Goal: Task Accomplishment & Management: Use online tool/utility

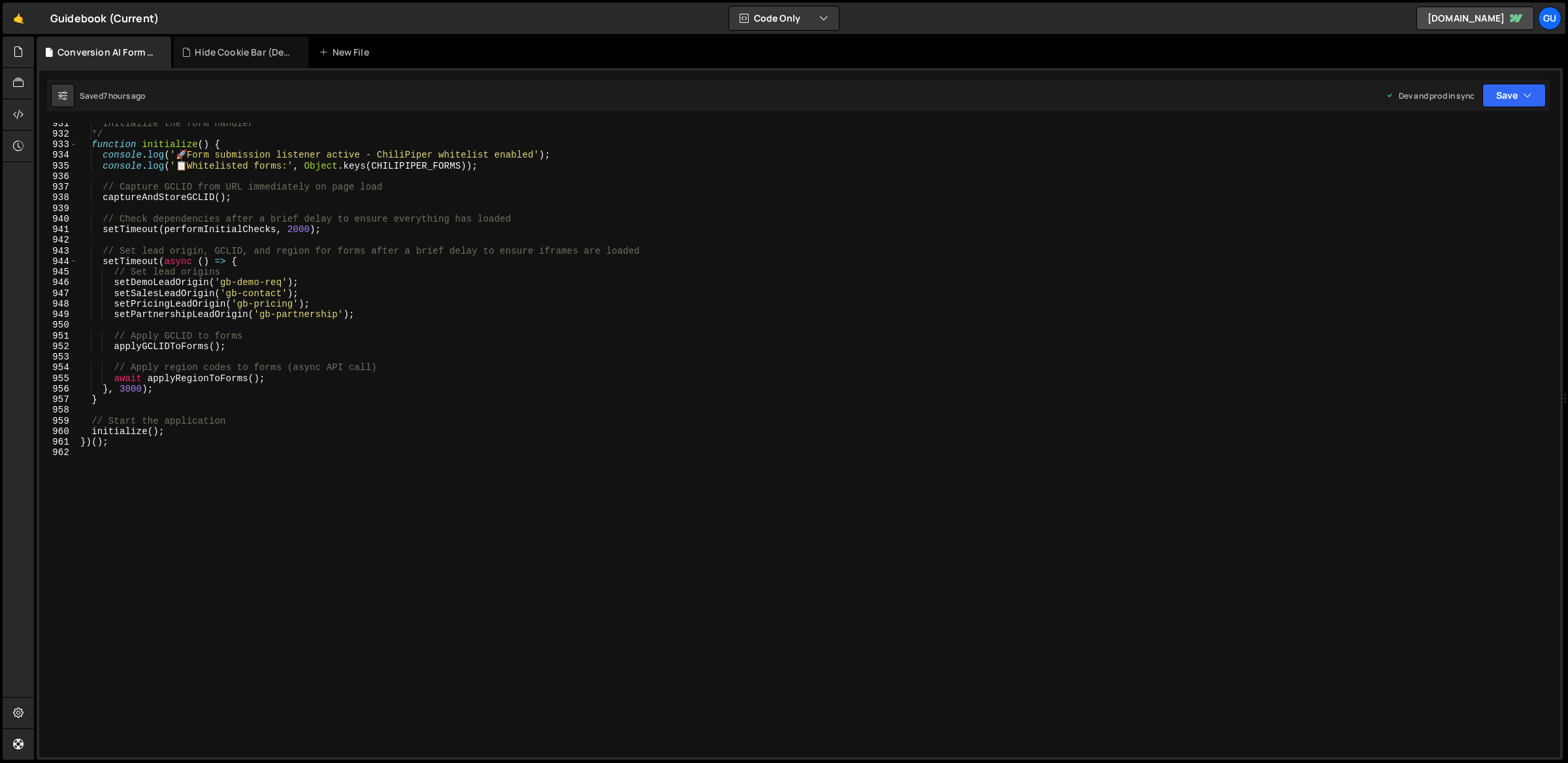
scroll to position [9868, 0]
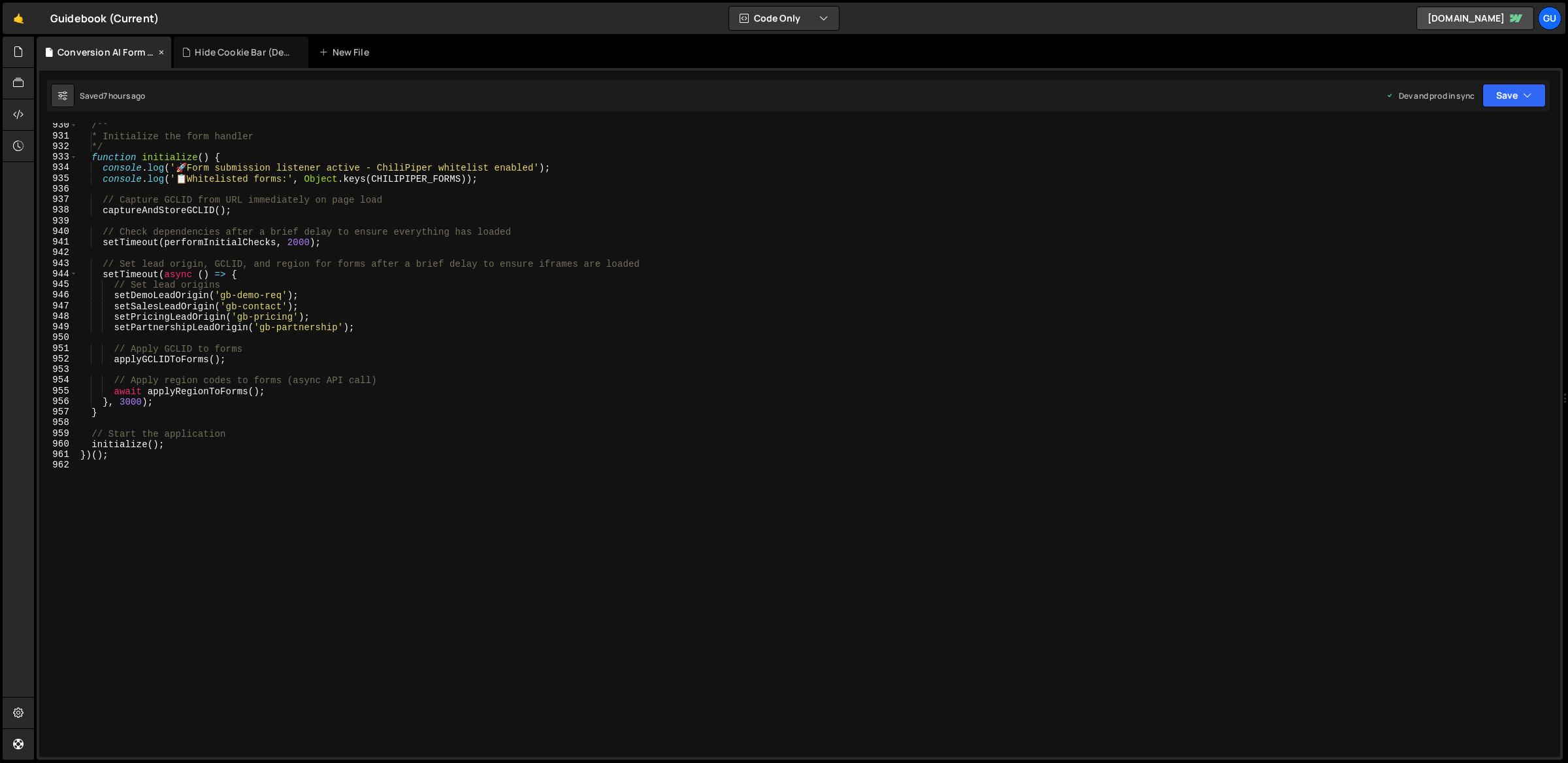
click at [84, 66] on div "Conversion AI Form .js" at bounding box center [104, 52] width 135 height 32
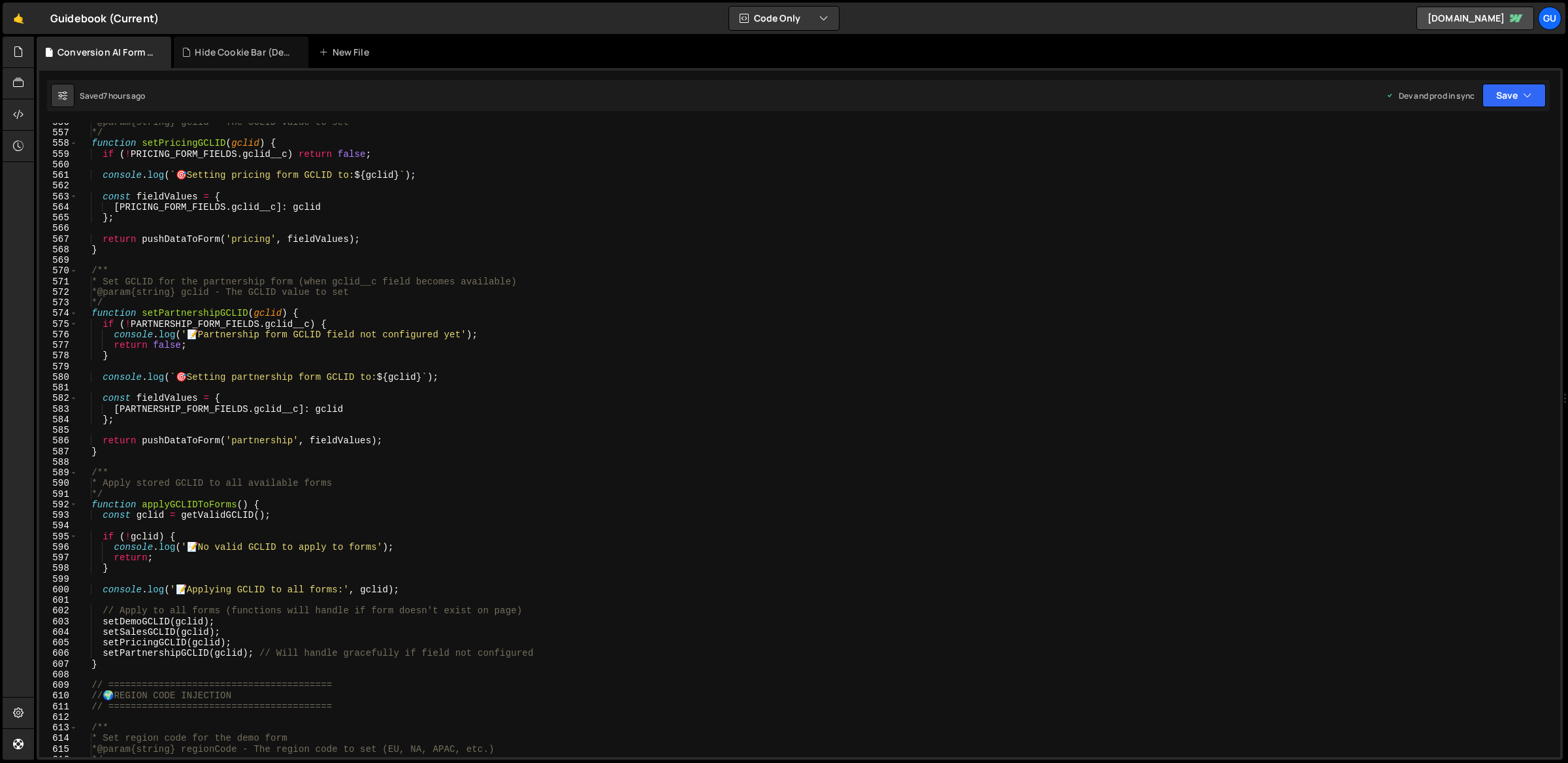
scroll to position [5900, 0]
click at [23, 54] on icon at bounding box center [18, 52] width 11 height 15
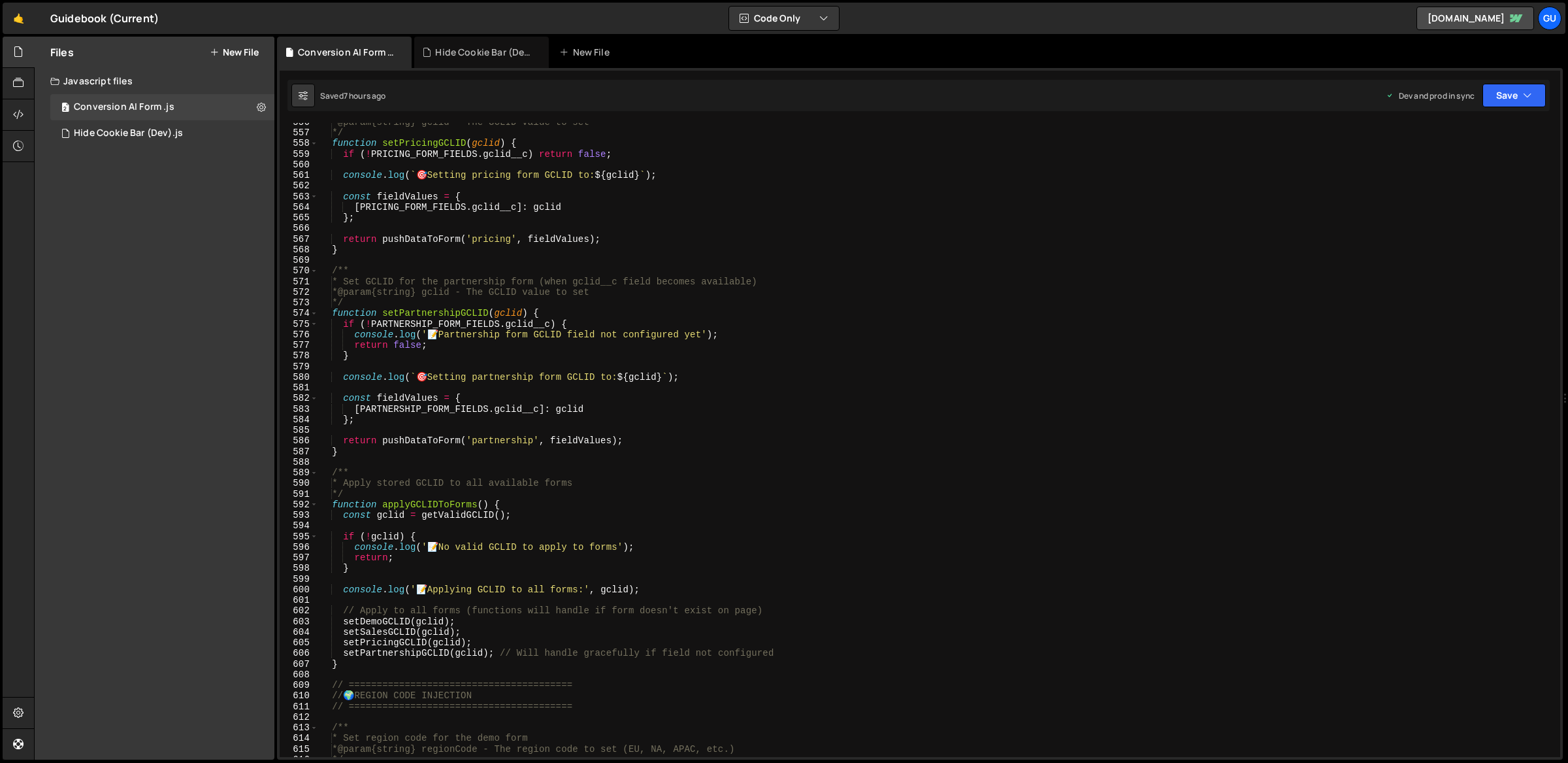
click at [477, 225] on div "* @param {string} gclid - The GCLID value to set */ function setPricingGCLID ( …" at bounding box center [1057, 444] width 1479 height 656
type textarea "})();"
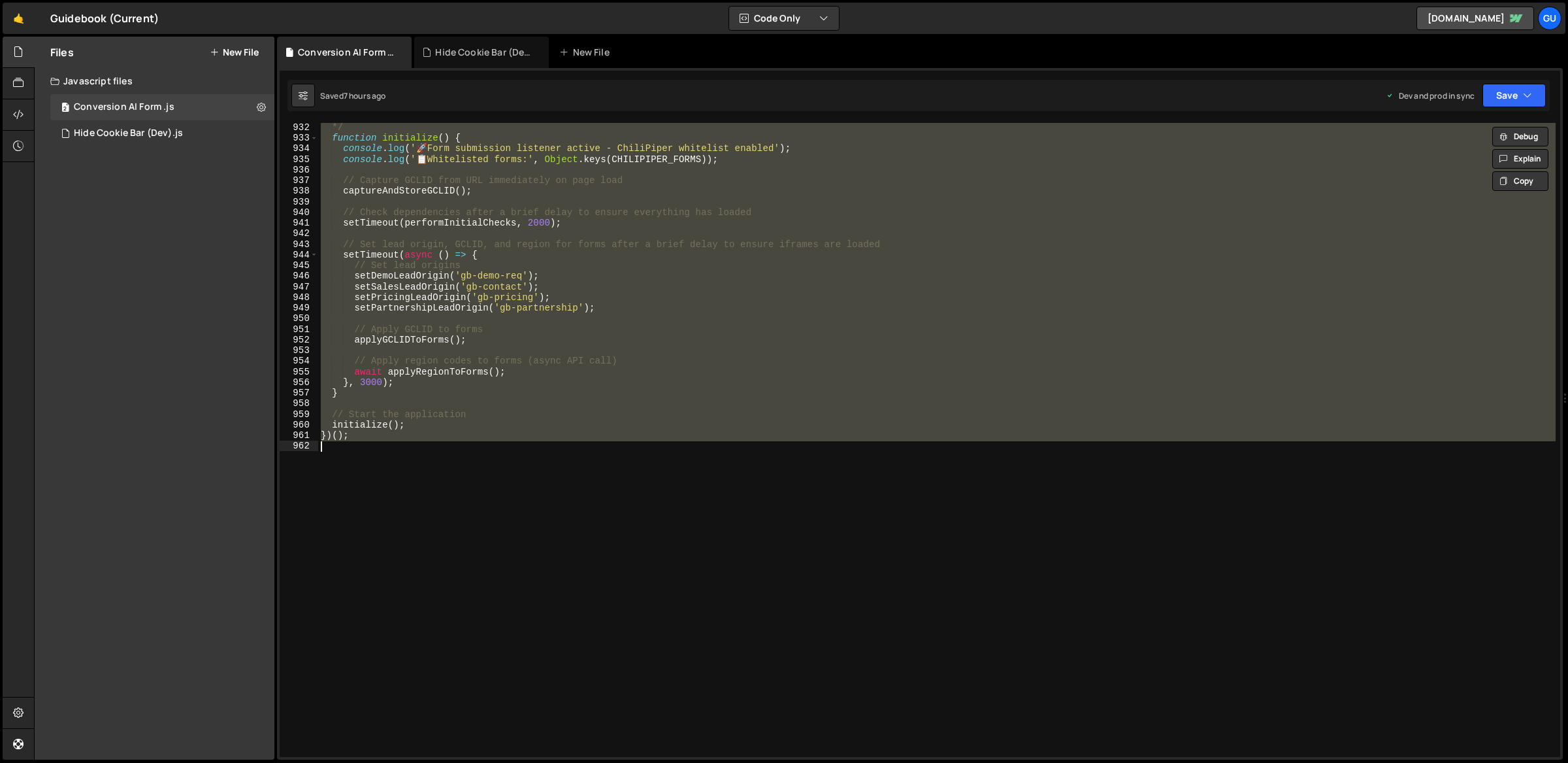
scroll to position [9887, 0]
paste textarea
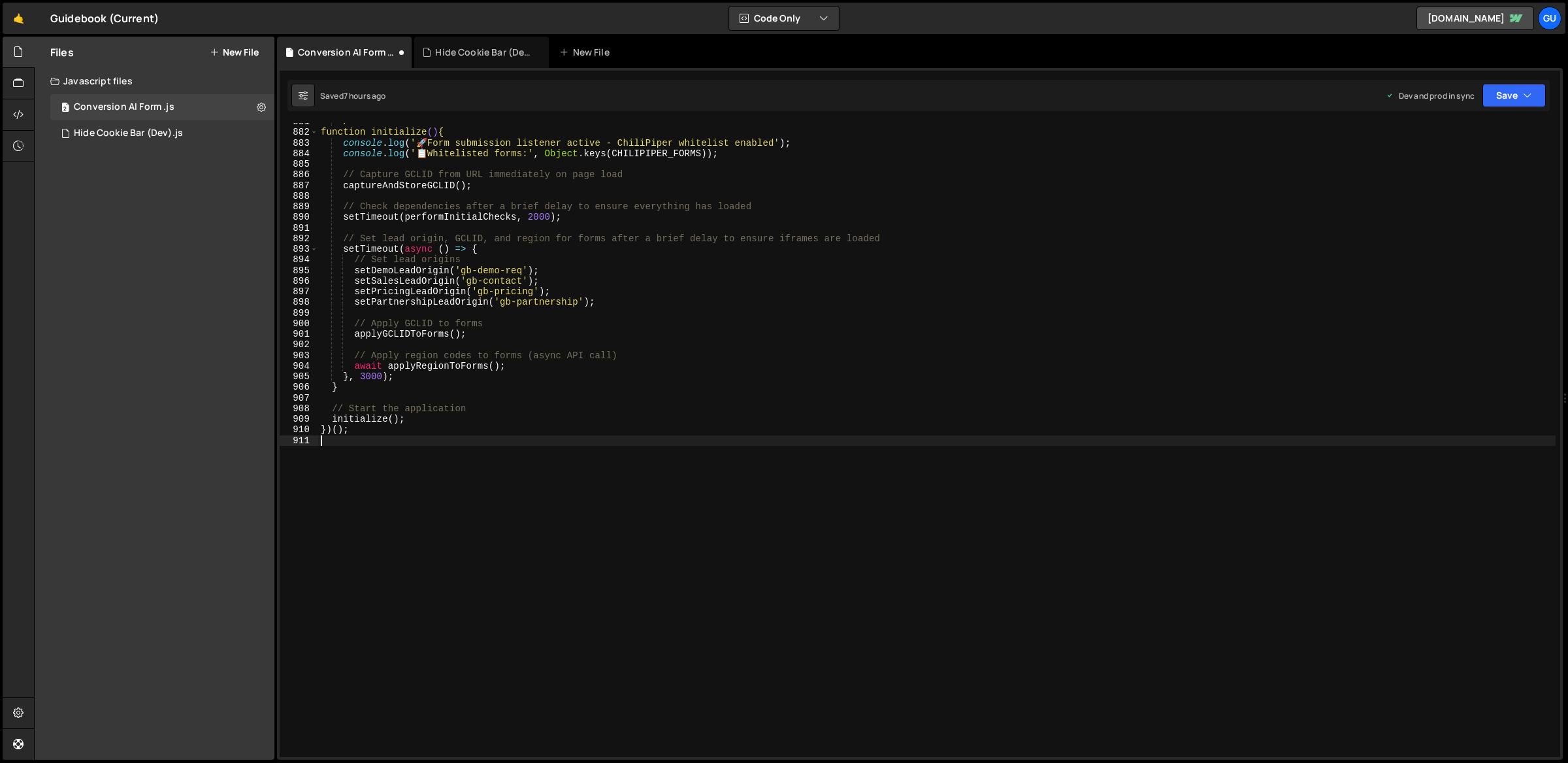
scroll to position [9351, 0]
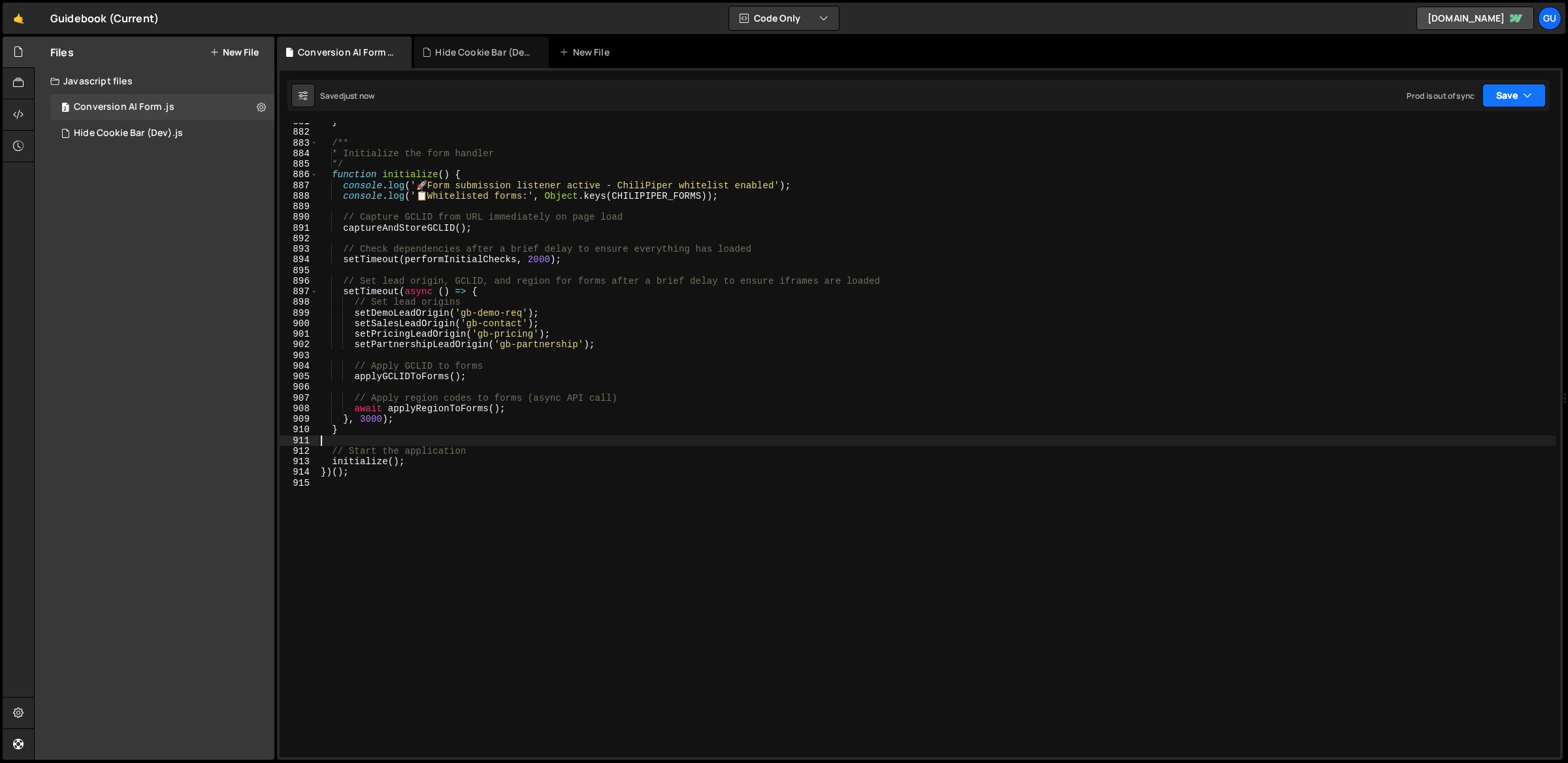
click at [1515, 100] on button "Save" at bounding box center [1514, 95] width 63 height 24
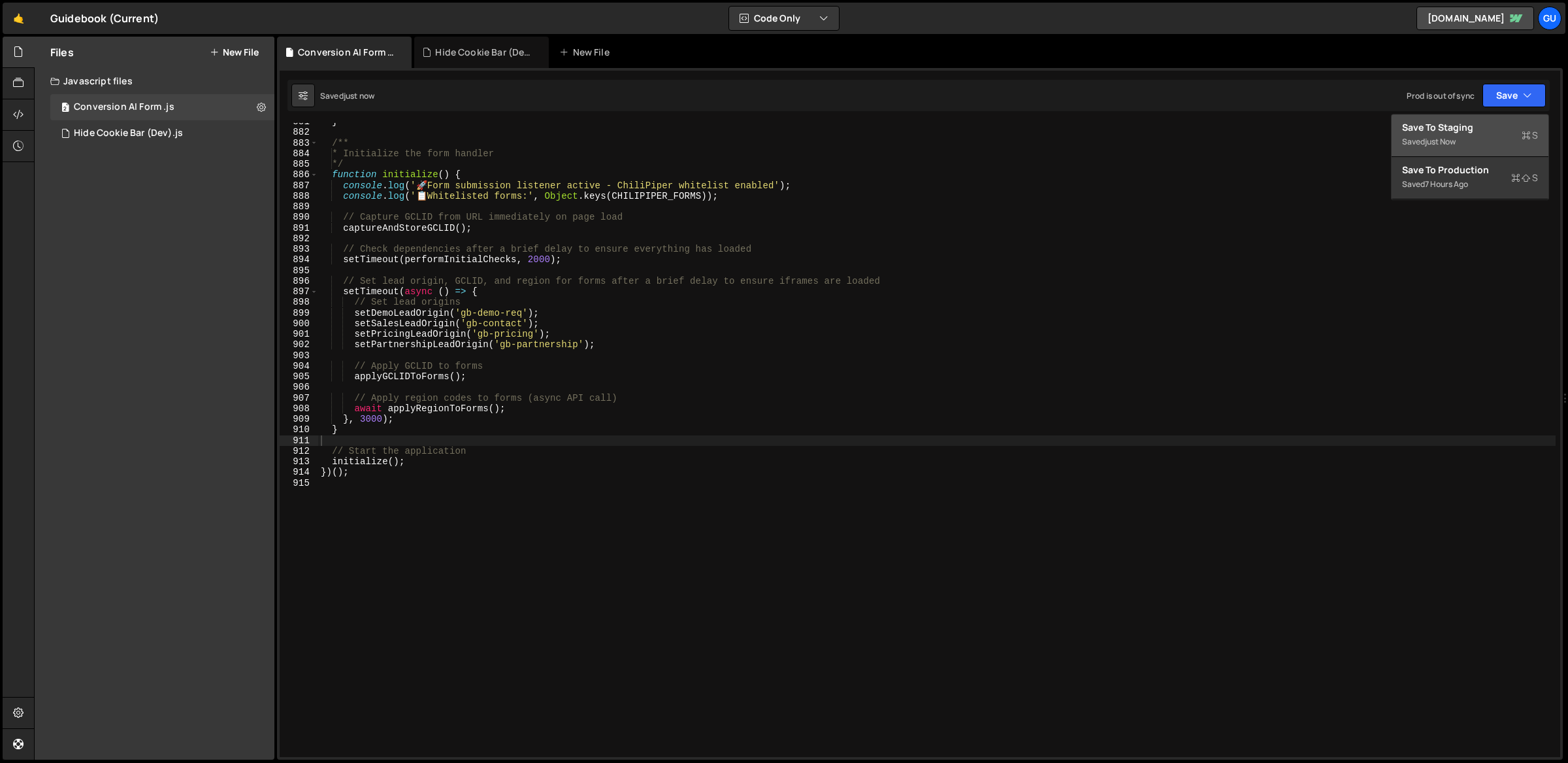
click at [1500, 118] on button "Save to Staging S Saved just now" at bounding box center [1470, 135] width 156 height 42
click at [1523, 83] on div "Saved just now Prod is out of sync Upgrade to Edit Save Save to Staging S Saved…" at bounding box center [919, 95] width 1262 height 32
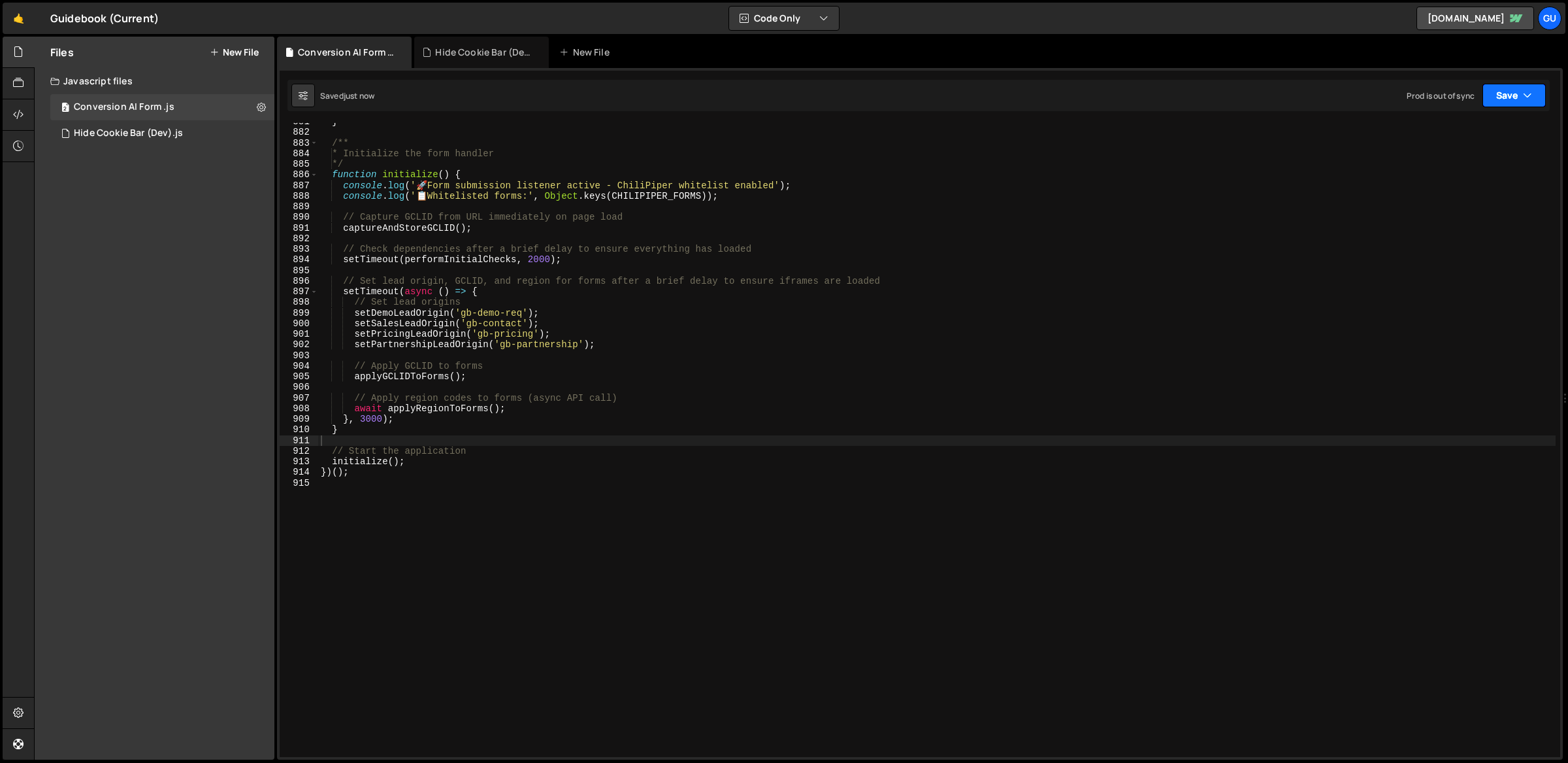
click at [1519, 89] on button "Save" at bounding box center [1514, 95] width 63 height 24
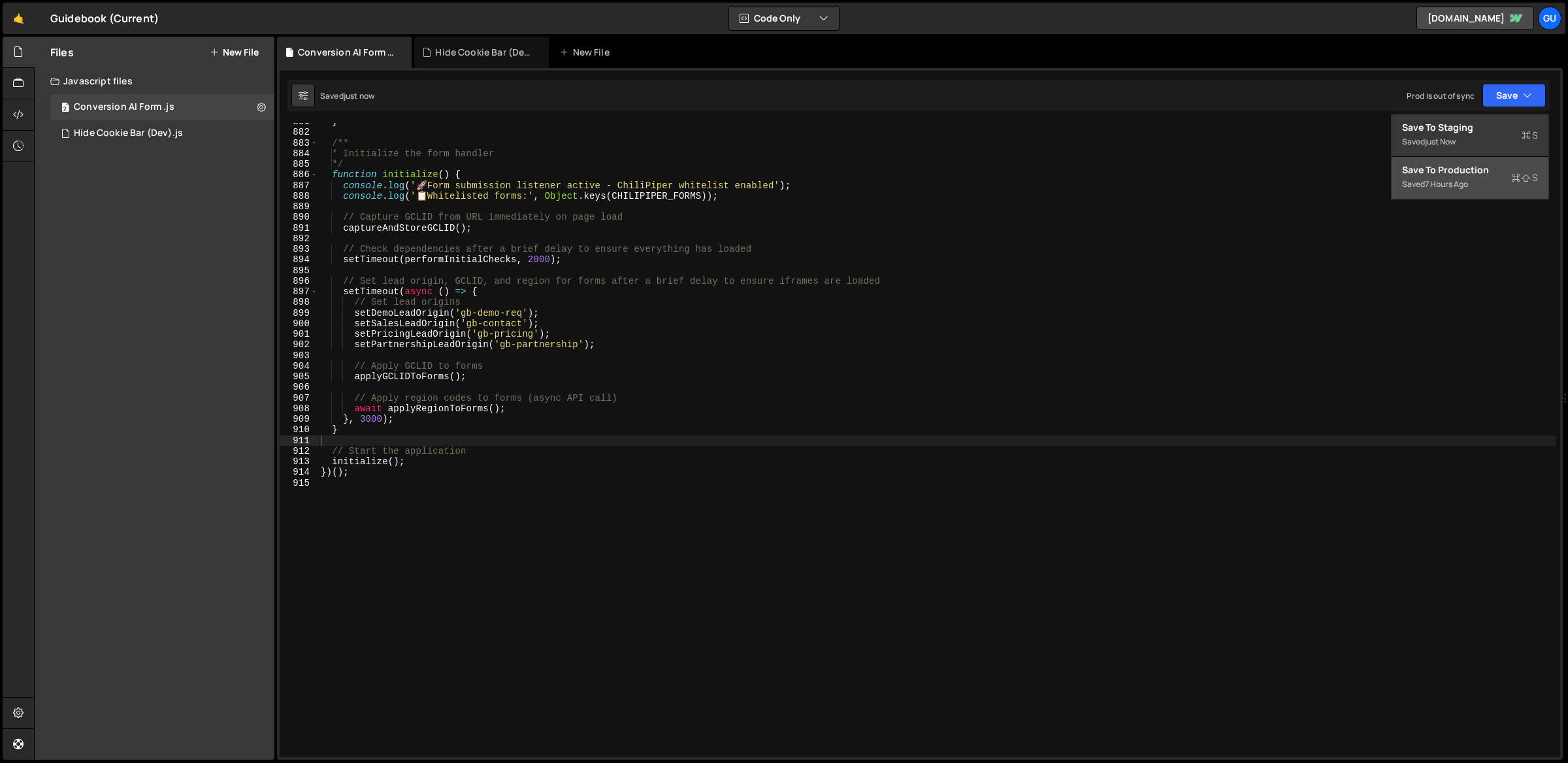
click at [1451, 187] on div "7 hours ago" at bounding box center [1446, 184] width 43 height 11
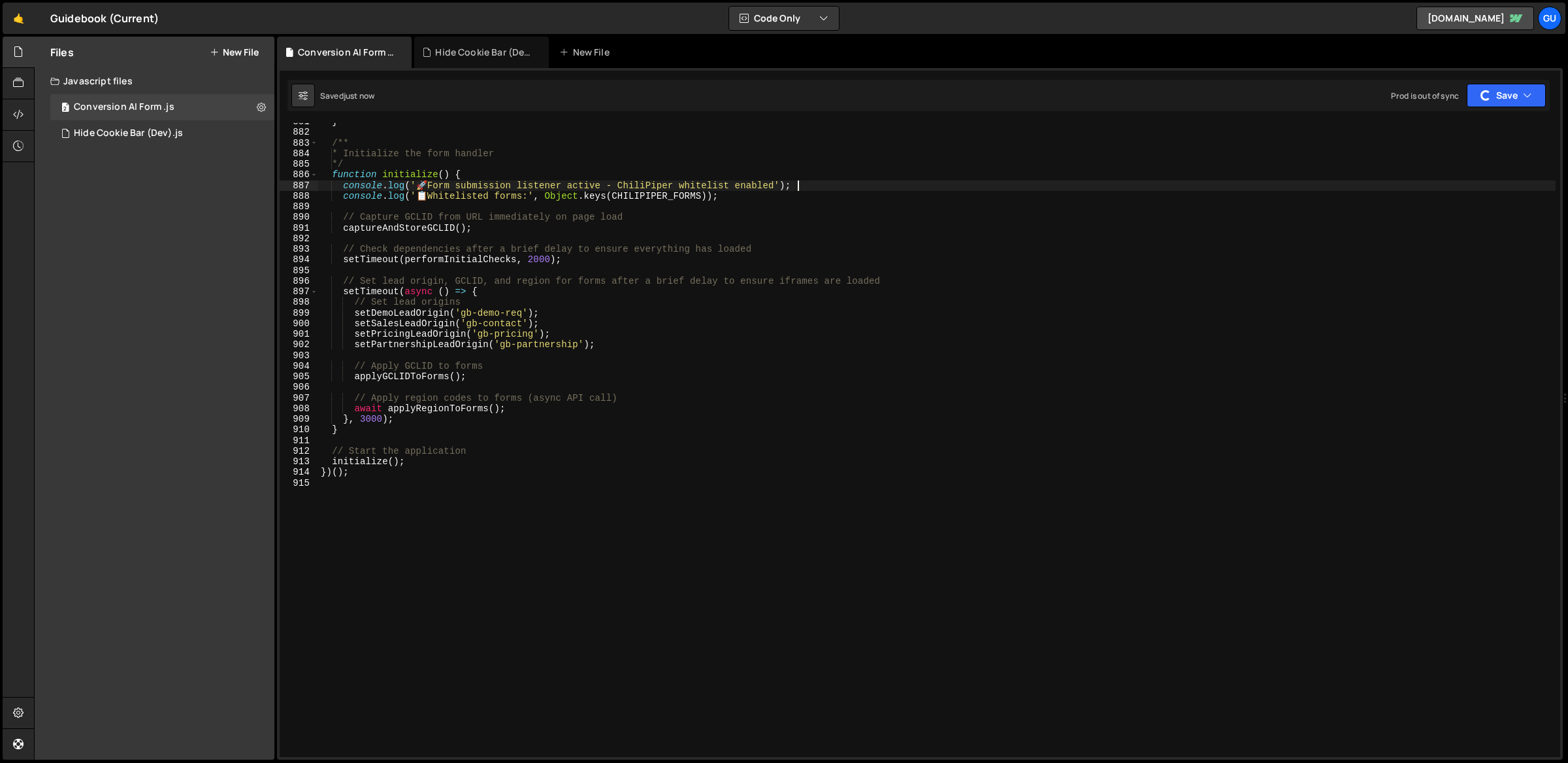
drag, startPoint x: 1194, startPoint y: 189, endPoint x: 1000, endPoint y: 181, distance: 194.2
click at [1193, 189] on div "} /** * Initialize the form handler */ function initialize ( ) { console . log …" at bounding box center [1057, 444] width 1479 height 656
click at [259, 103] on icon at bounding box center [261, 106] width 9 height 12
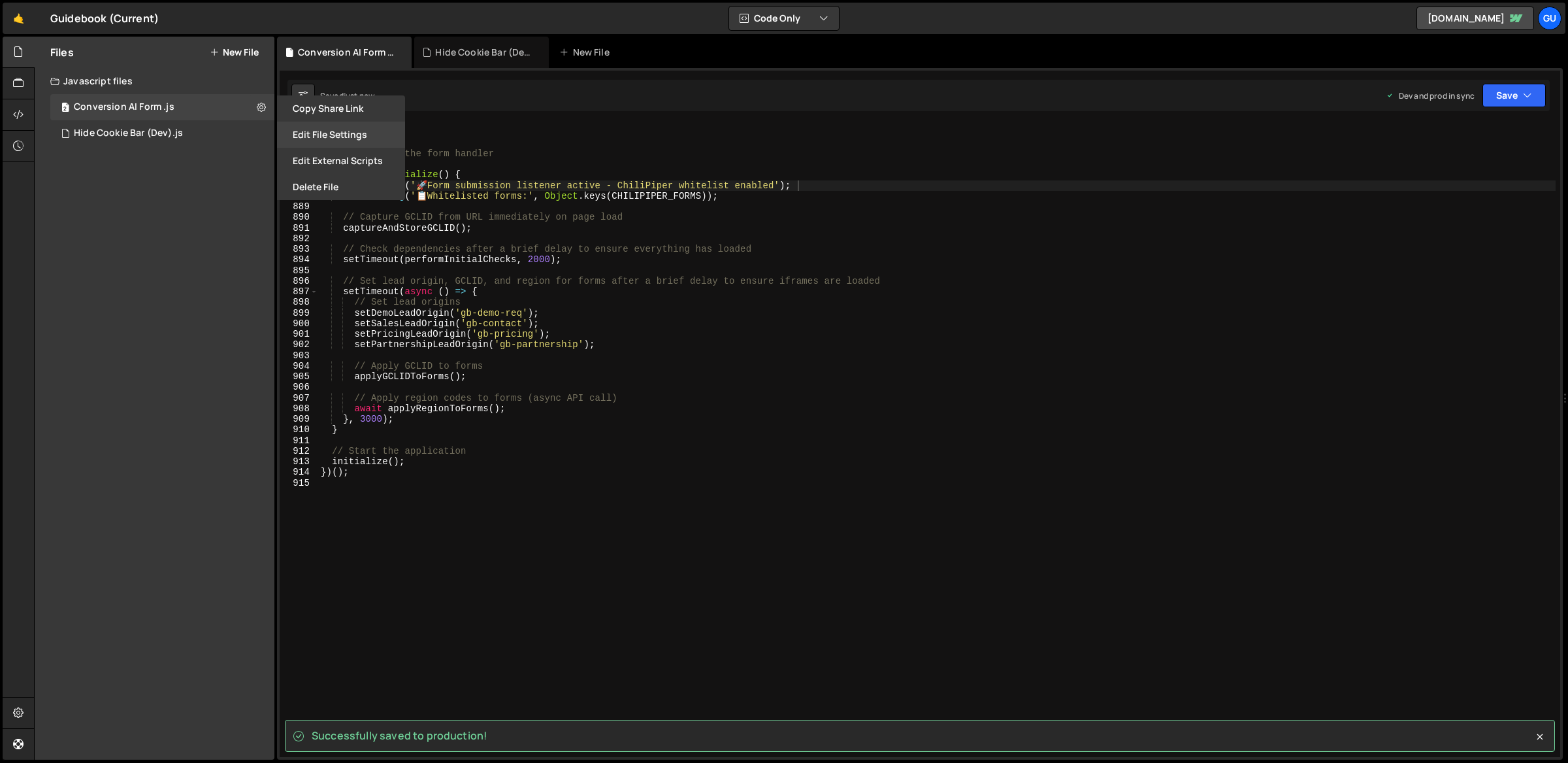
click at [339, 136] on button "Edit File Settings" at bounding box center [341, 135] width 128 height 26
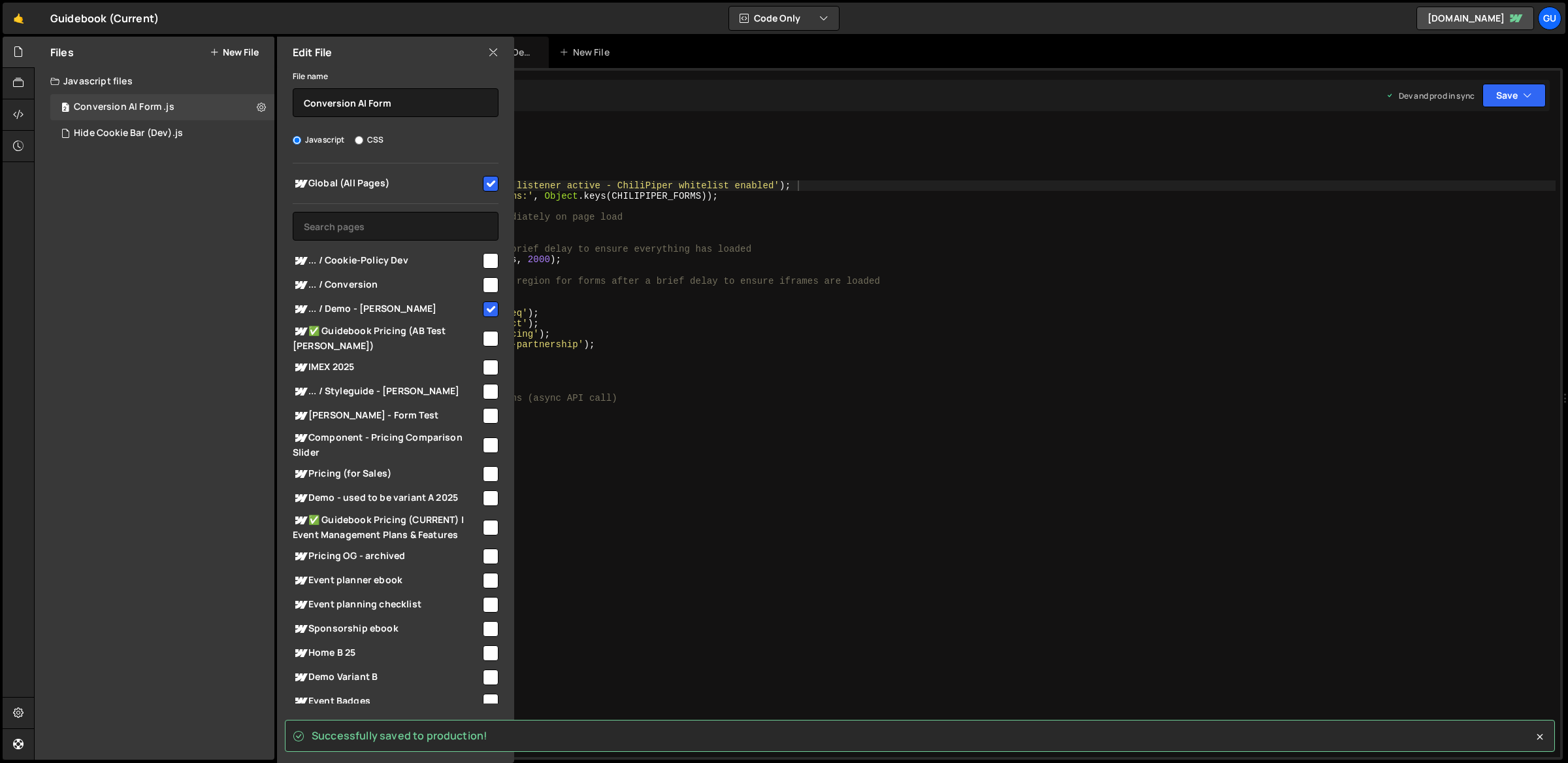
click at [616, 118] on div "Successfully saved to production! XXXXXXXXXXXXXXXXXXXXXXXXXXXXXXXXXXXXXXXXXXXXX…" at bounding box center [920, 414] width 1286 height 692
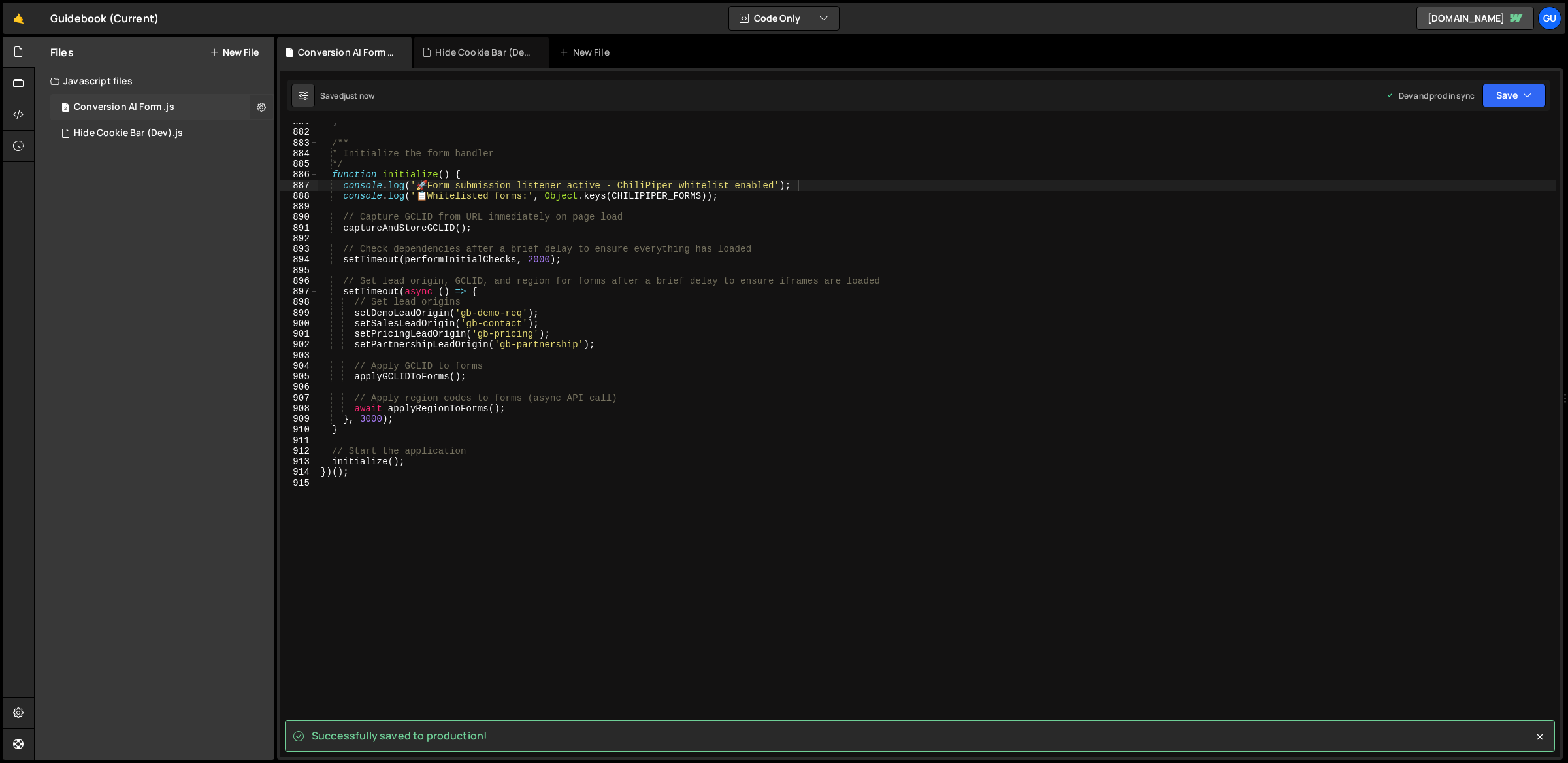
click at [272, 105] on button at bounding box center [261, 107] width 24 height 24
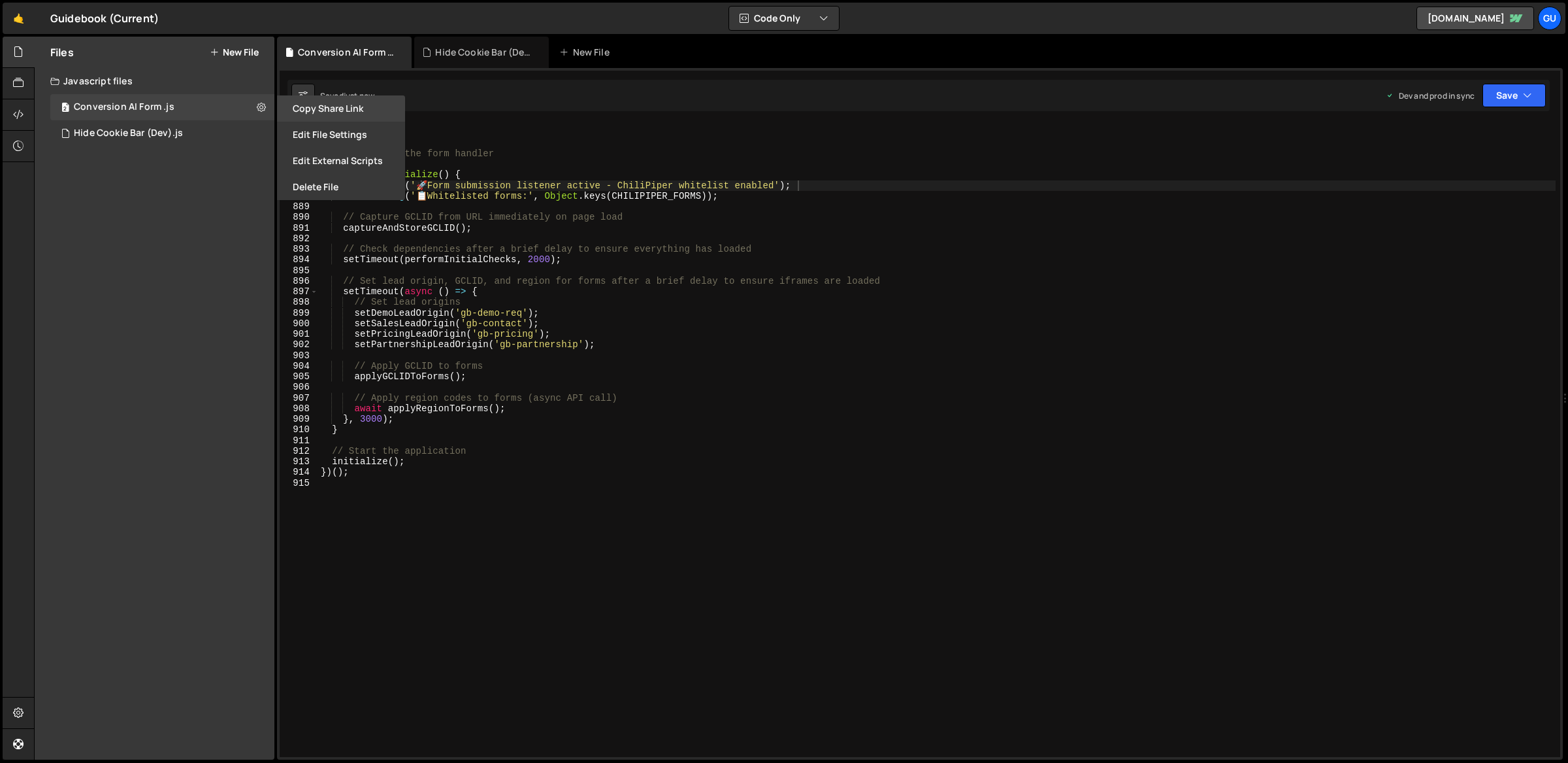
click at [351, 115] on button "Copy share link" at bounding box center [341, 109] width 128 height 26
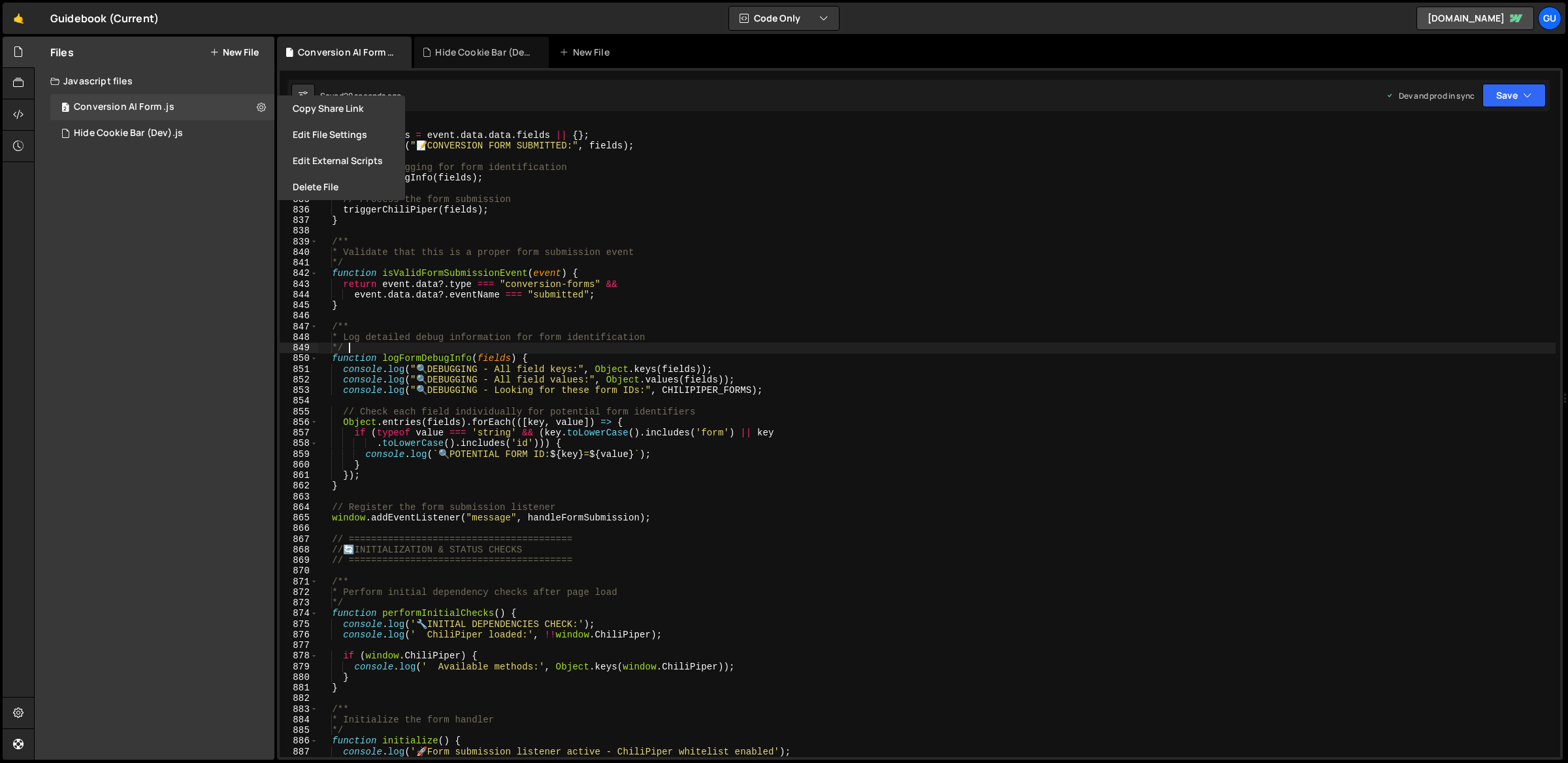
click at [540, 353] on div "const fields = event . data . data . fields || { } ; console . log ( " 📝 CONVER…" at bounding box center [1057, 447] width 1479 height 656
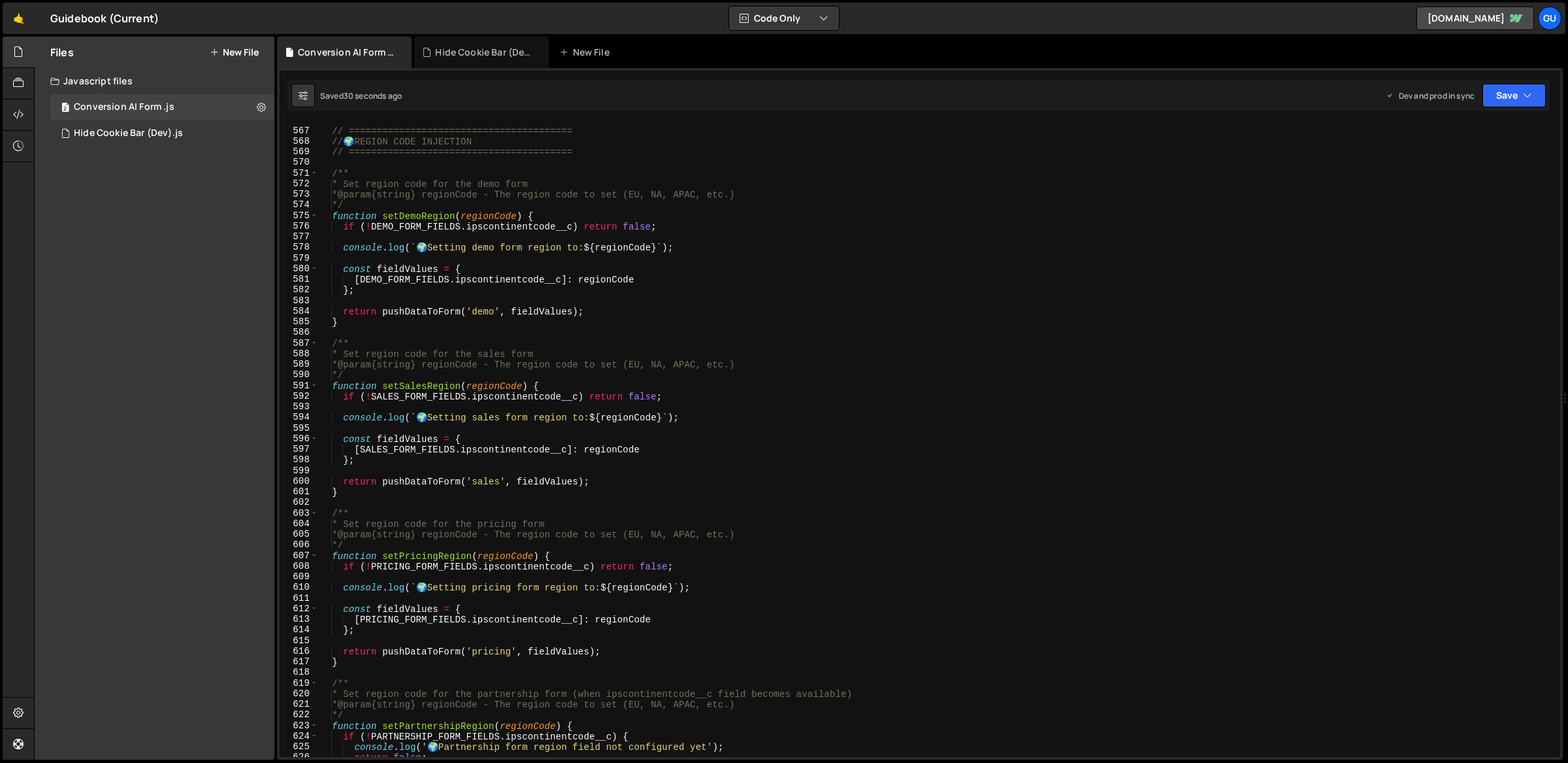
scroll to position [5806, 0]
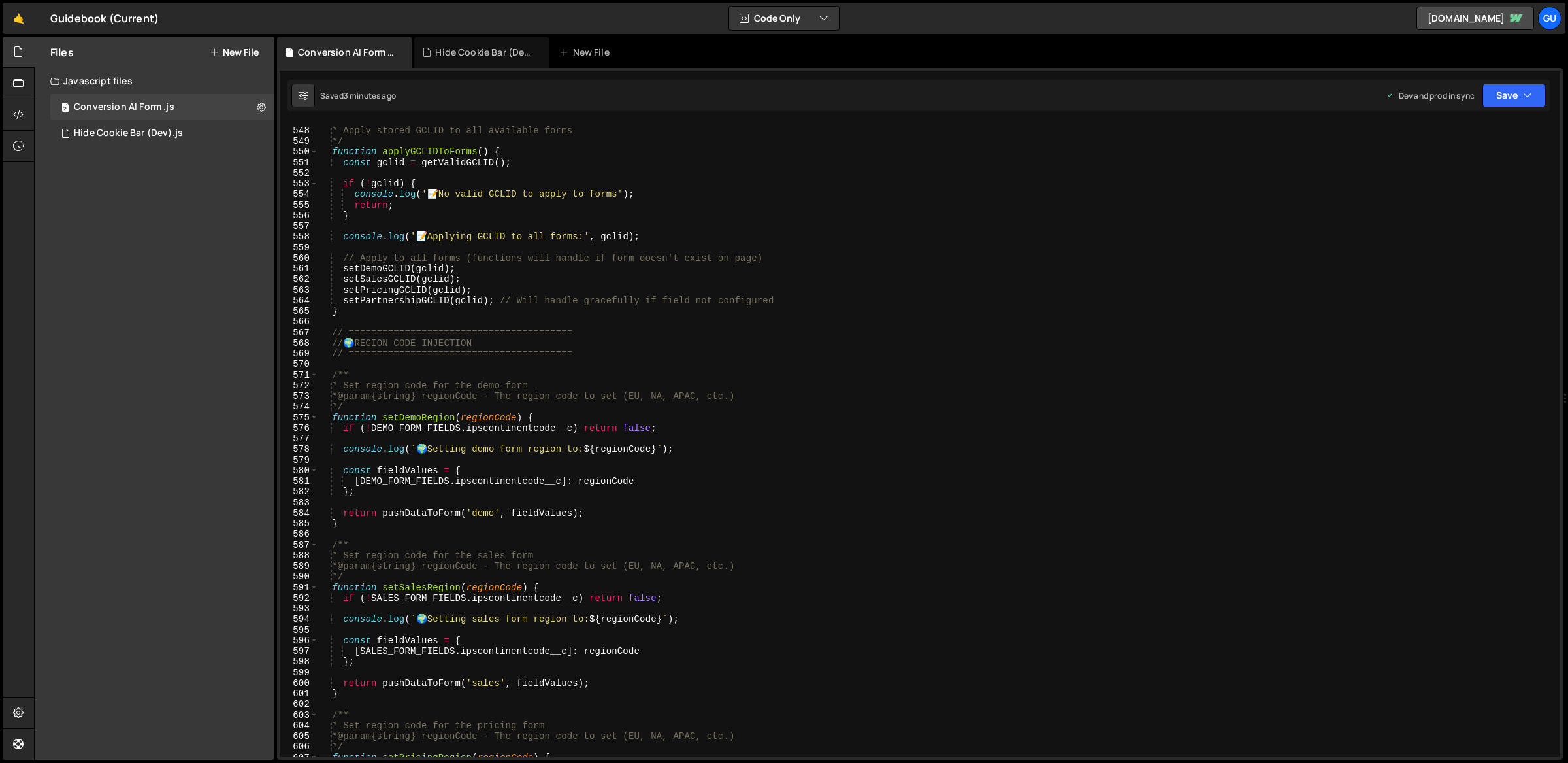
click at [503, 183] on div "/** * Apply stored GCLID to all available forms */ function applyGCLIDToForms (…" at bounding box center [1057, 442] width 1479 height 656
click at [465, 58] on div "Hide Cookie Bar (Dev).js" at bounding box center [482, 52] width 135 height 32
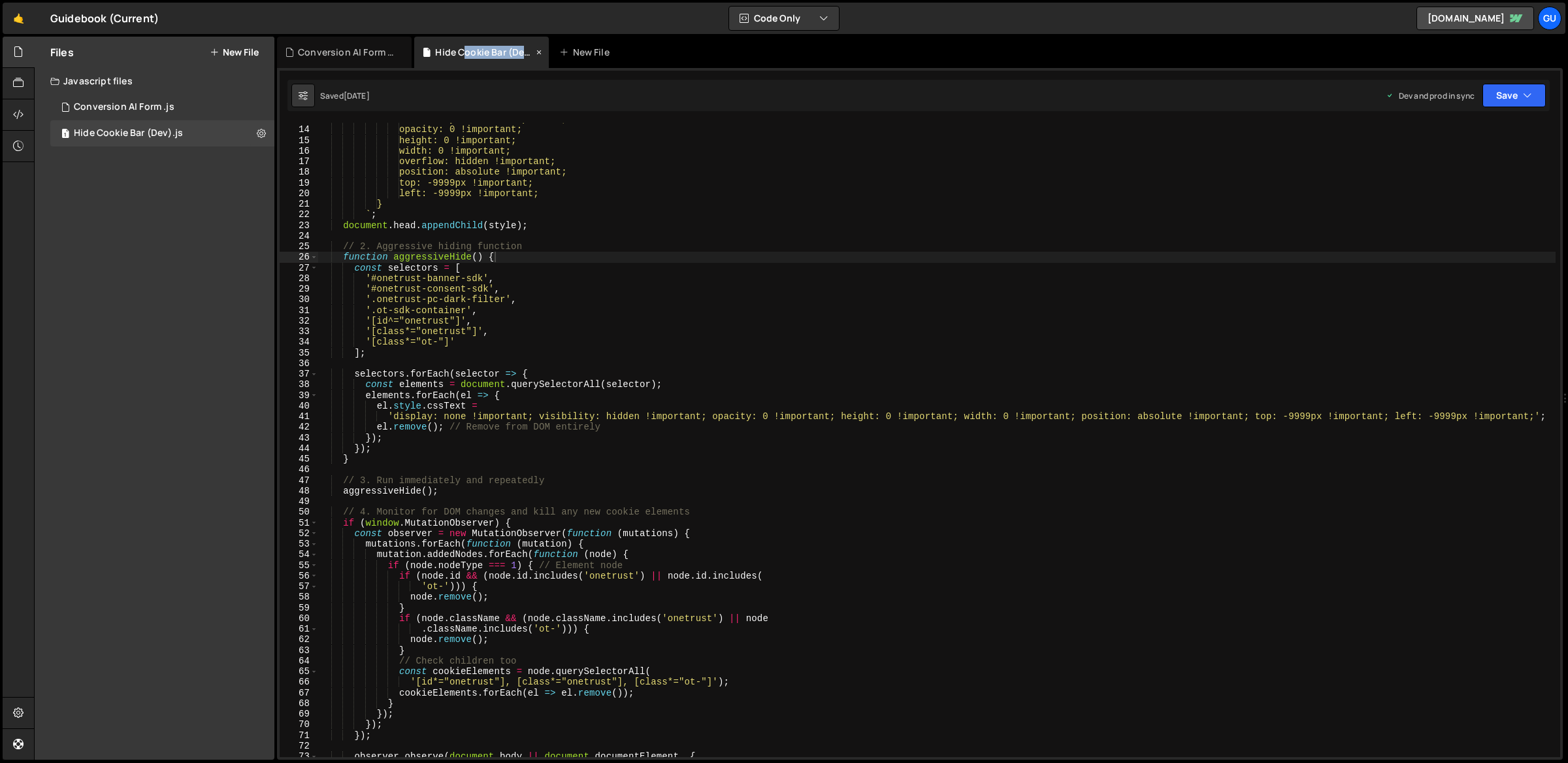
scroll to position [136, 0]
click at [333, 48] on div "Conversion AI Form .js" at bounding box center [347, 52] width 98 height 13
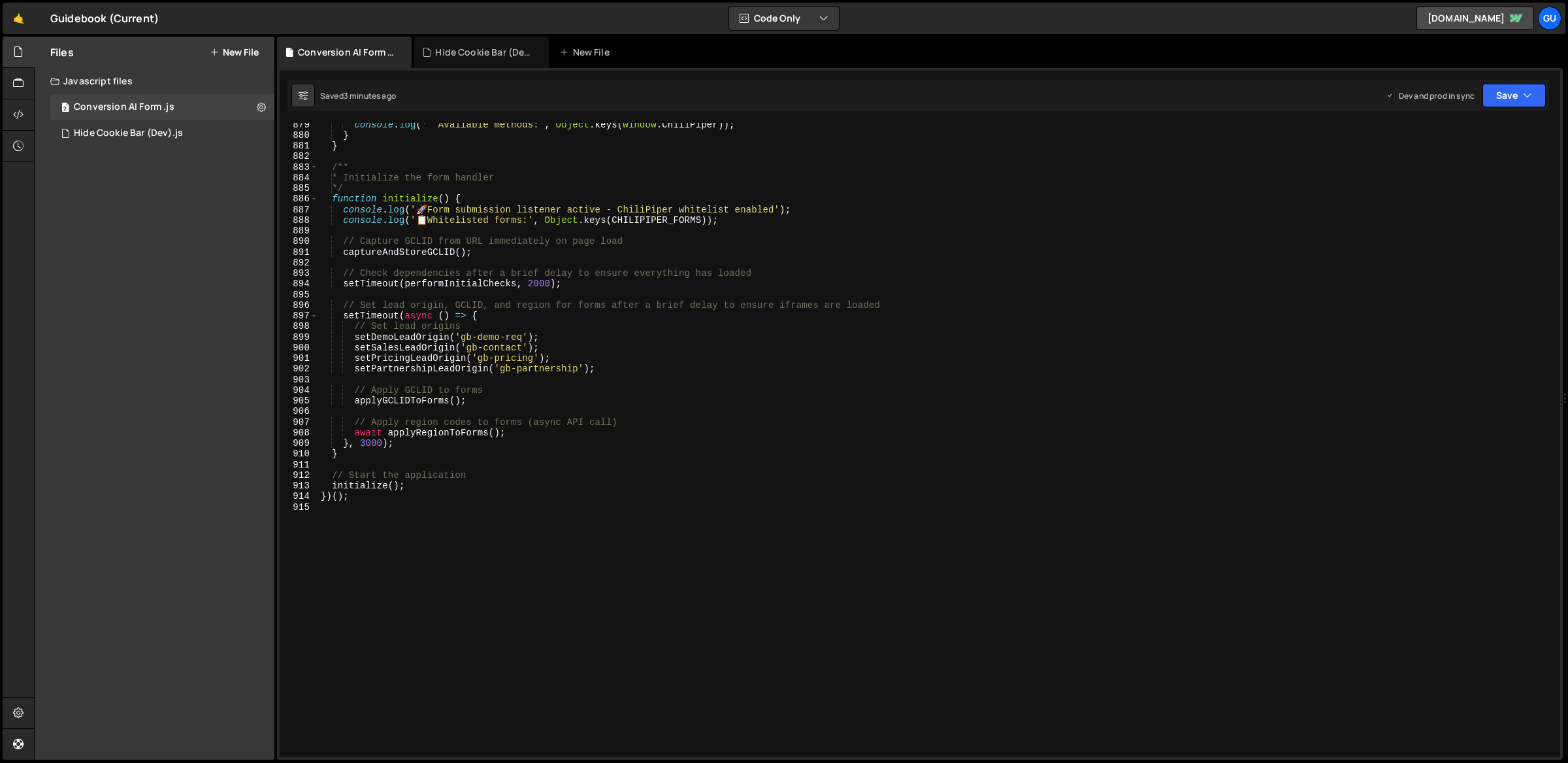
scroll to position [9175, 0]
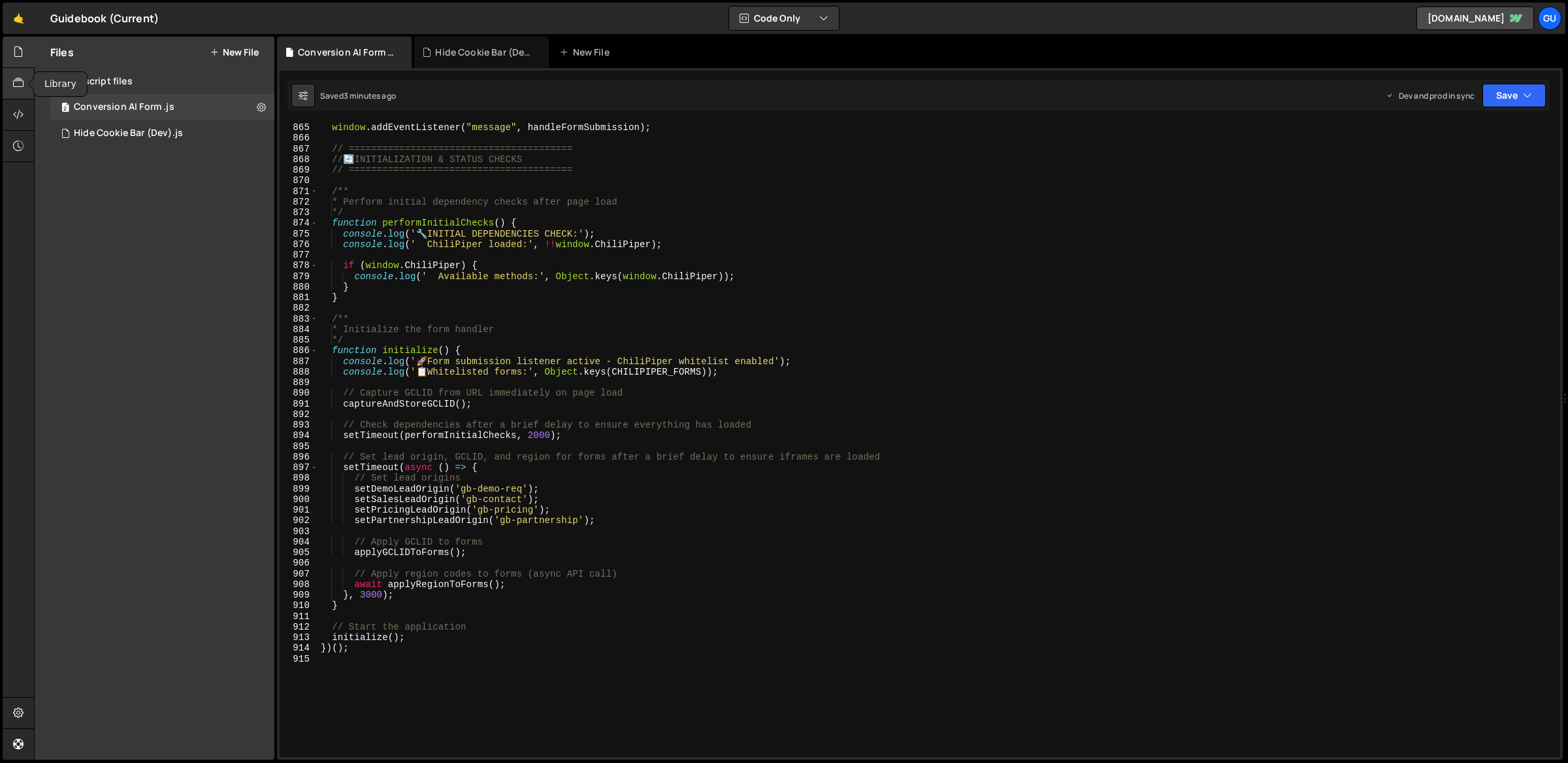
click at [21, 80] on icon at bounding box center [18, 83] width 11 height 15
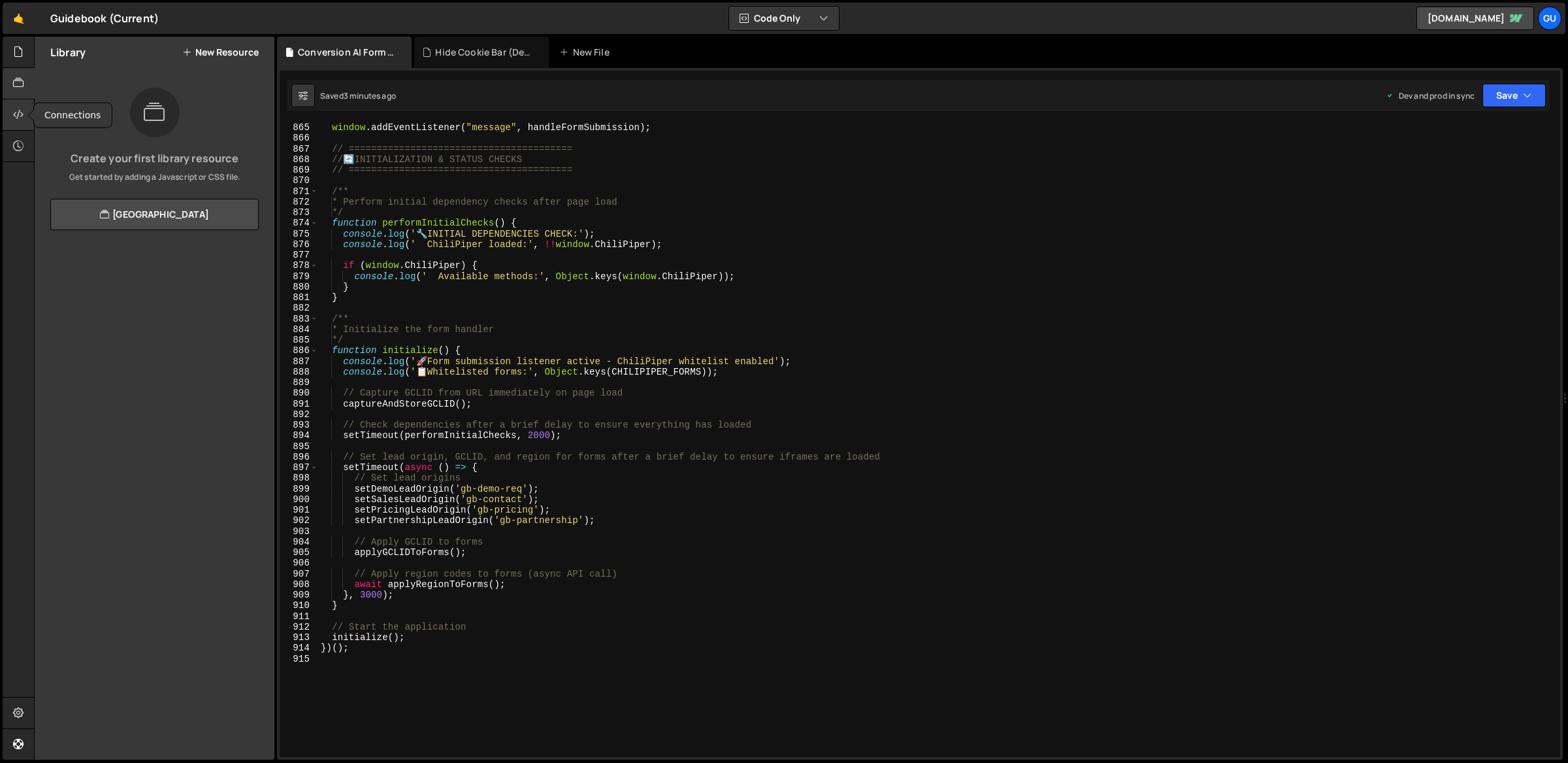
click at [24, 105] on div at bounding box center [18, 115] width 32 height 32
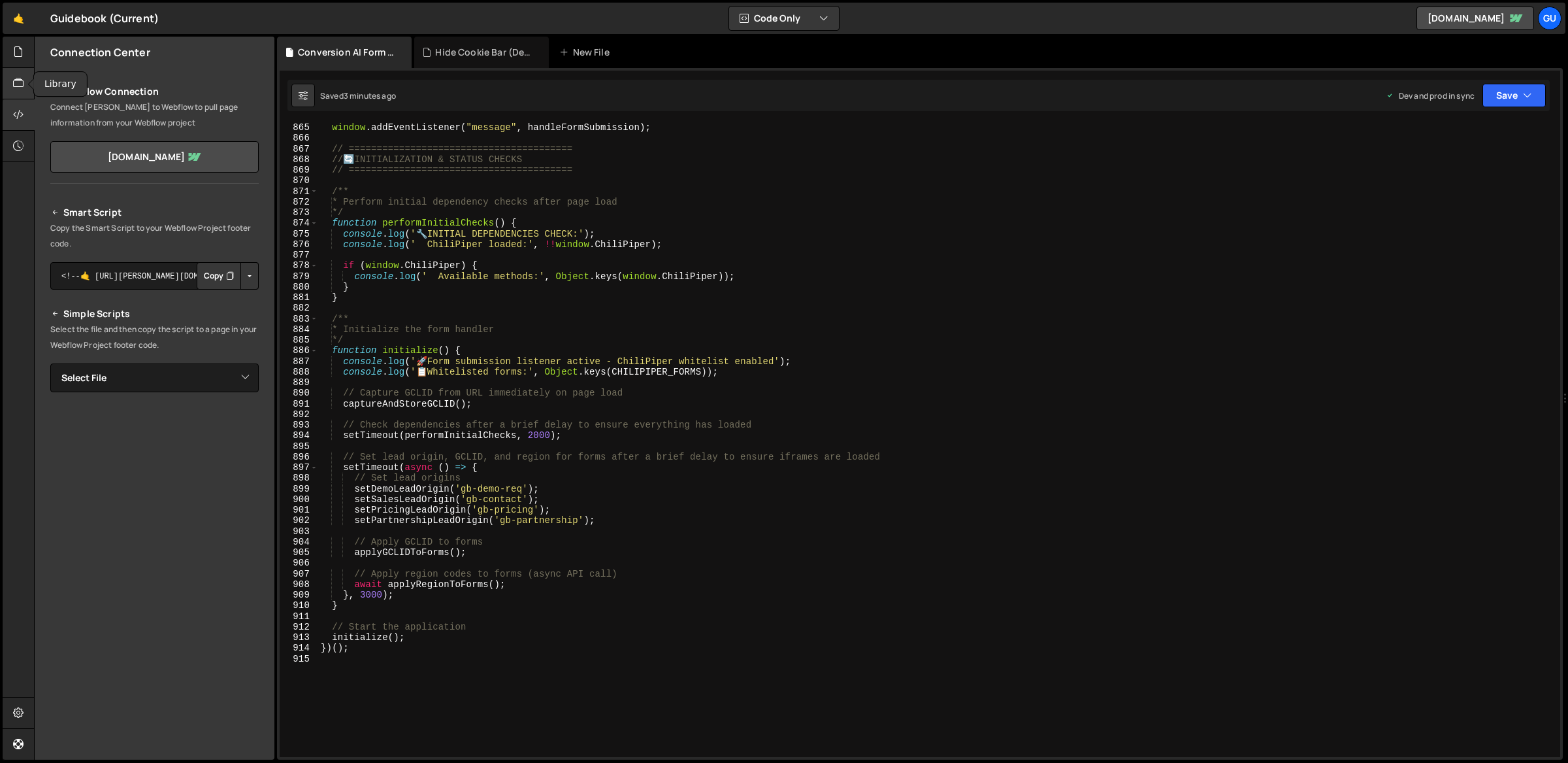
click at [25, 79] on div at bounding box center [18, 84] width 32 height 32
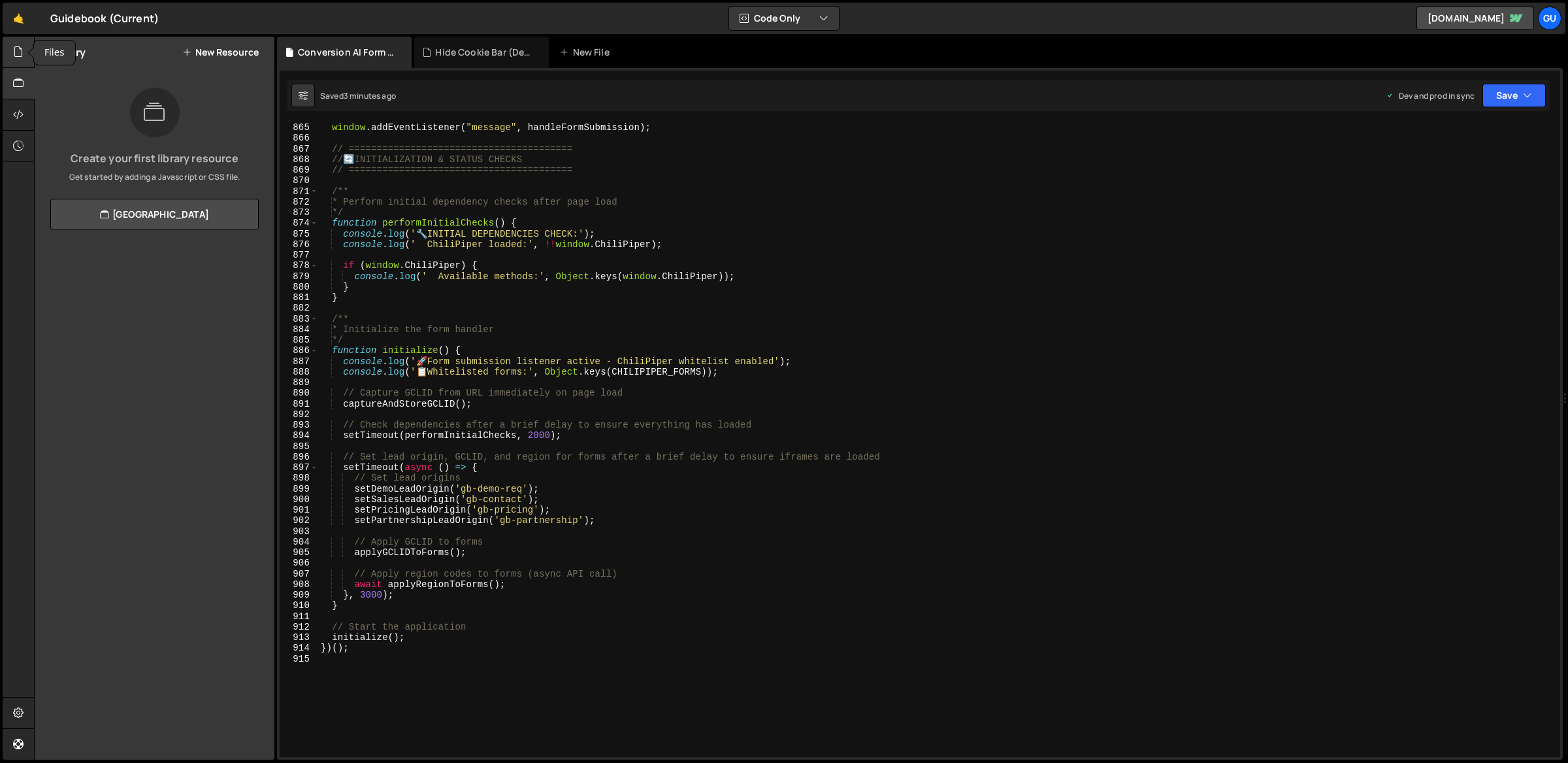
click at [22, 52] on icon at bounding box center [18, 52] width 11 height 15
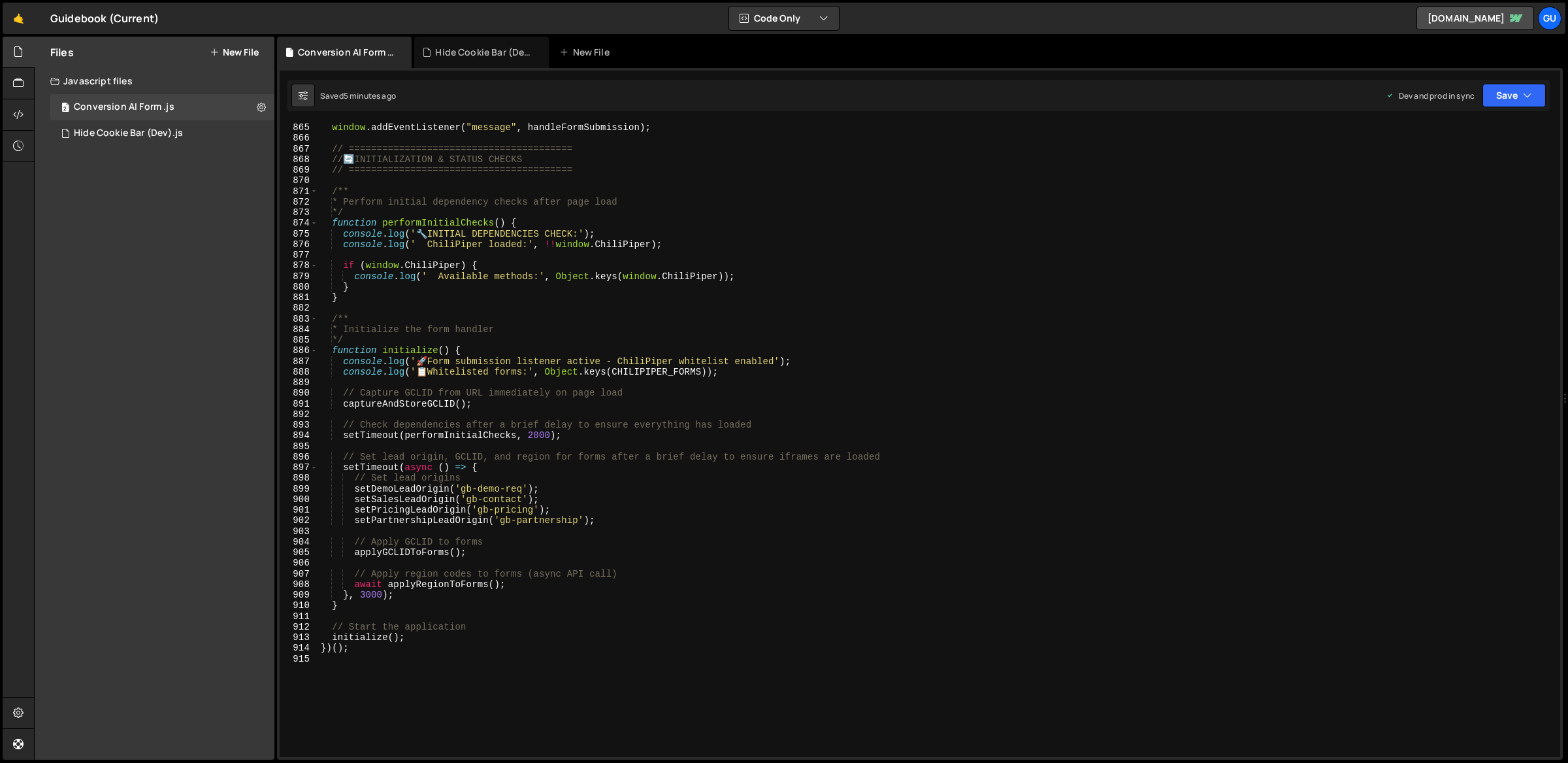
scroll to position [8952, 0]
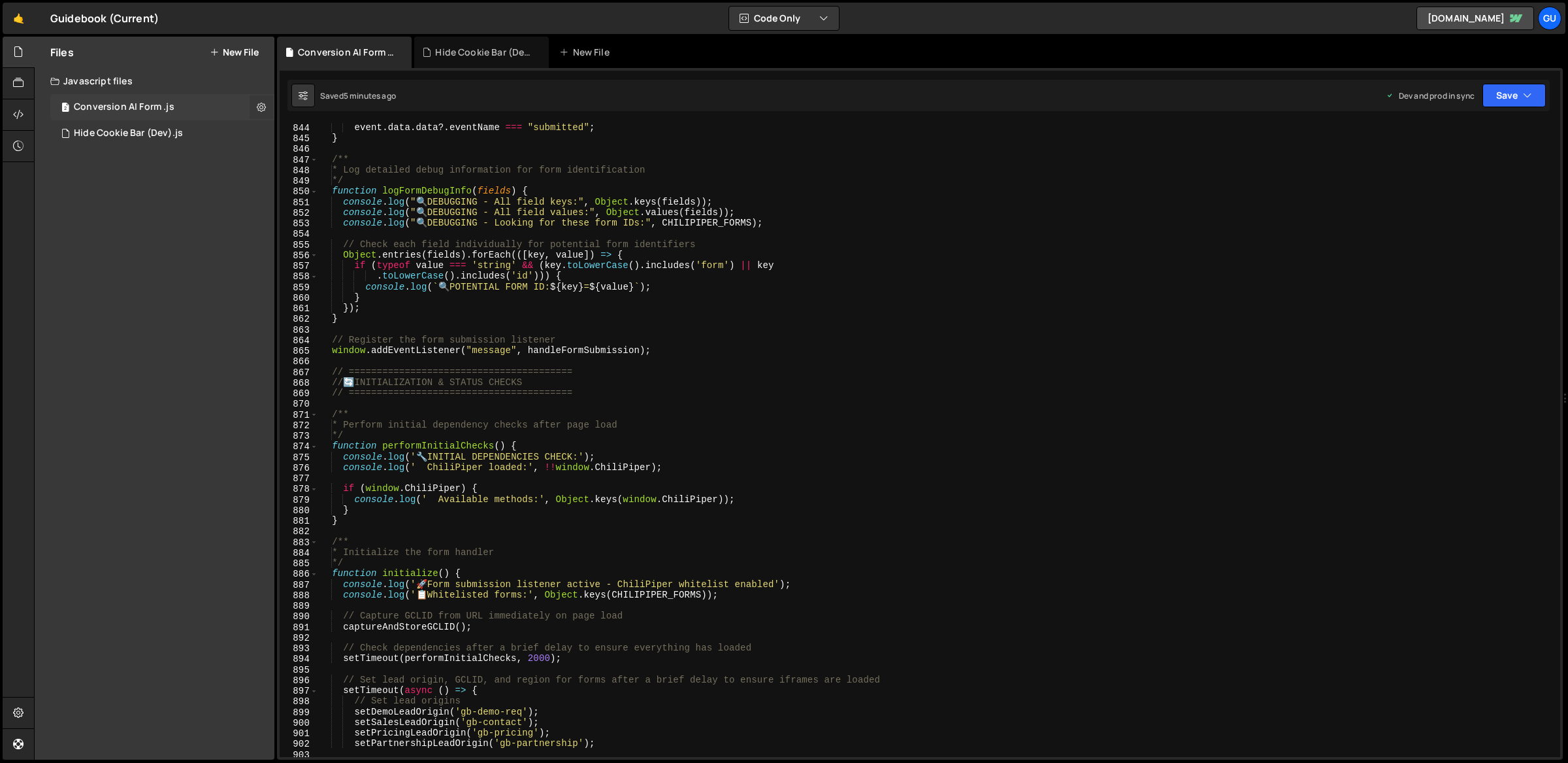
click at [258, 109] on icon at bounding box center [261, 106] width 9 height 12
click at [341, 135] on button "Edit File Settings" at bounding box center [341, 135] width 128 height 26
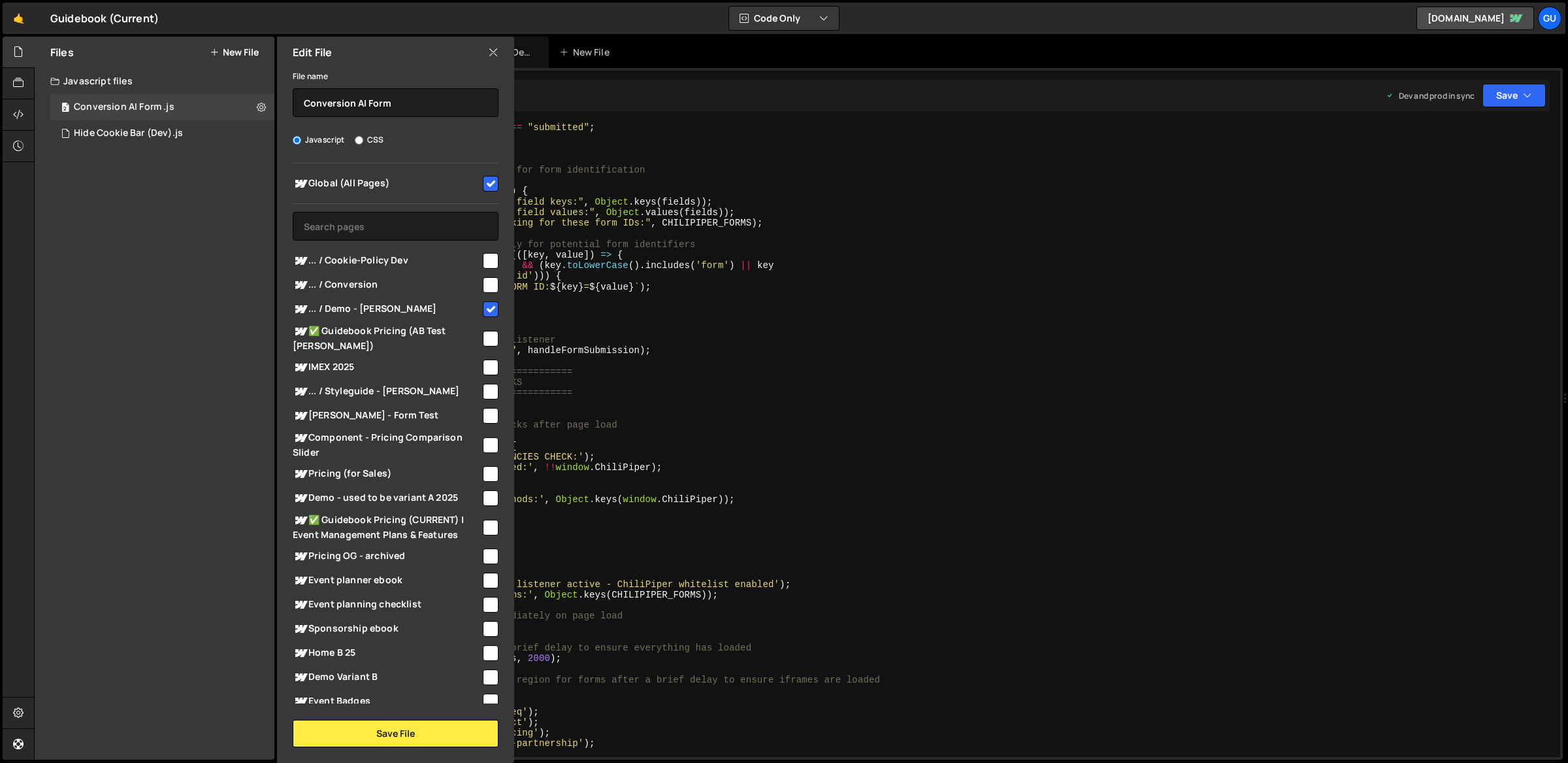
type textarea "if (typeof value === 'string' && (key.toLowerCase().includes('form') || key"
click at [658, 268] on div "event . data . data ?. eventName === "submitted" ; } /** * Log detailed debug i…" at bounding box center [1057, 450] width 1479 height 656
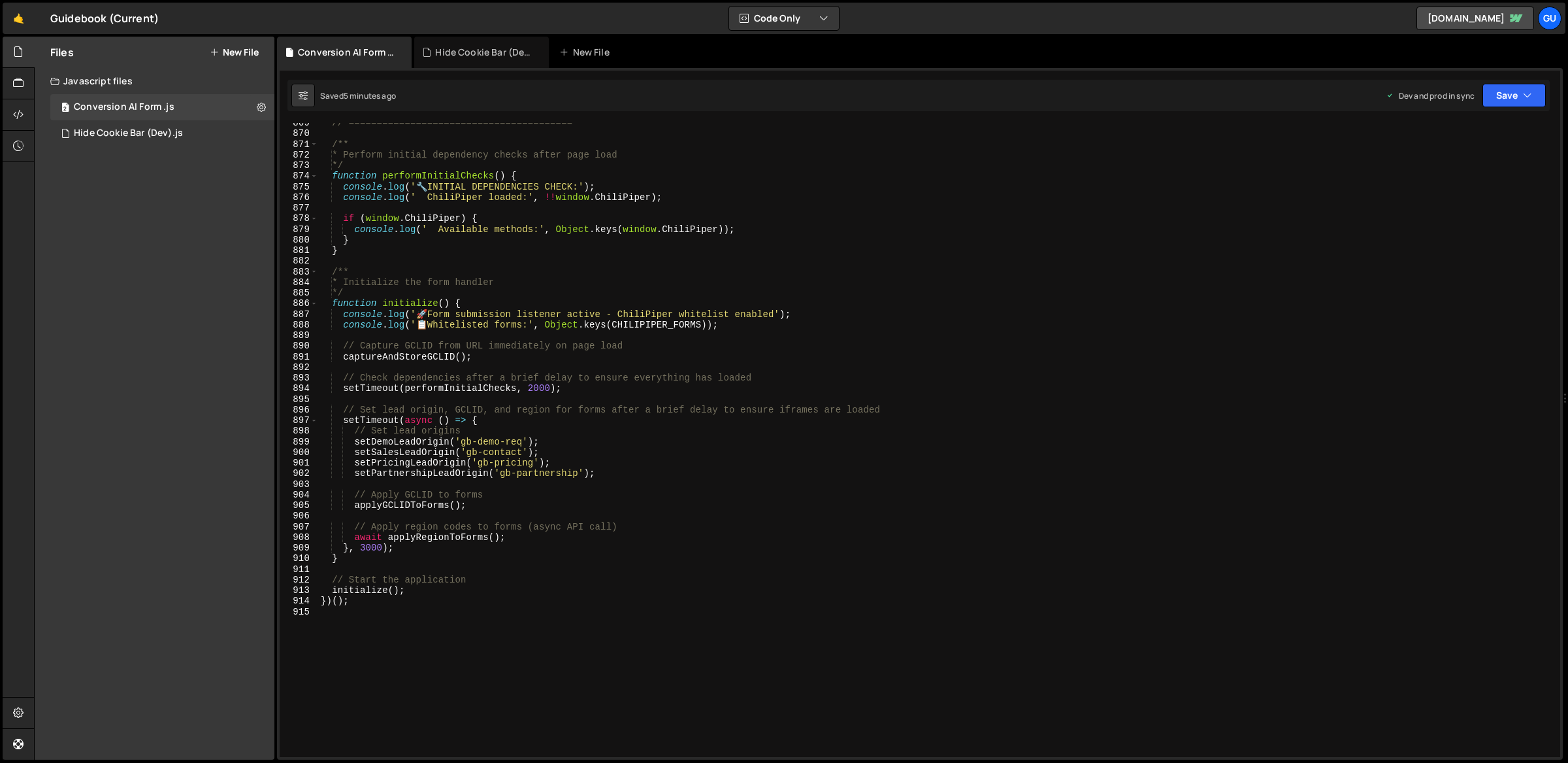
scroll to position [9273, 0]
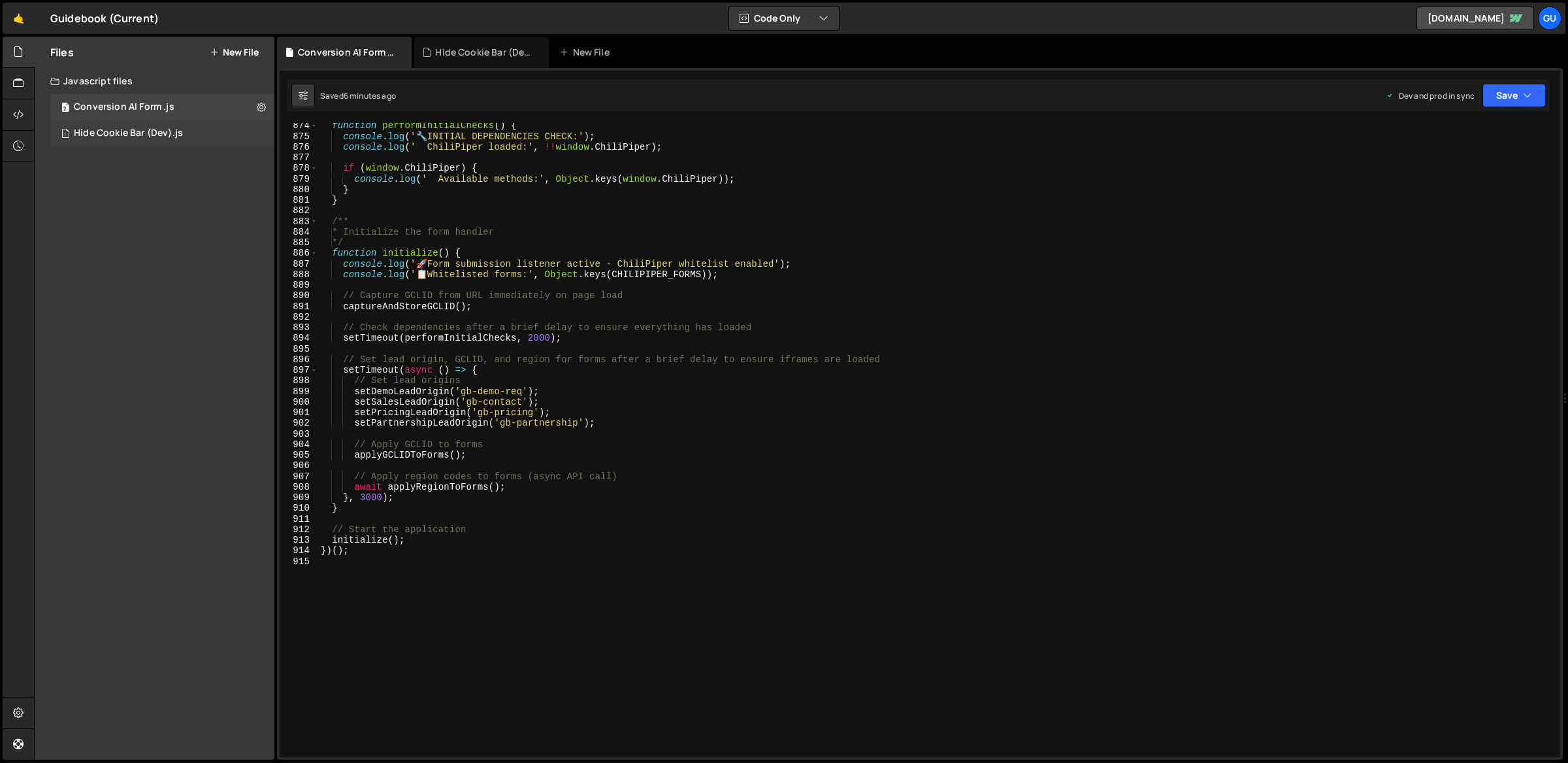
click at [156, 141] on div "1 Hide Cookie Bar (Dev).js 0" at bounding box center [162, 133] width 224 height 26
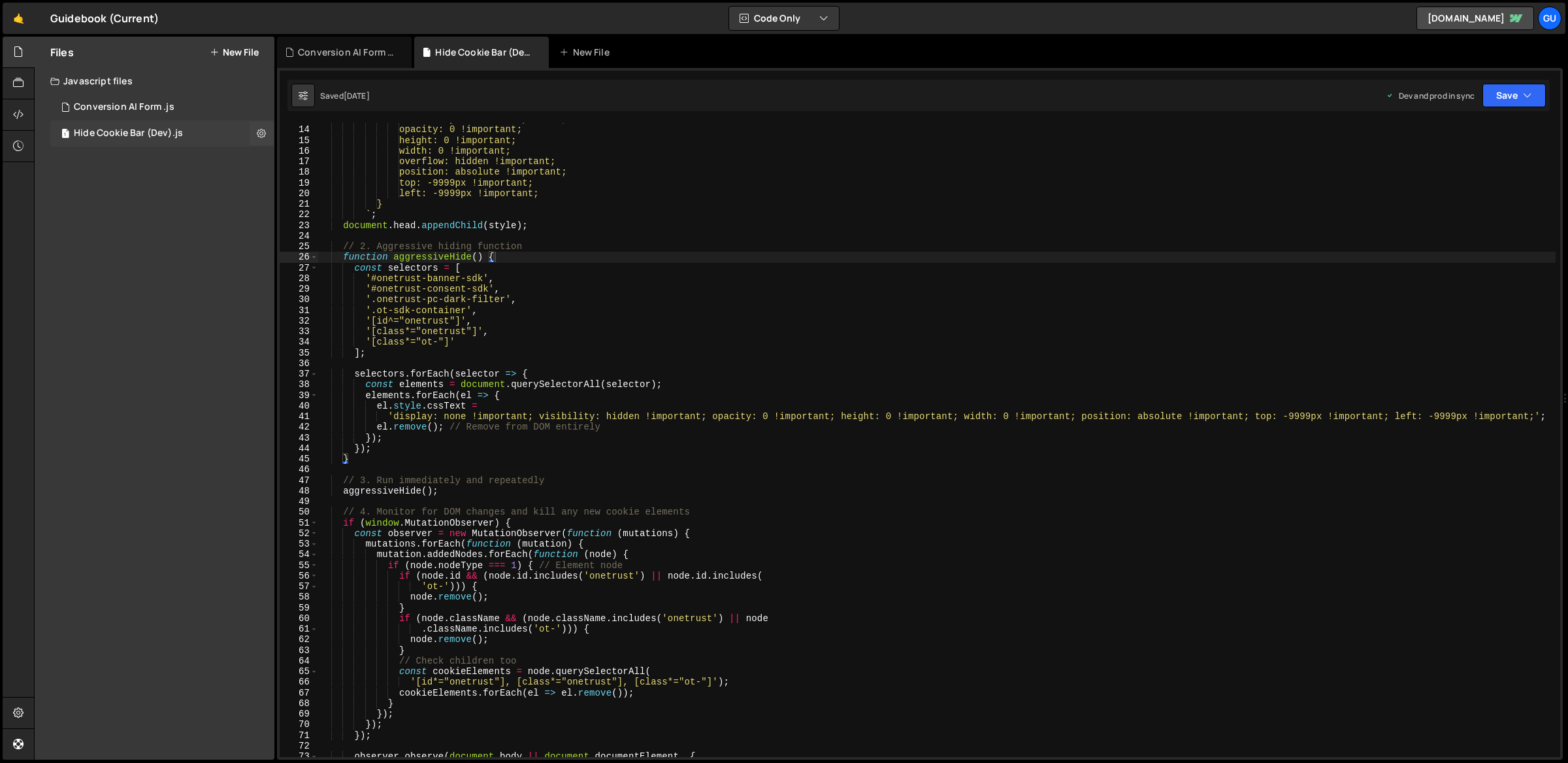
scroll to position [0, 0]
click at [172, 109] on div "2 Conversion AI Form .js 0" at bounding box center [162, 107] width 224 height 26
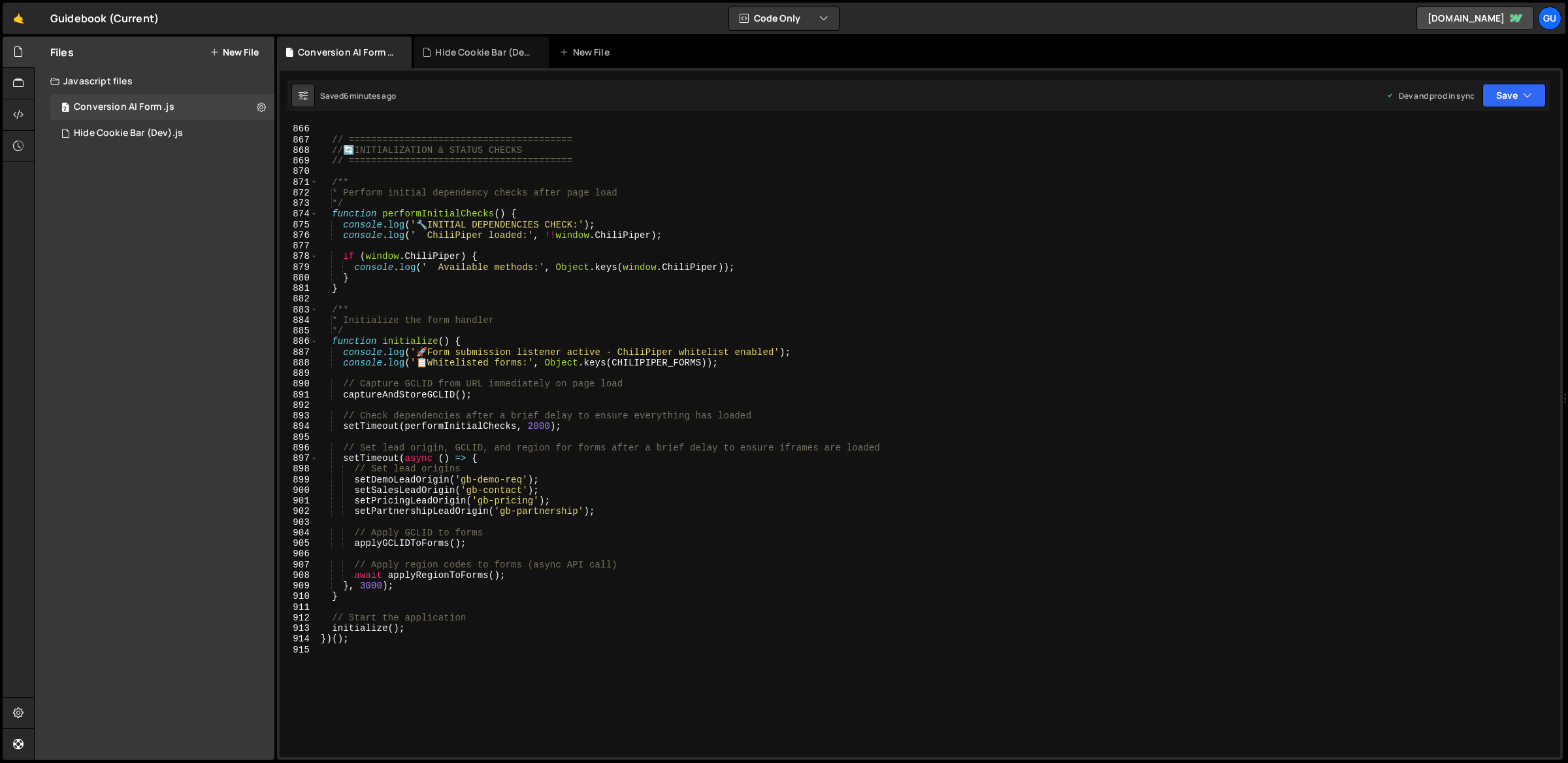
scroll to position [9093, 0]
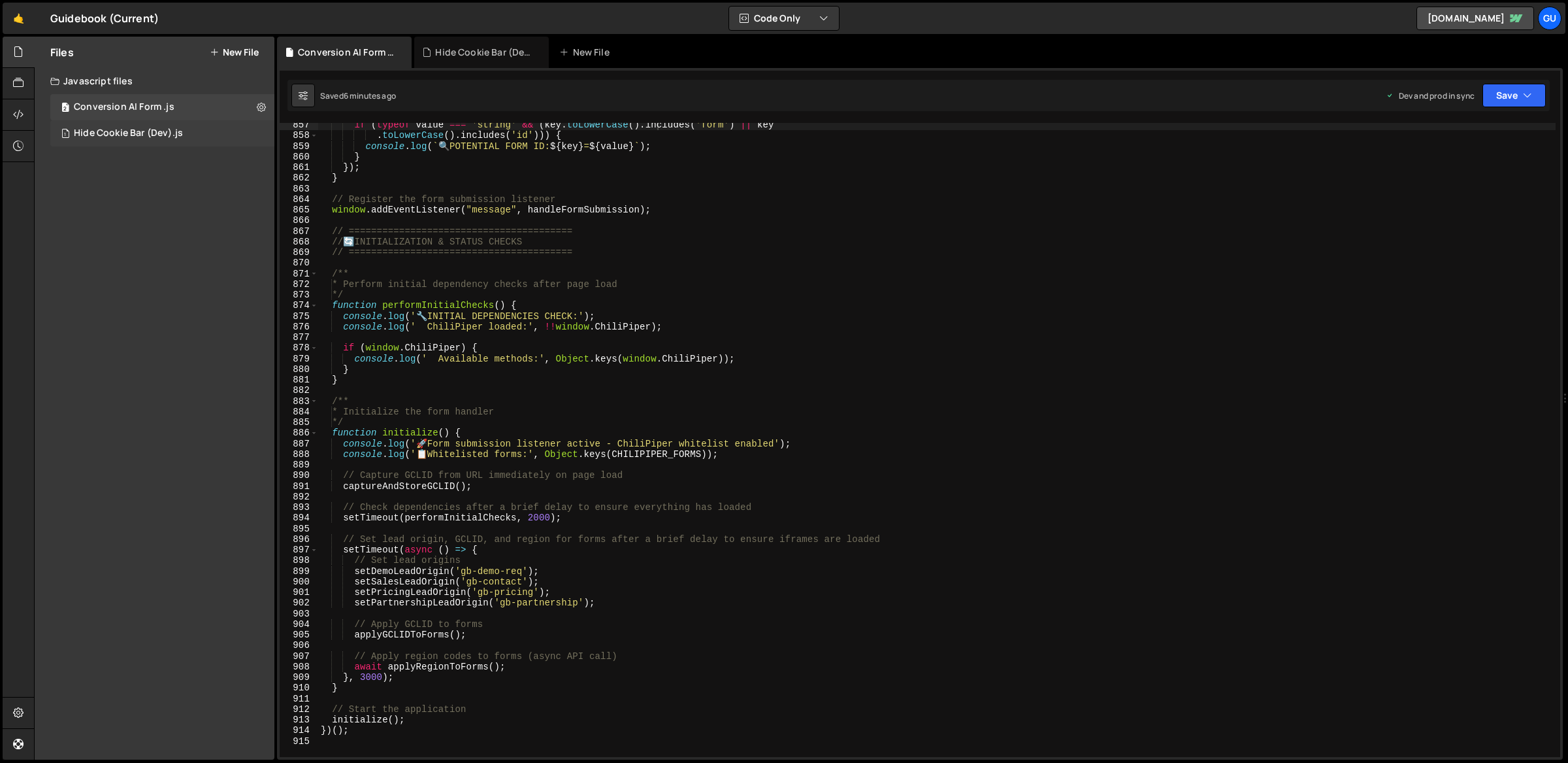
click at [197, 140] on div "1 Hide Cookie Bar (Dev).js 0" at bounding box center [162, 133] width 224 height 26
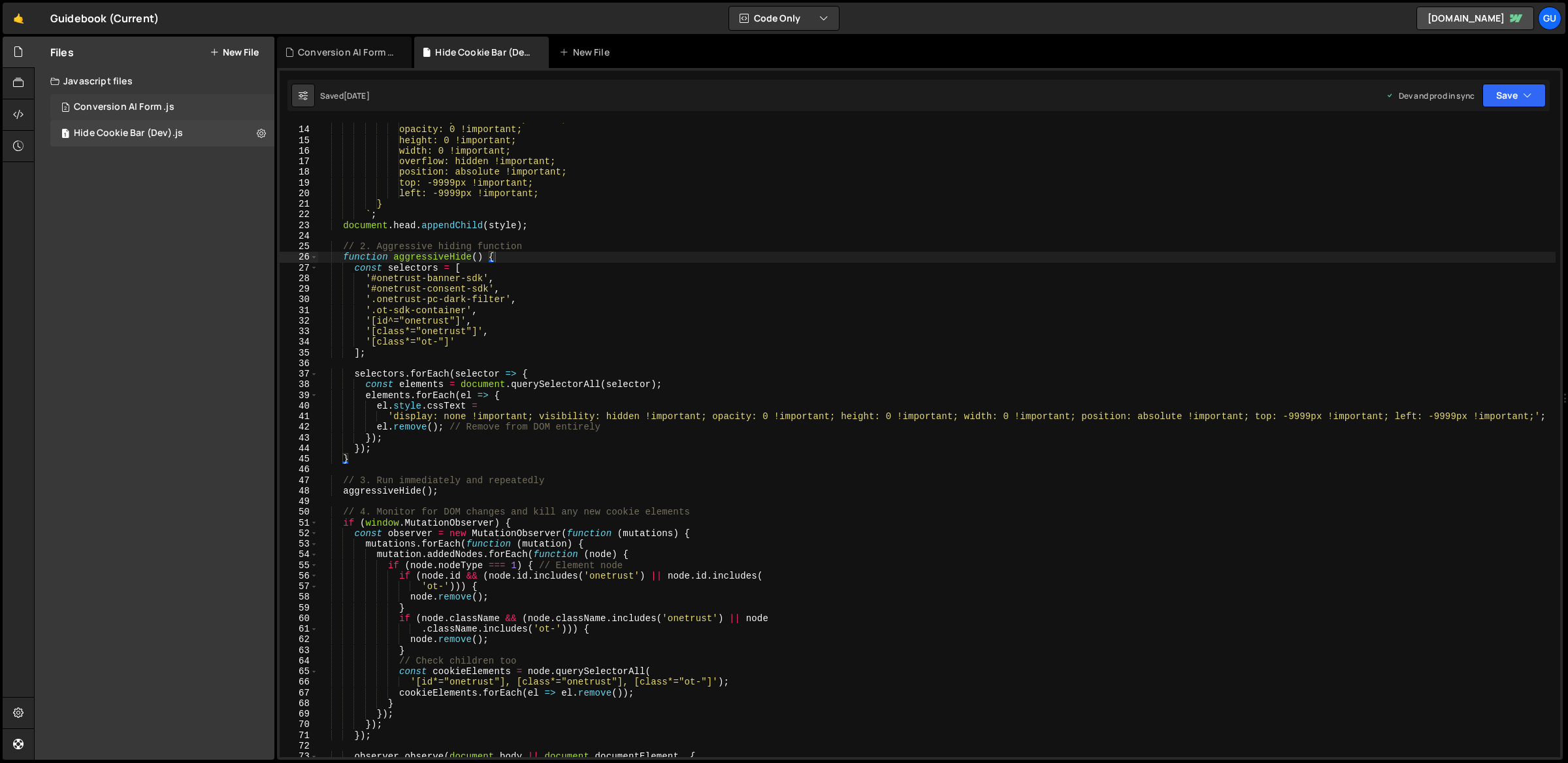
click at [190, 101] on div "2 Conversion AI Form .js 0" at bounding box center [162, 107] width 224 height 26
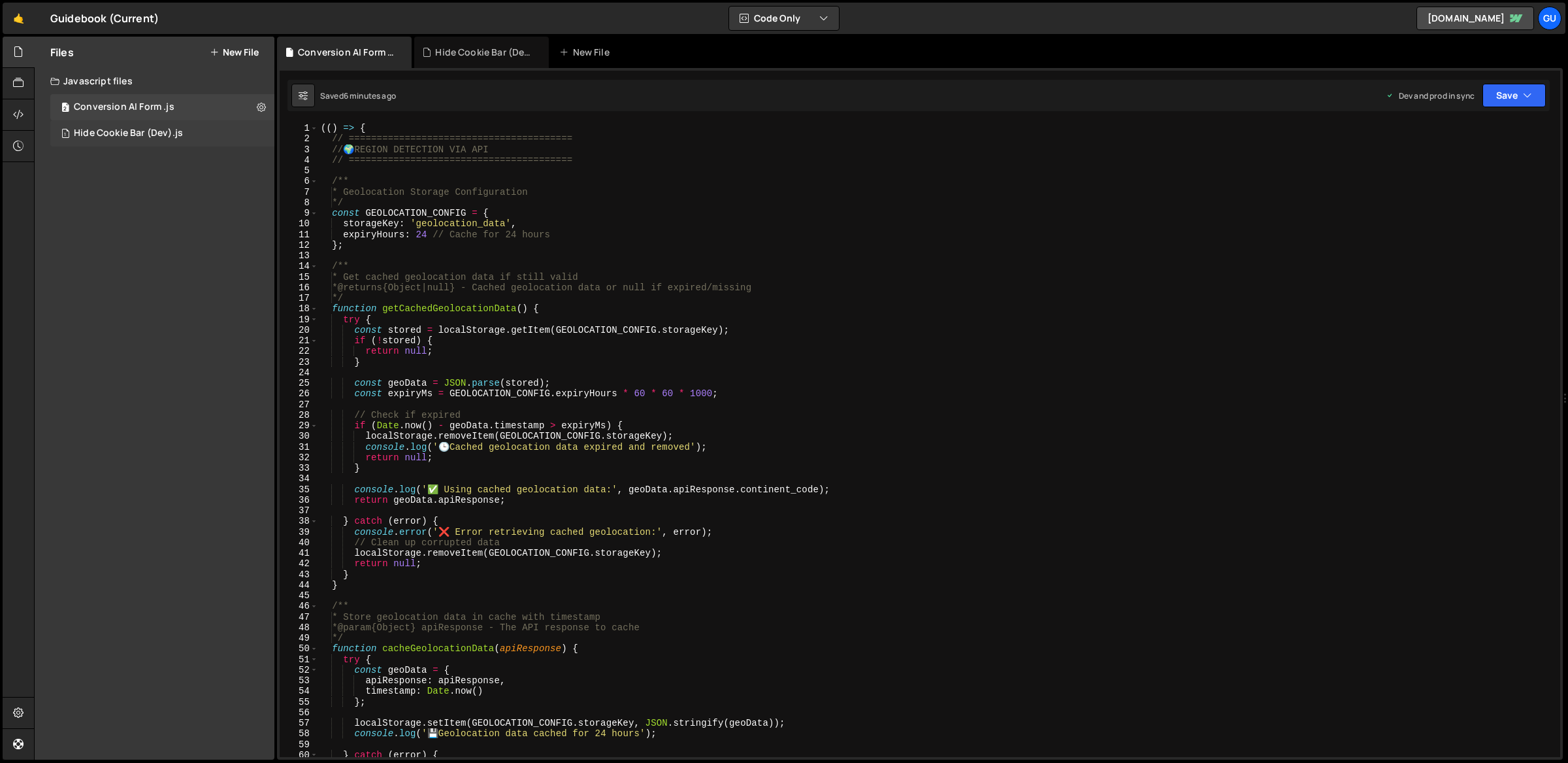
click at [169, 127] on div "Hide Cookie Bar (Dev).js" at bounding box center [128, 133] width 109 height 12
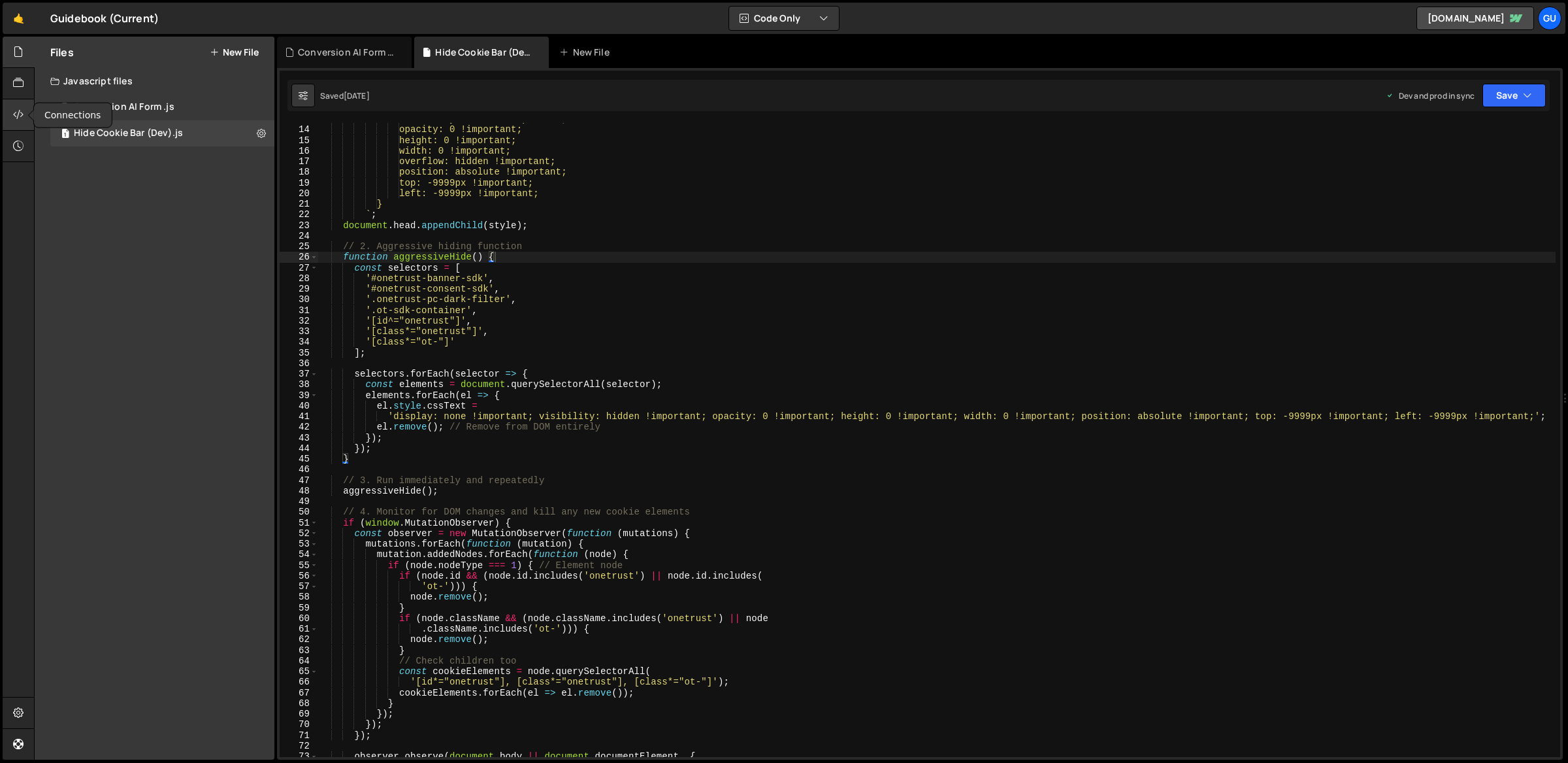
click at [19, 112] on icon at bounding box center [18, 114] width 11 height 15
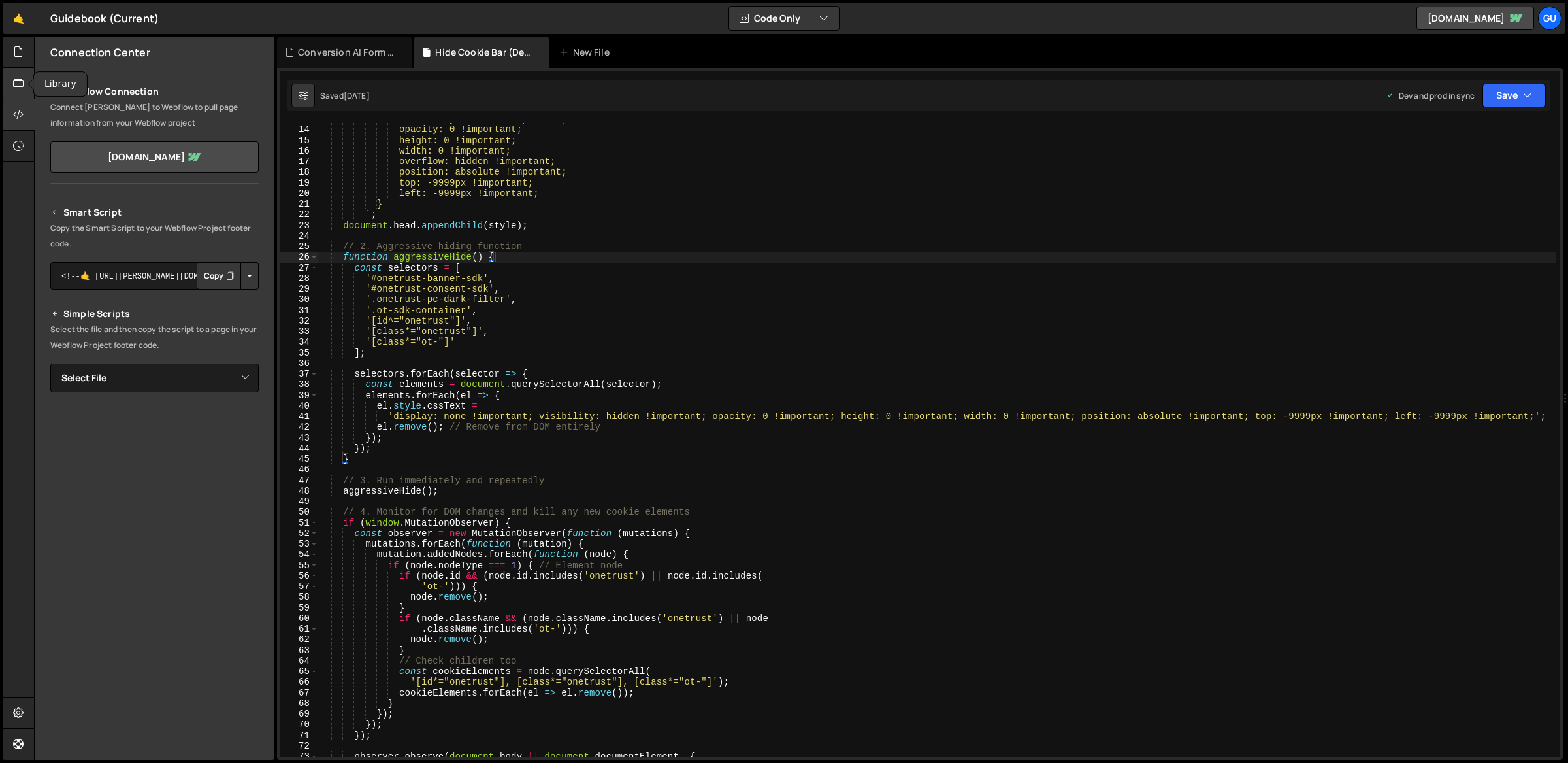
click at [19, 84] on icon at bounding box center [18, 83] width 11 height 15
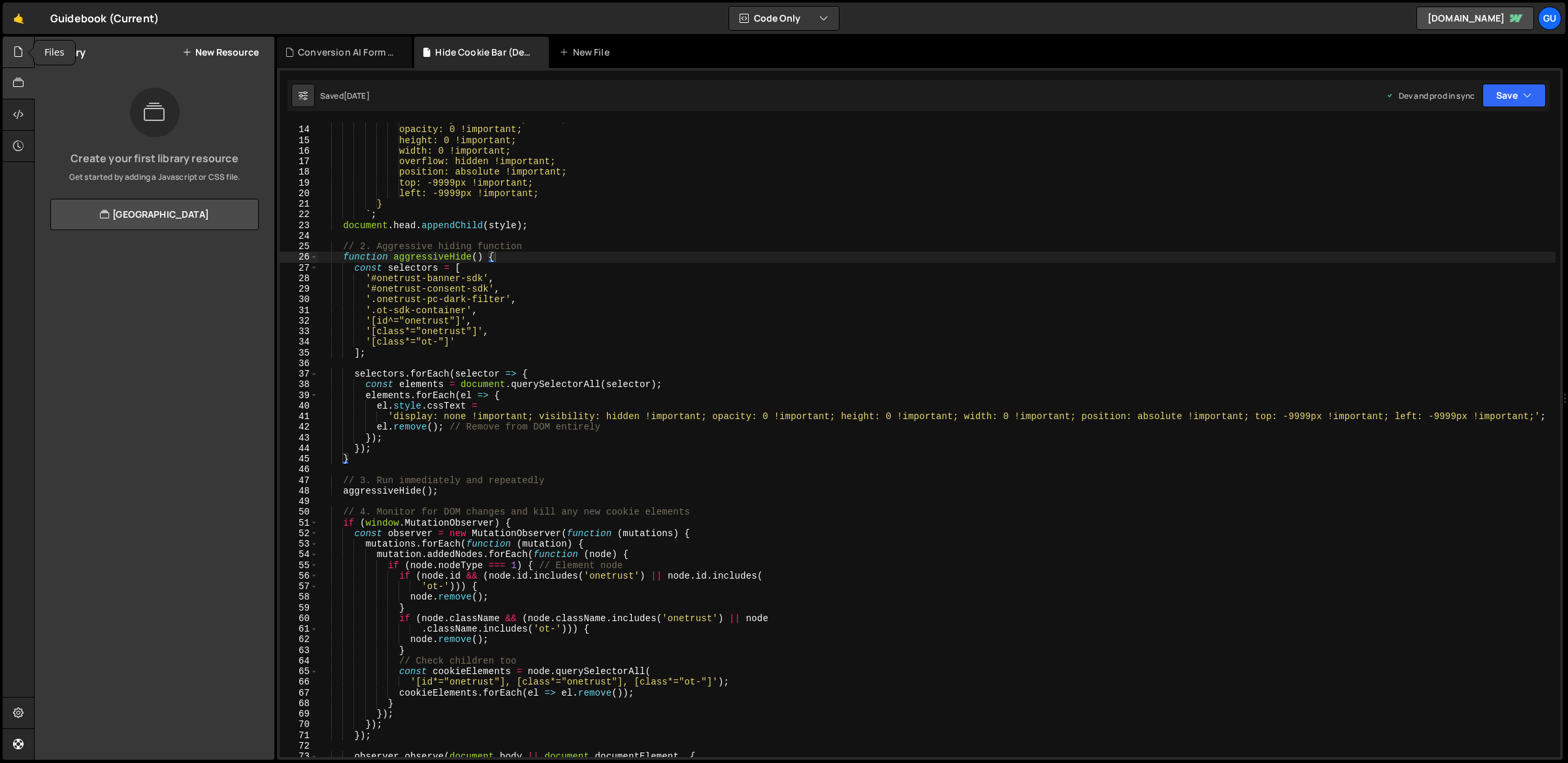
click at [22, 62] on div at bounding box center [18, 52] width 32 height 32
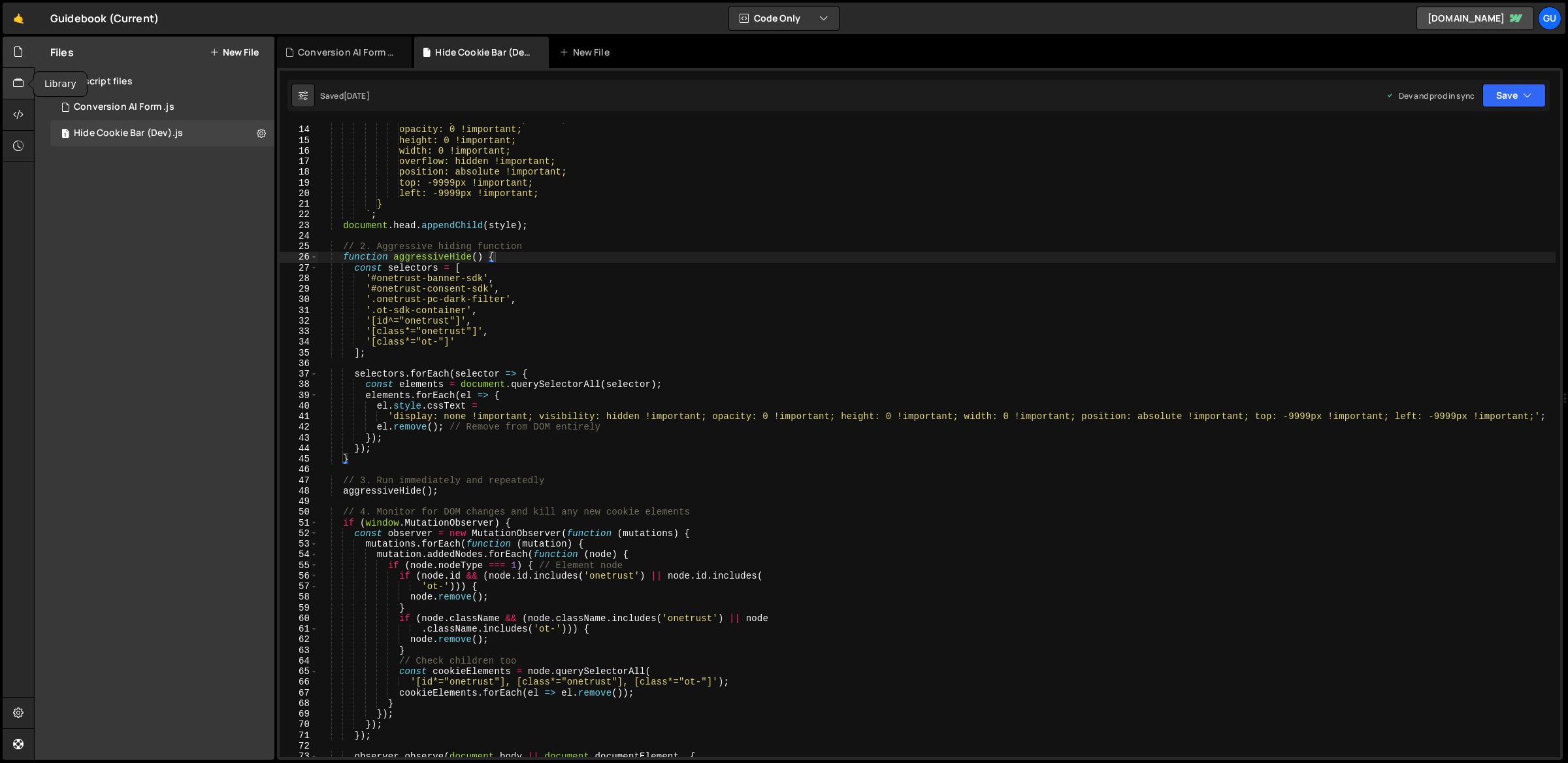
click at [24, 87] on icon at bounding box center [18, 83] width 11 height 15
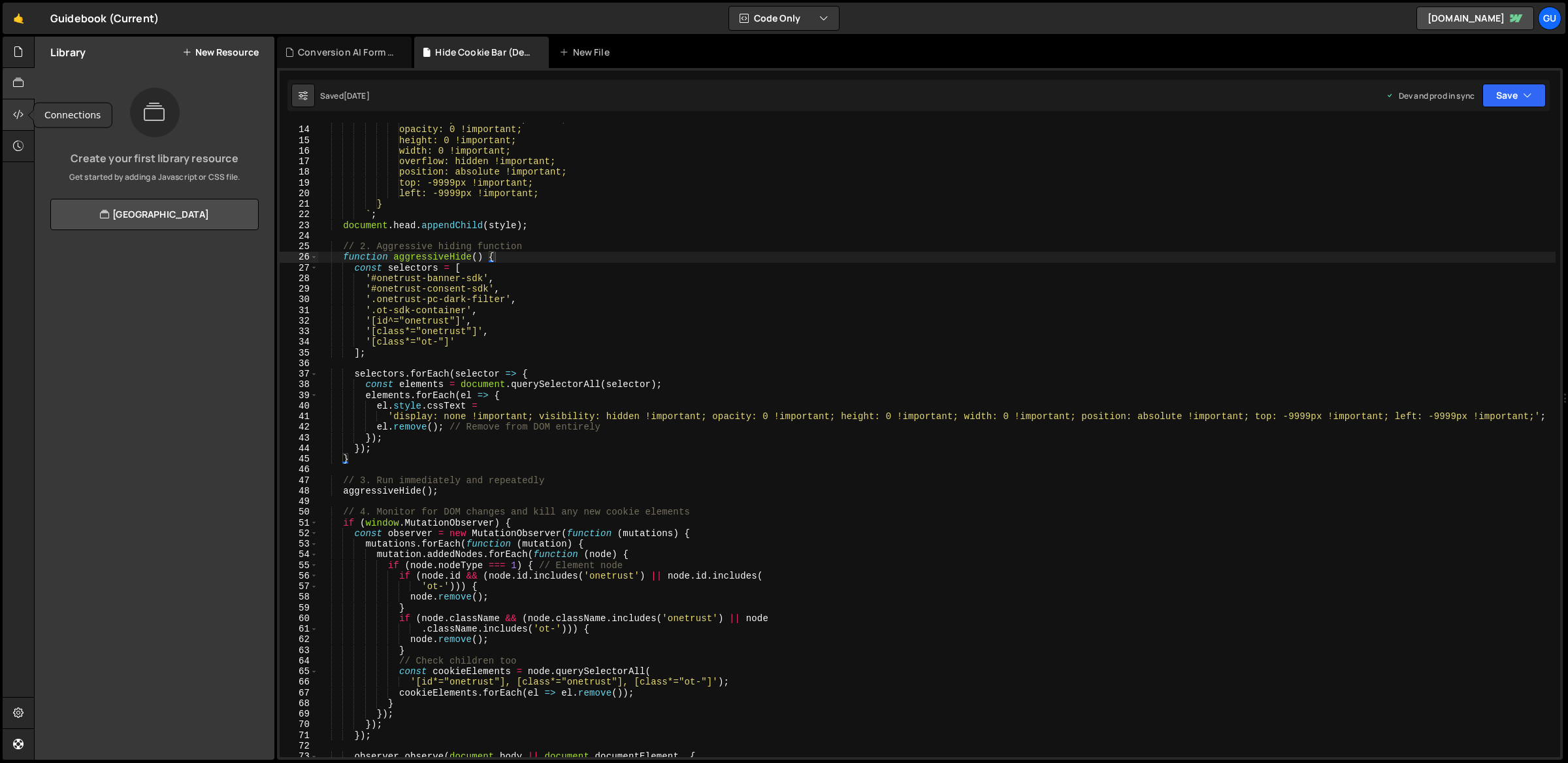
click at [29, 121] on div at bounding box center [18, 115] width 32 height 32
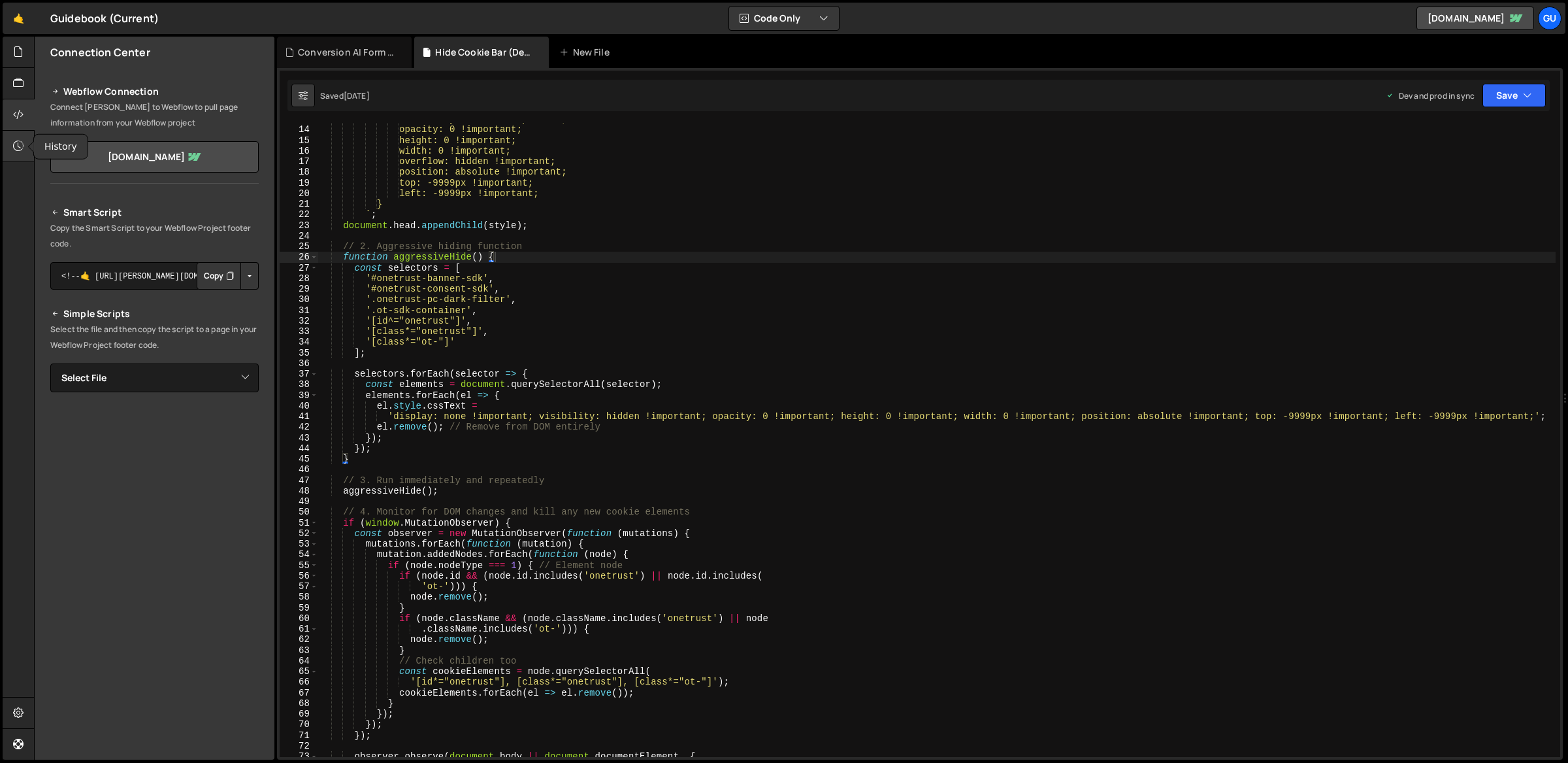
click at [26, 139] on div at bounding box center [18, 146] width 32 height 32
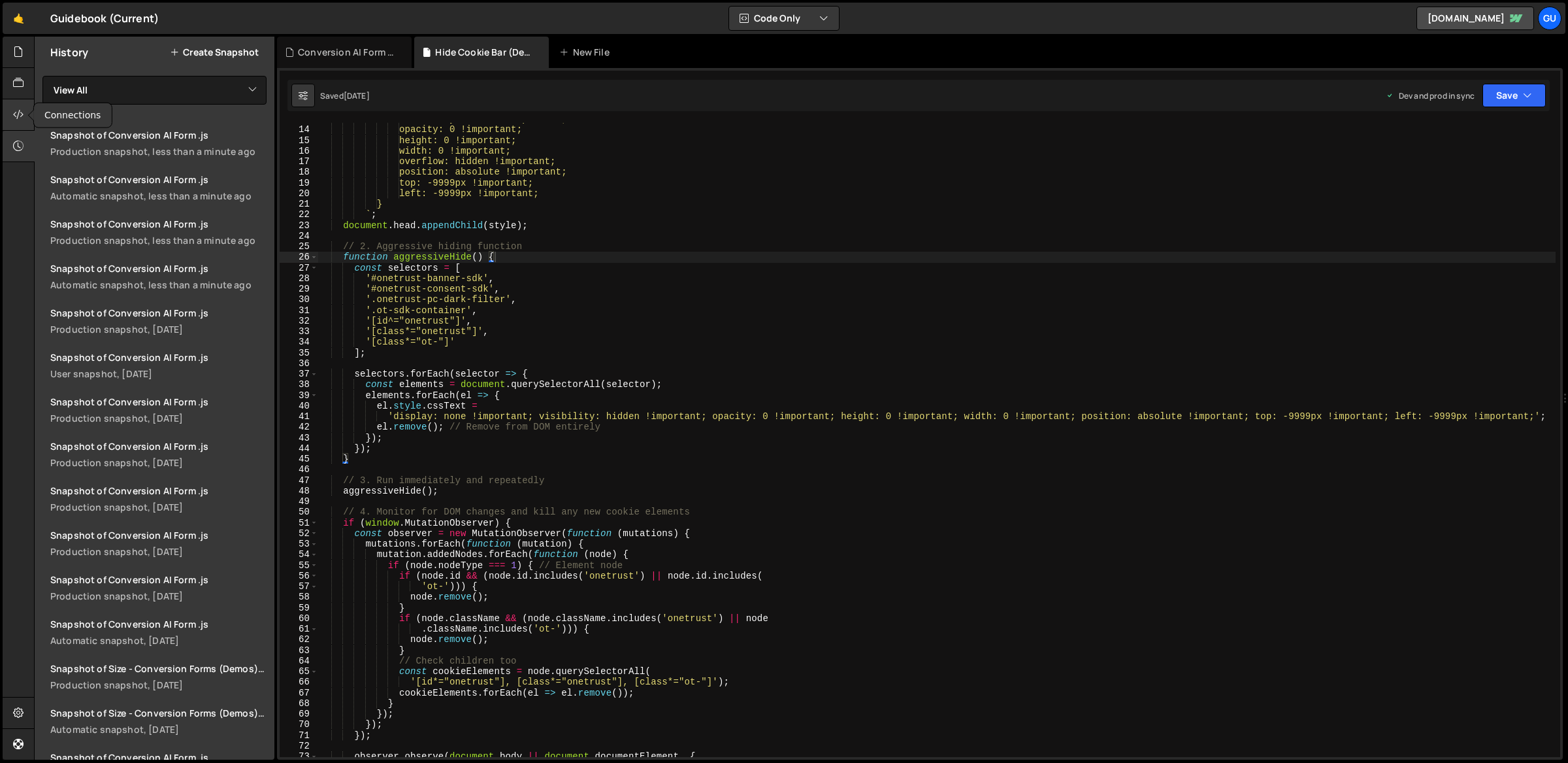
click at [22, 113] on icon at bounding box center [18, 114] width 11 height 15
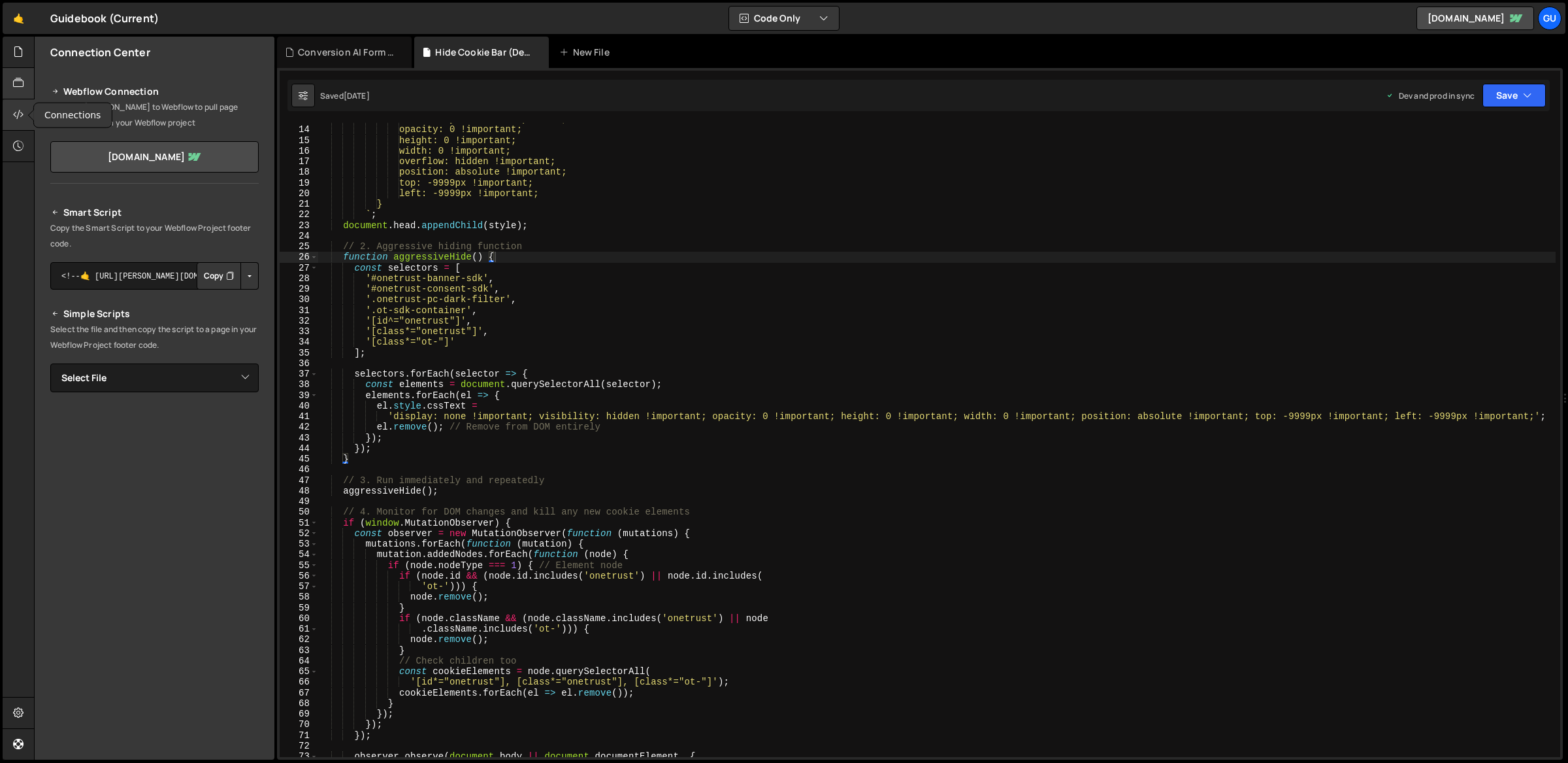
click at [20, 88] on icon at bounding box center [18, 83] width 11 height 15
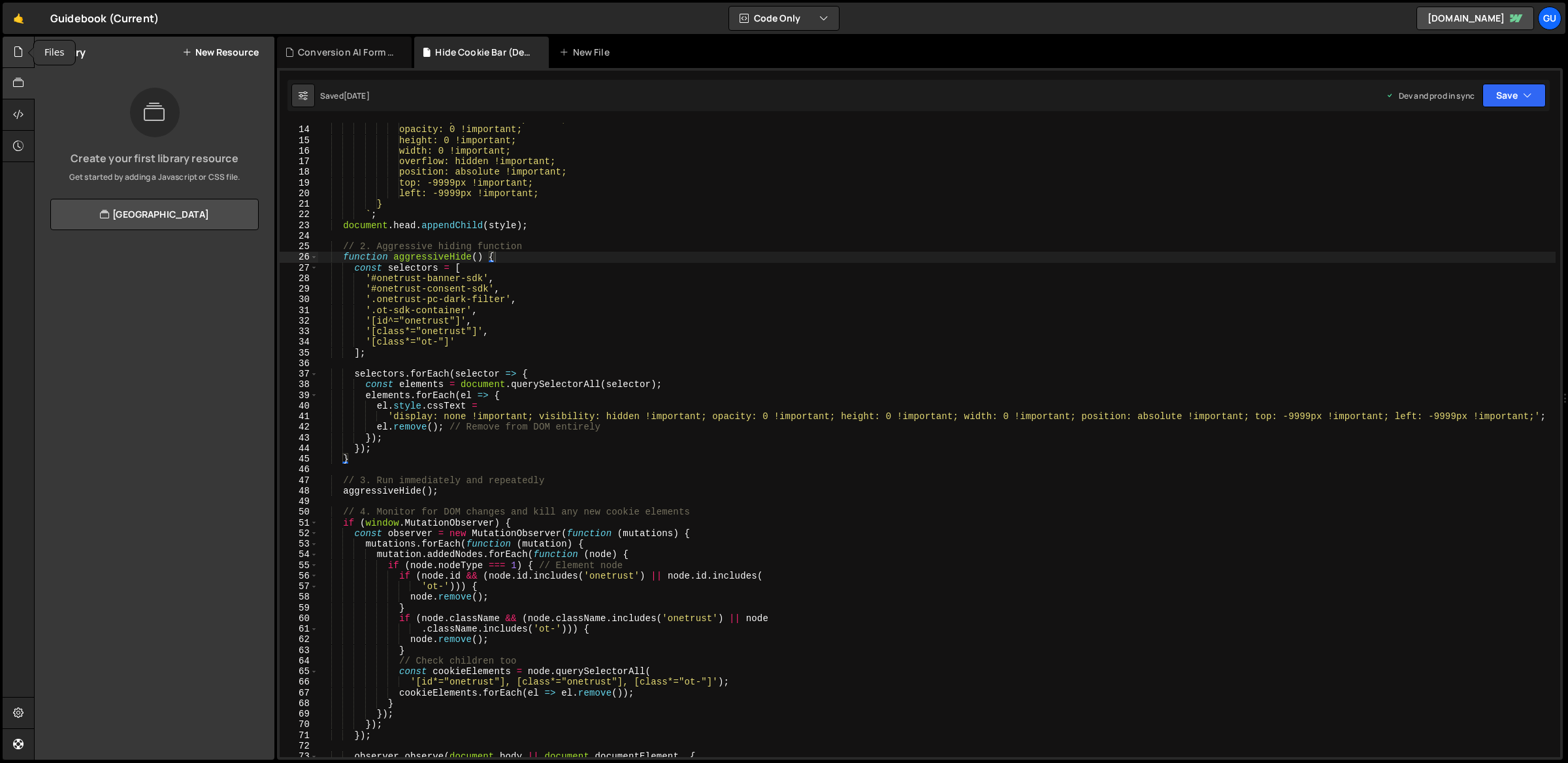
click at [18, 62] on div at bounding box center [18, 52] width 32 height 32
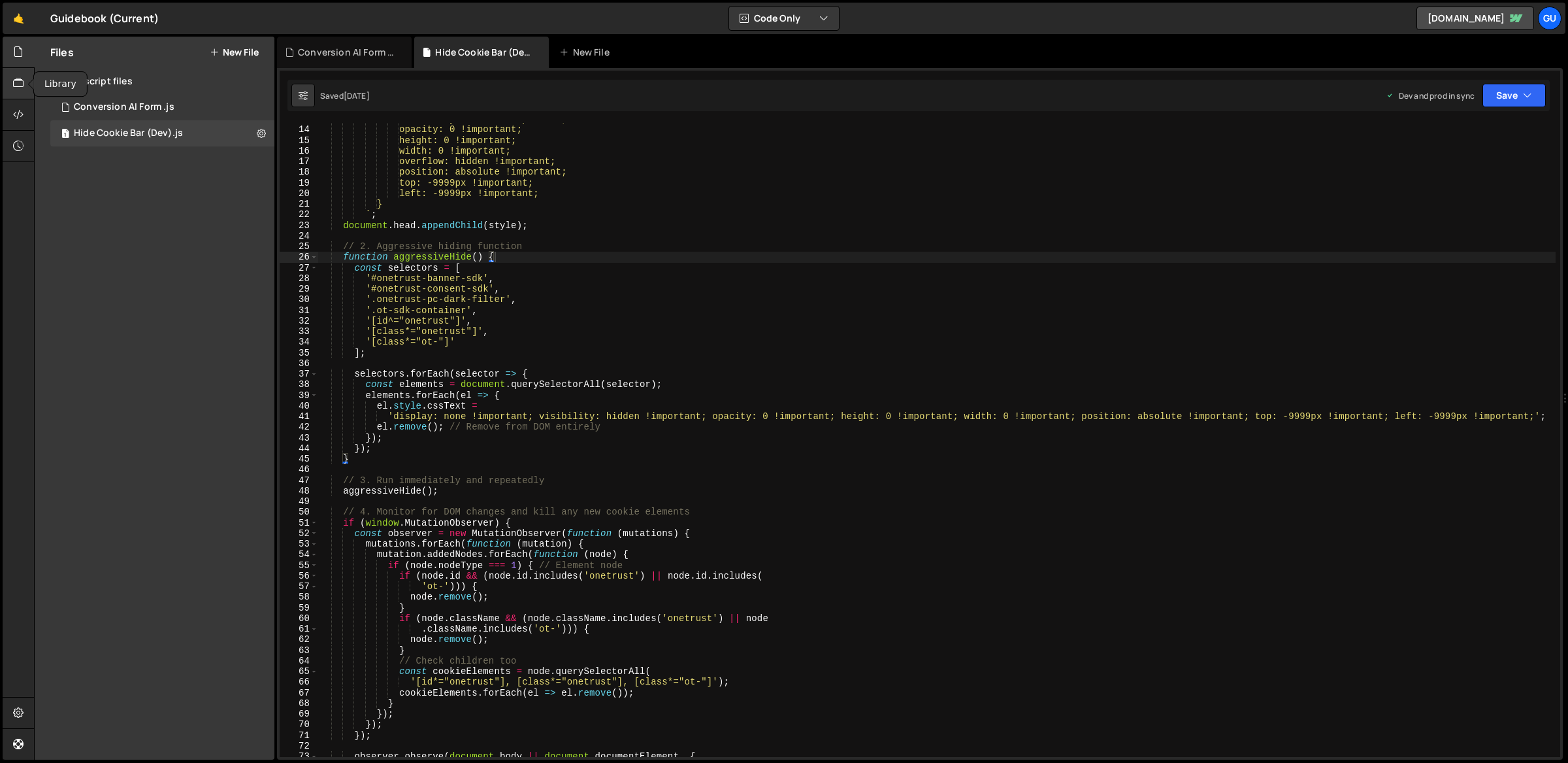
click at [18, 88] on icon at bounding box center [18, 83] width 11 height 15
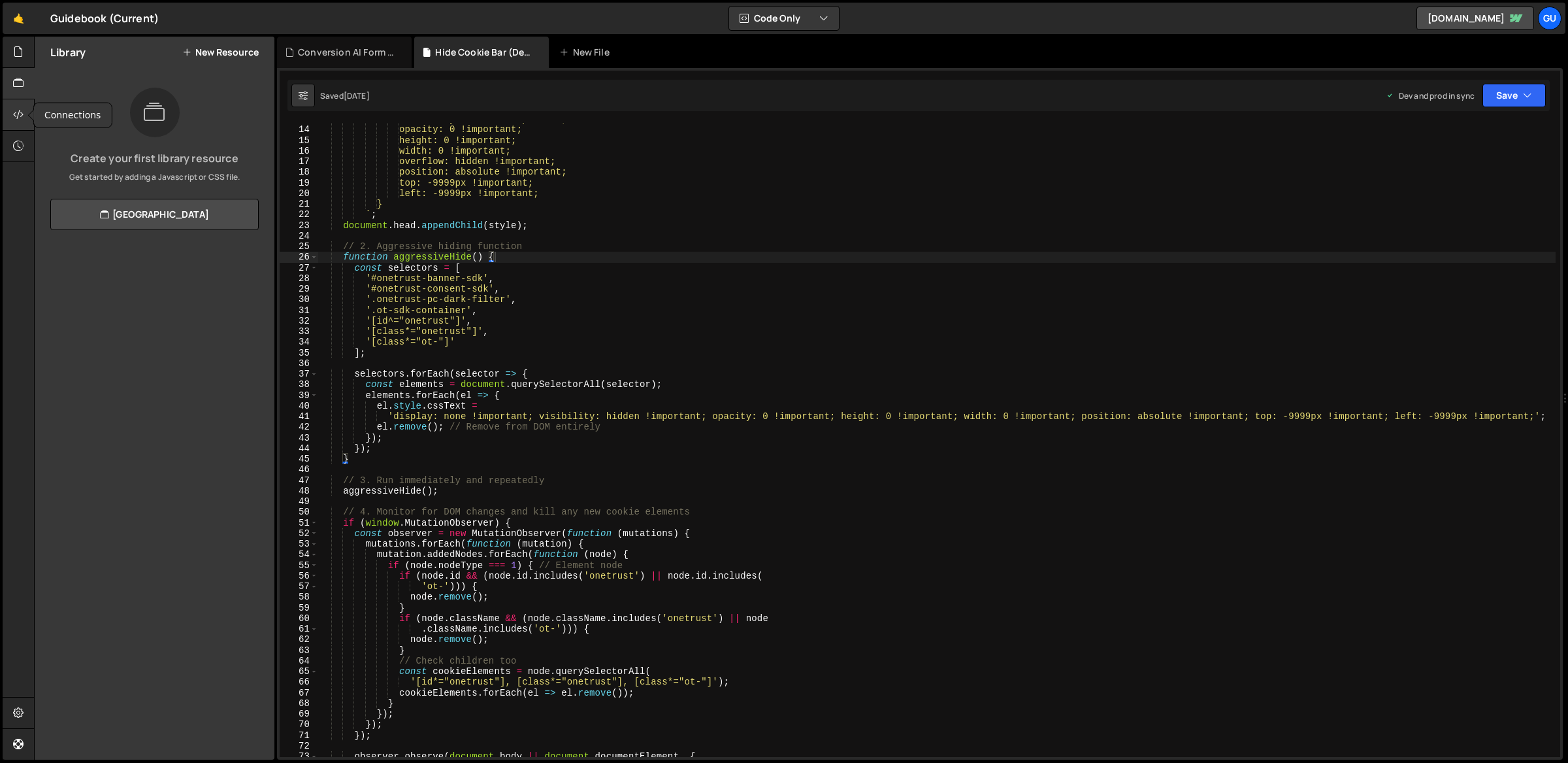
click at [21, 109] on icon at bounding box center [18, 114] width 11 height 15
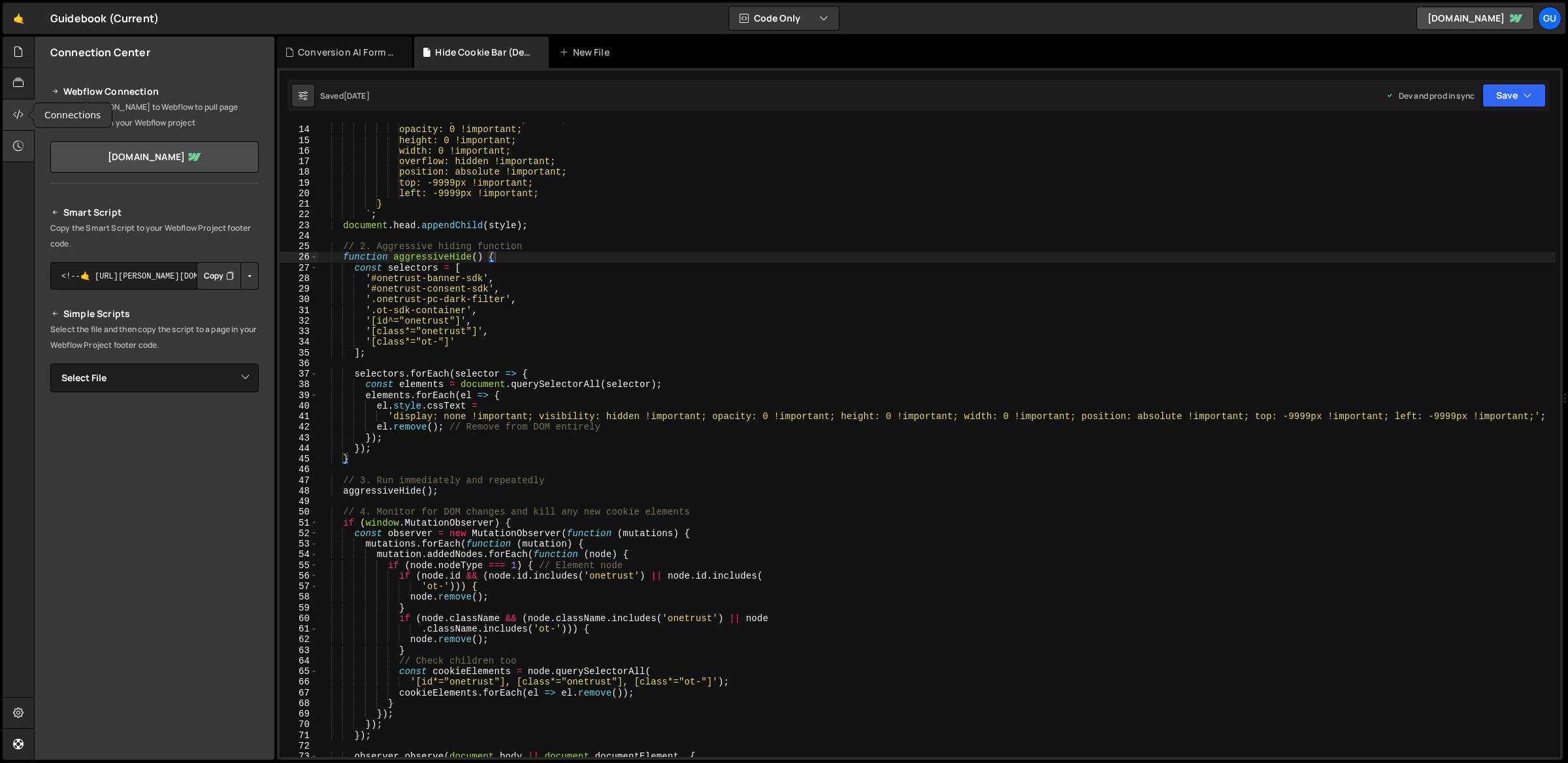
click at [21, 136] on div at bounding box center [18, 146] width 32 height 32
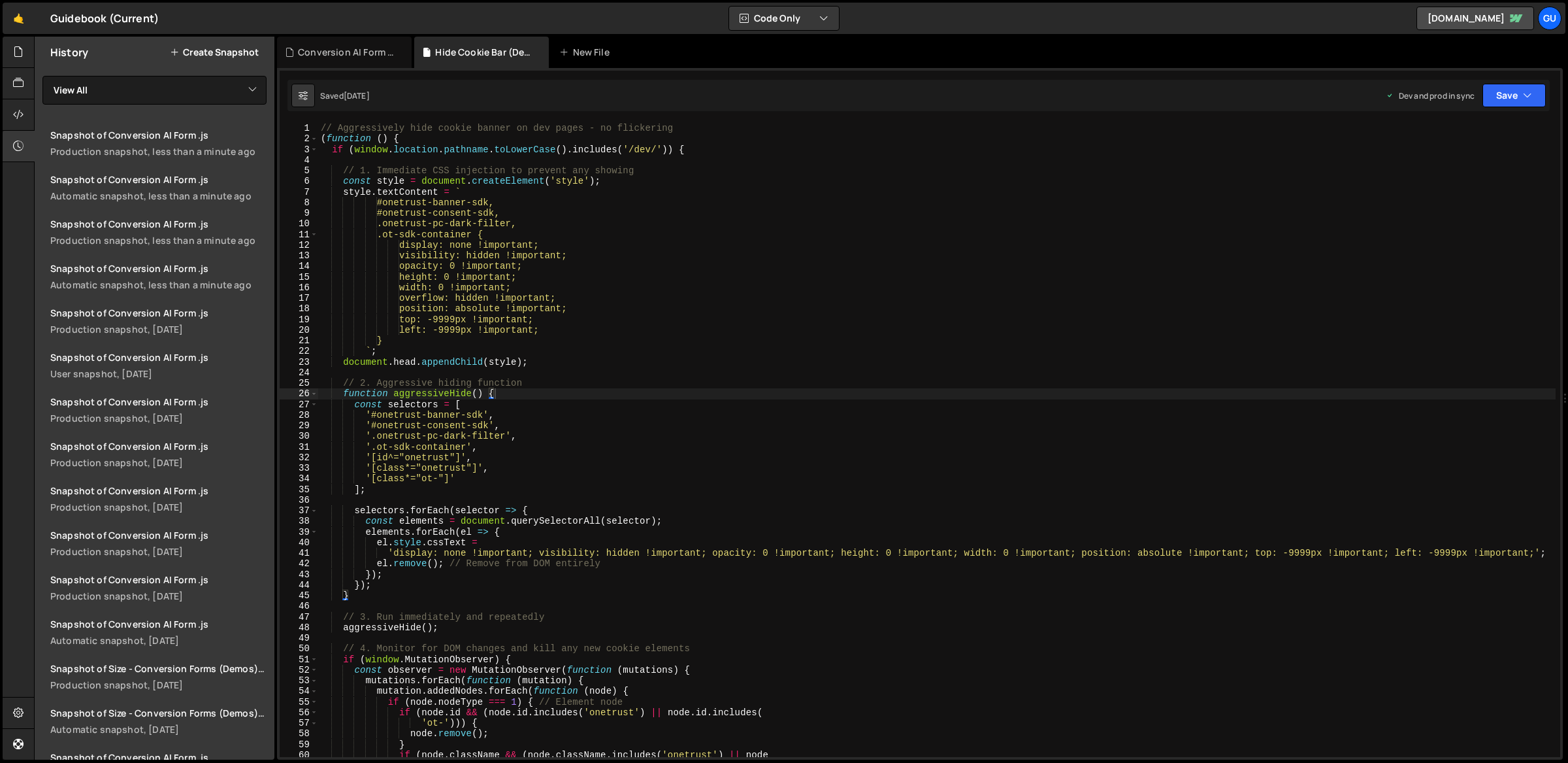
click at [526, 188] on div "// Aggressively hide cookie banner on dev pages - no flickering ( function ( ) …" at bounding box center [936, 451] width 1238 height 656
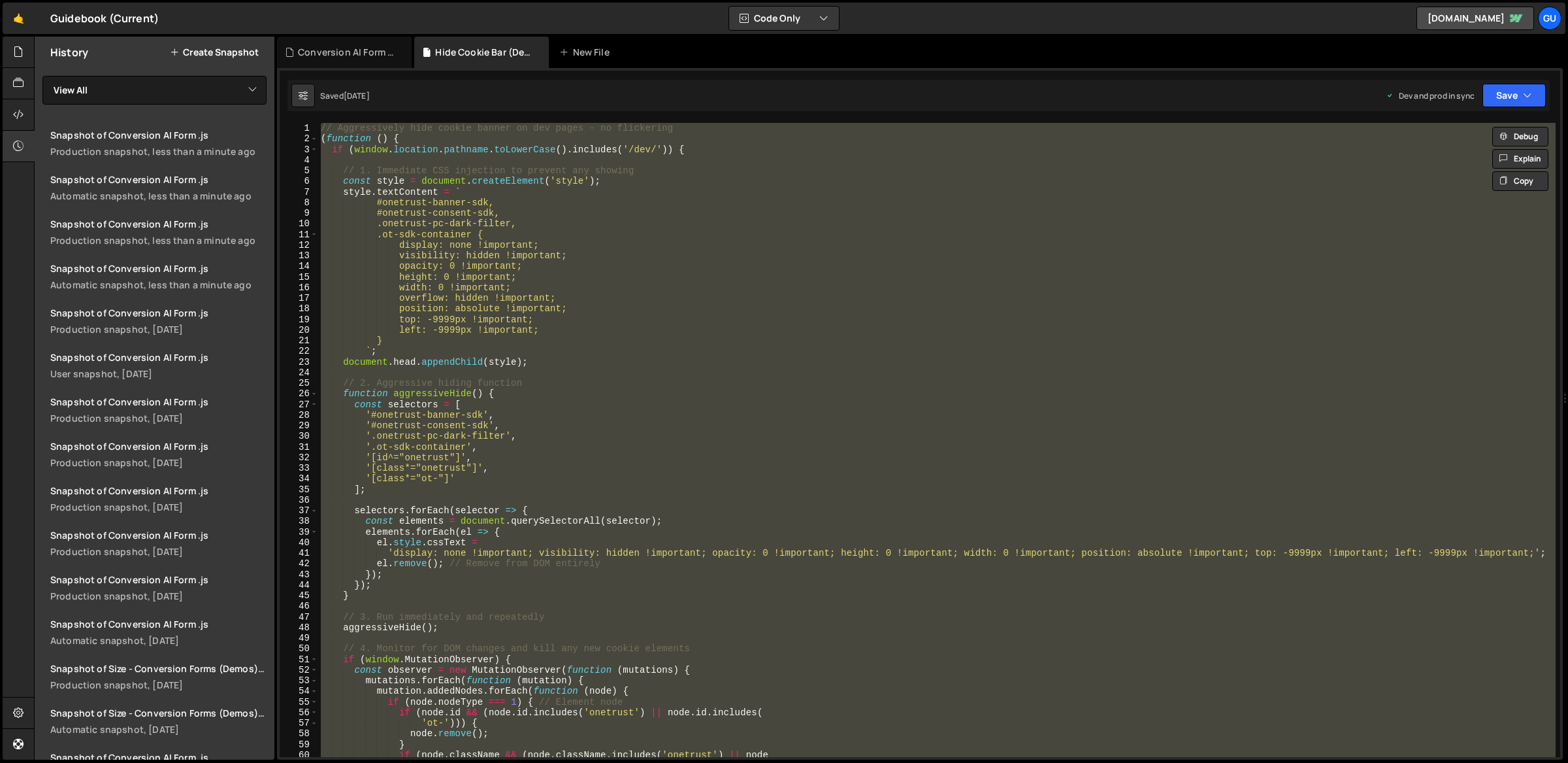
click at [649, 225] on div "// Aggressively hide cookie banner on dev pages - no flickering ( function ( ) …" at bounding box center [936, 440] width 1237 height 634
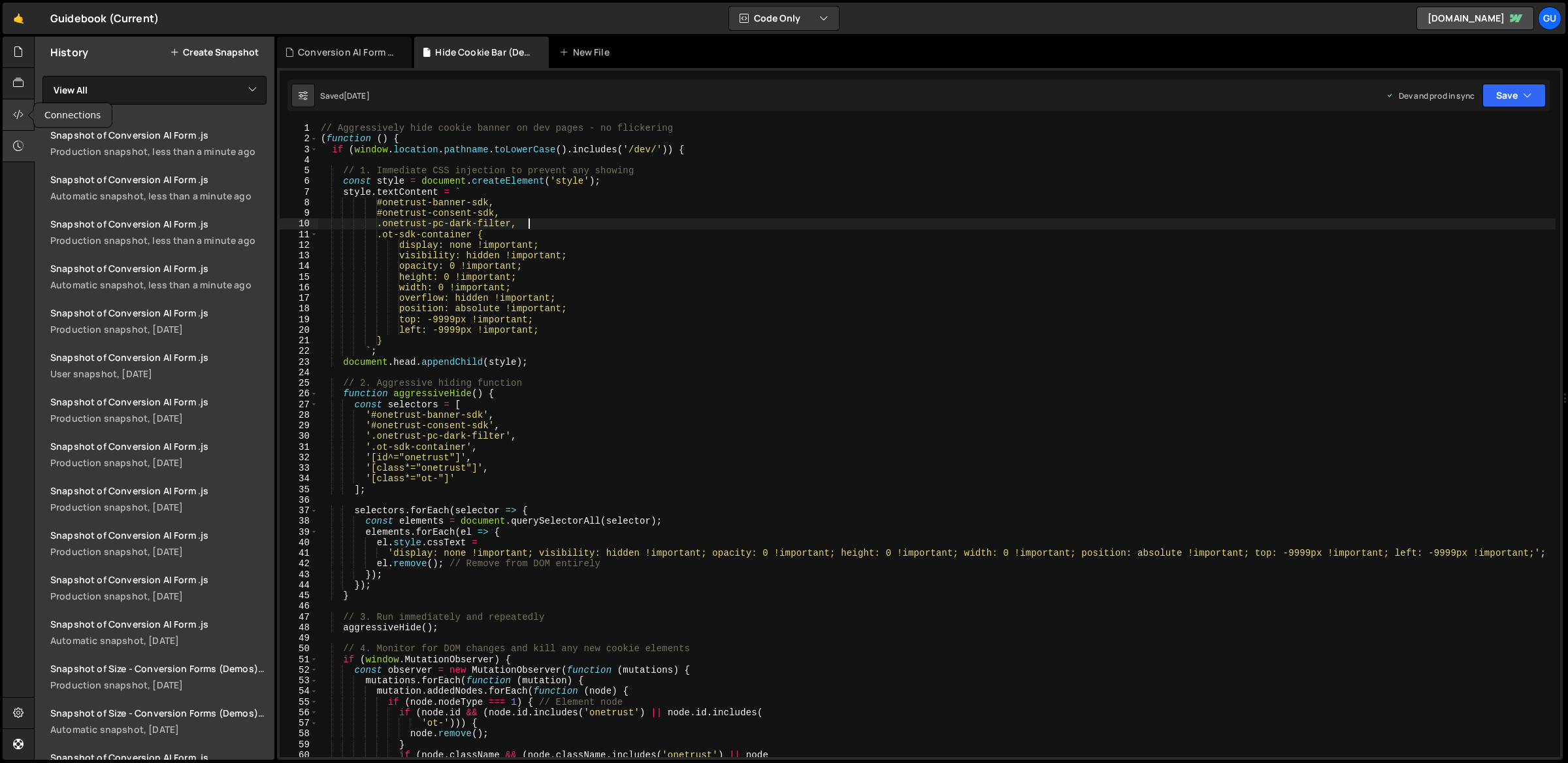
click at [24, 113] on icon at bounding box center [18, 114] width 11 height 15
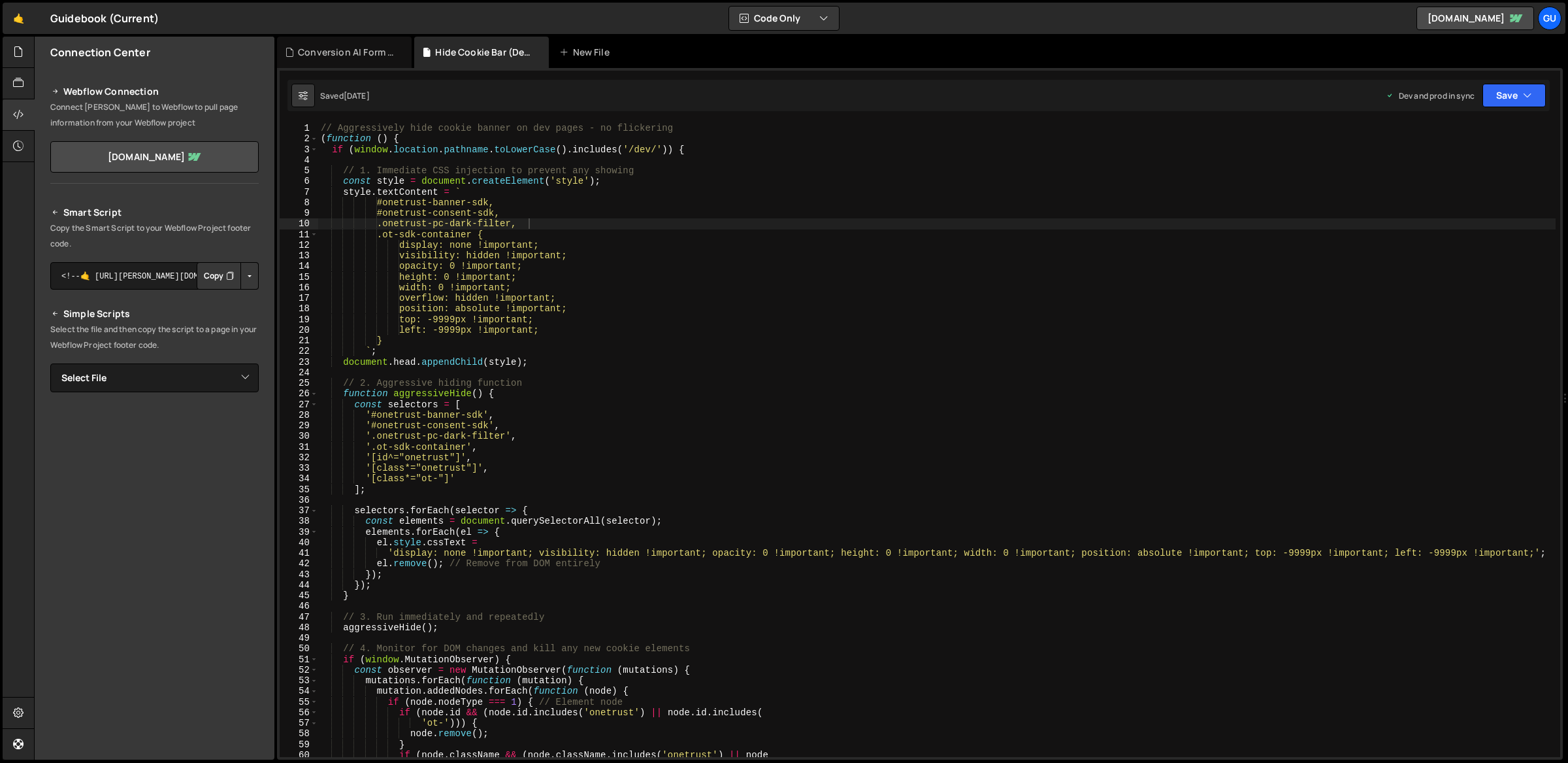
click at [36, 86] on div "Webflow Connection Connect [PERSON_NAME] to Webflow to pull page information fr…" at bounding box center [155, 126] width 240 height 116
click at [32, 89] on div at bounding box center [18, 84] width 32 height 32
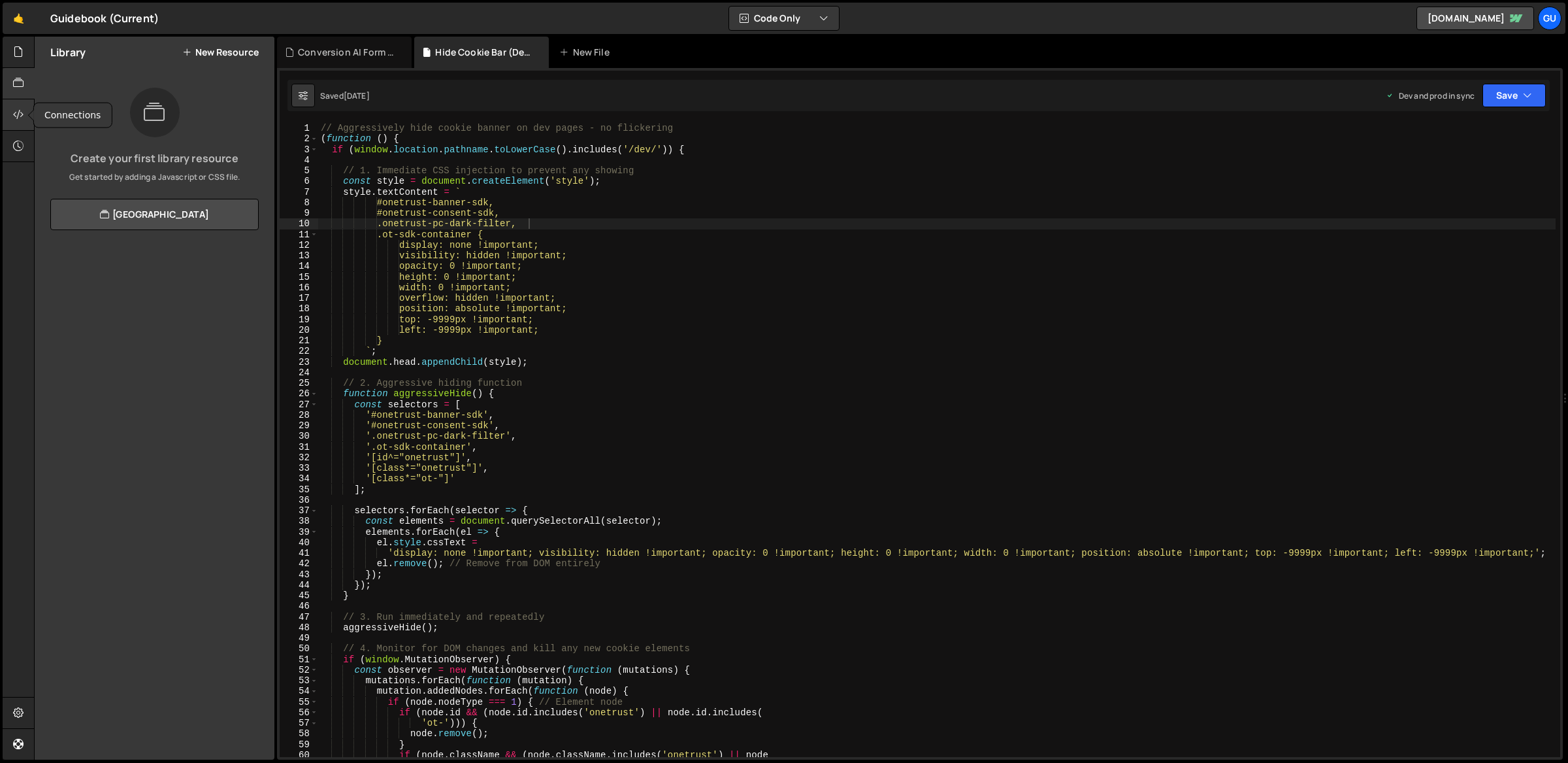
click at [25, 102] on div at bounding box center [18, 115] width 32 height 32
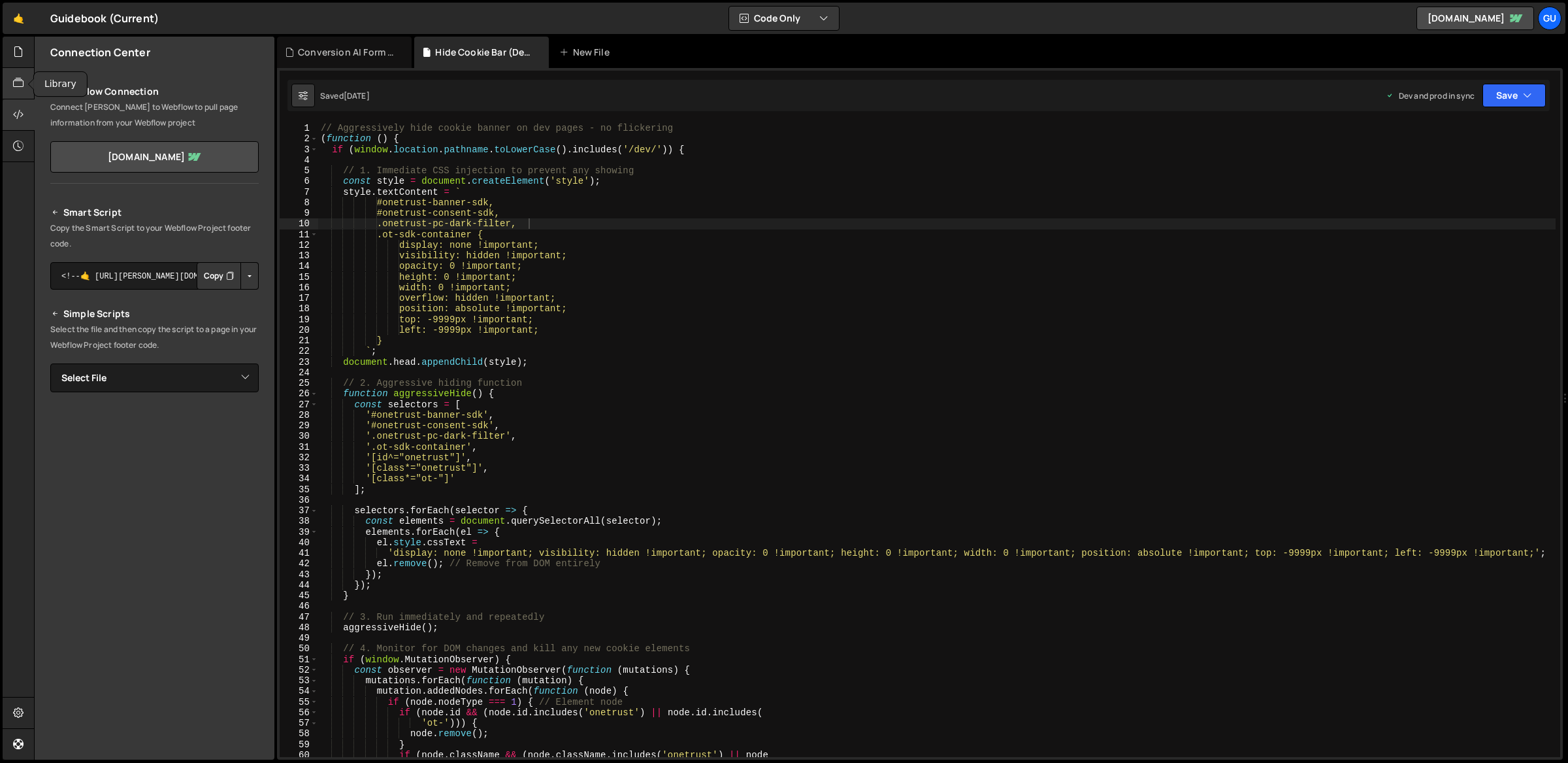
click at [21, 79] on icon at bounding box center [18, 83] width 11 height 15
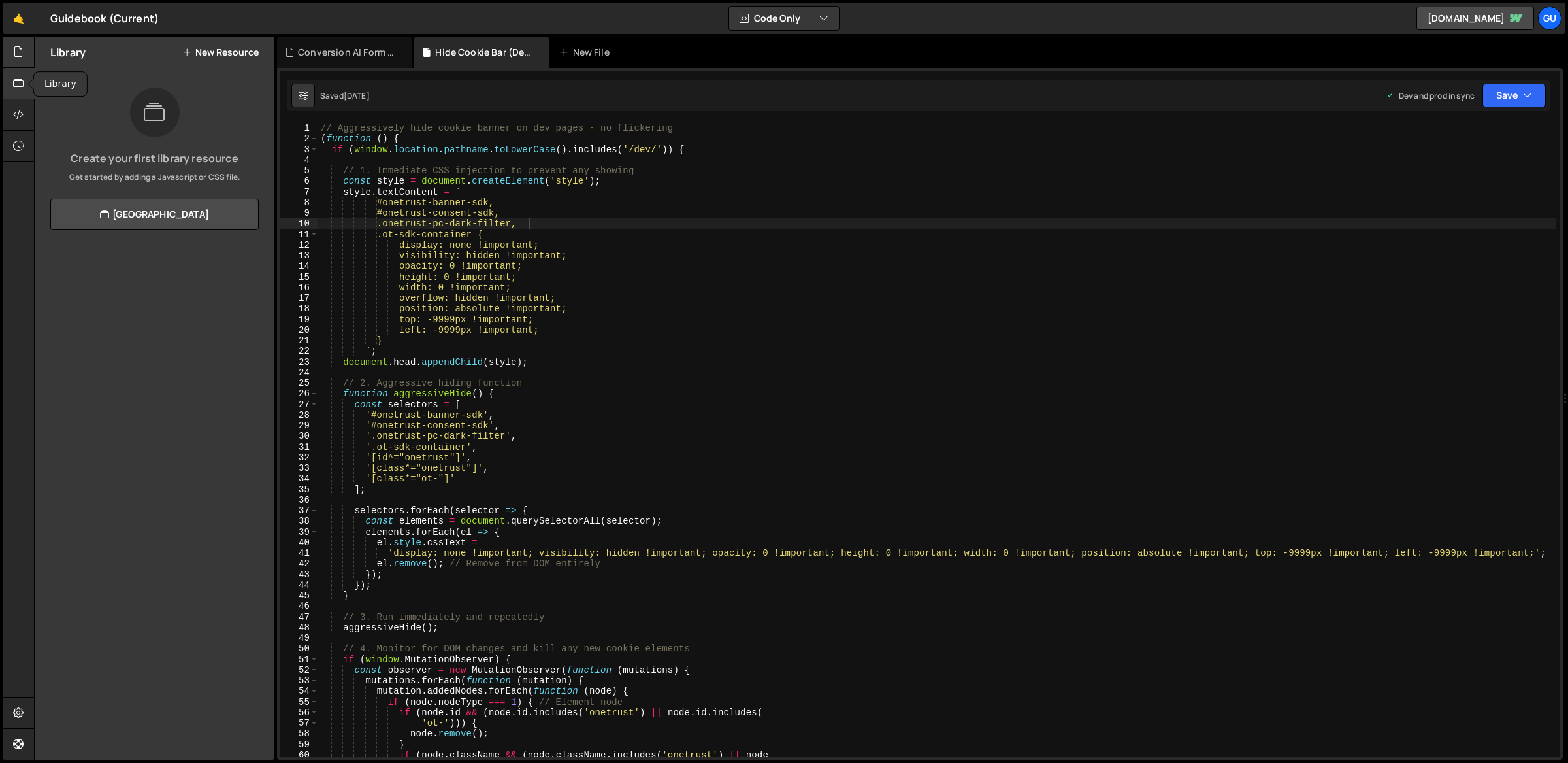
click at [19, 55] on icon at bounding box center [18, 52] width 11 height 15
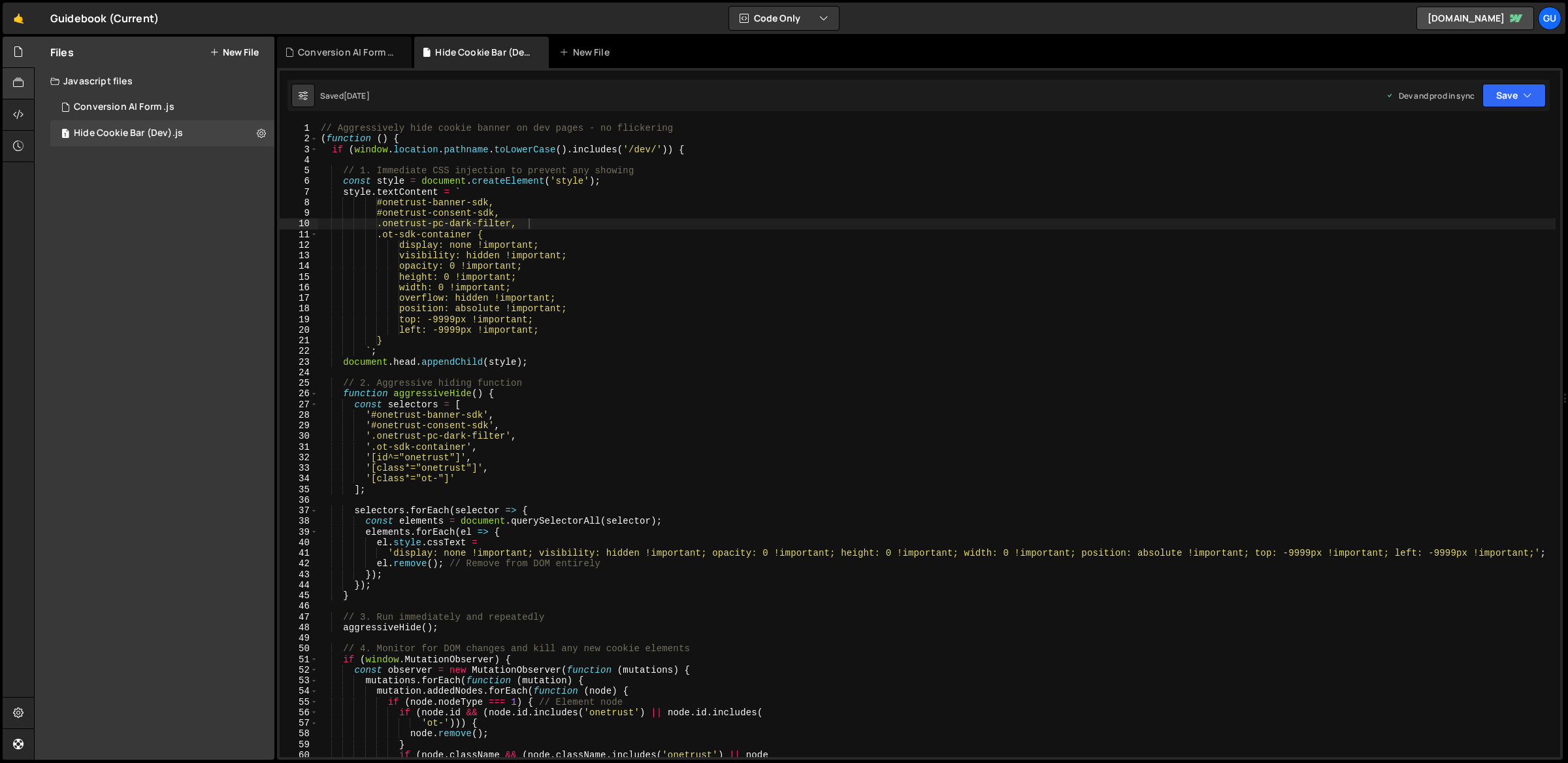
click at [28, 84] on div at bounding box center [31, 84] width 5 height 11
click at [27, 101] on div at bounding box center [18, 115] width 32 height 32
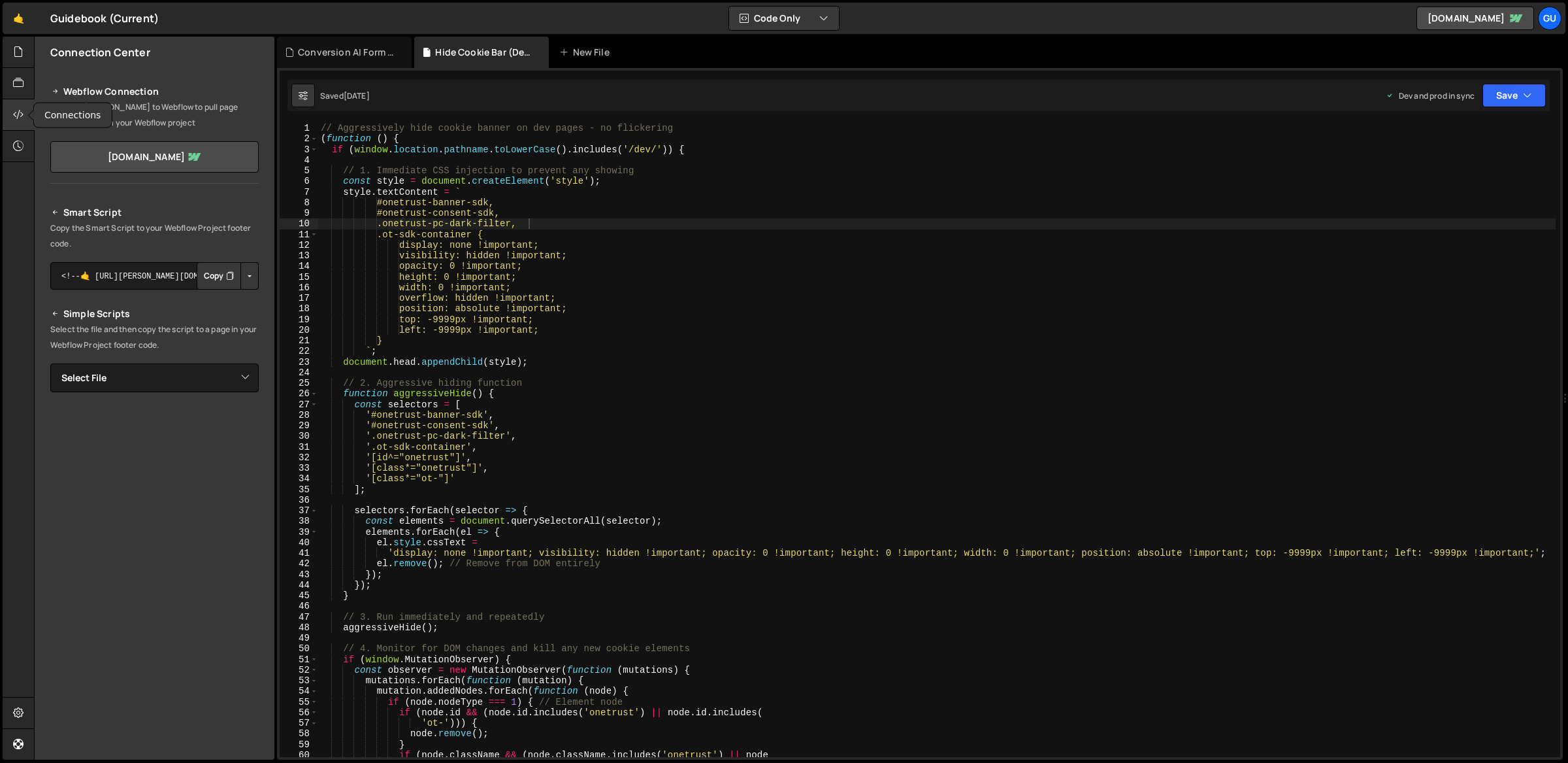
click at [25, 112] on div at bounding box center [18, 115] width 32 height 32
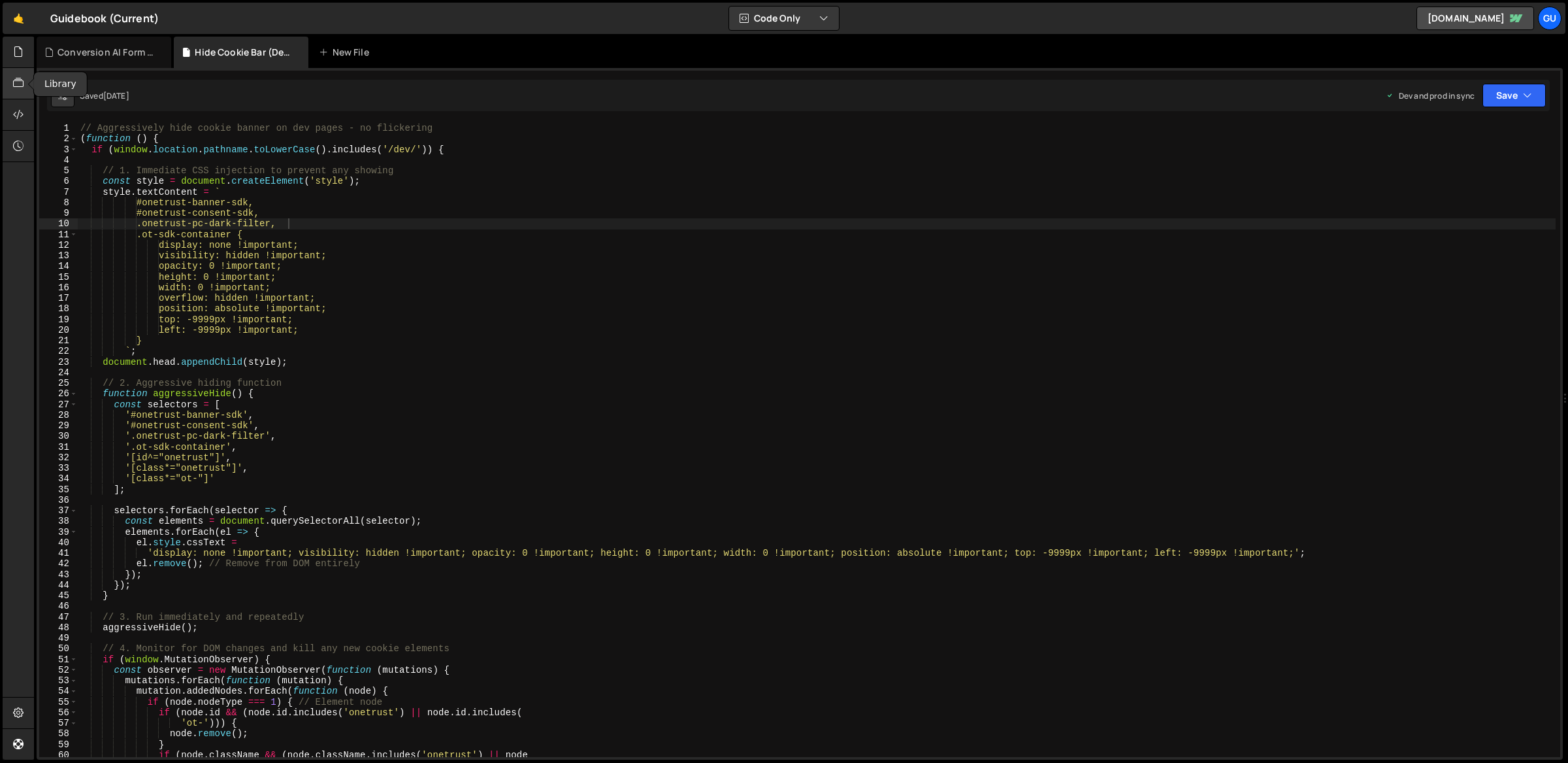
click at [18, 87] on icon at bounding box center [18, 83] width 11 height 15
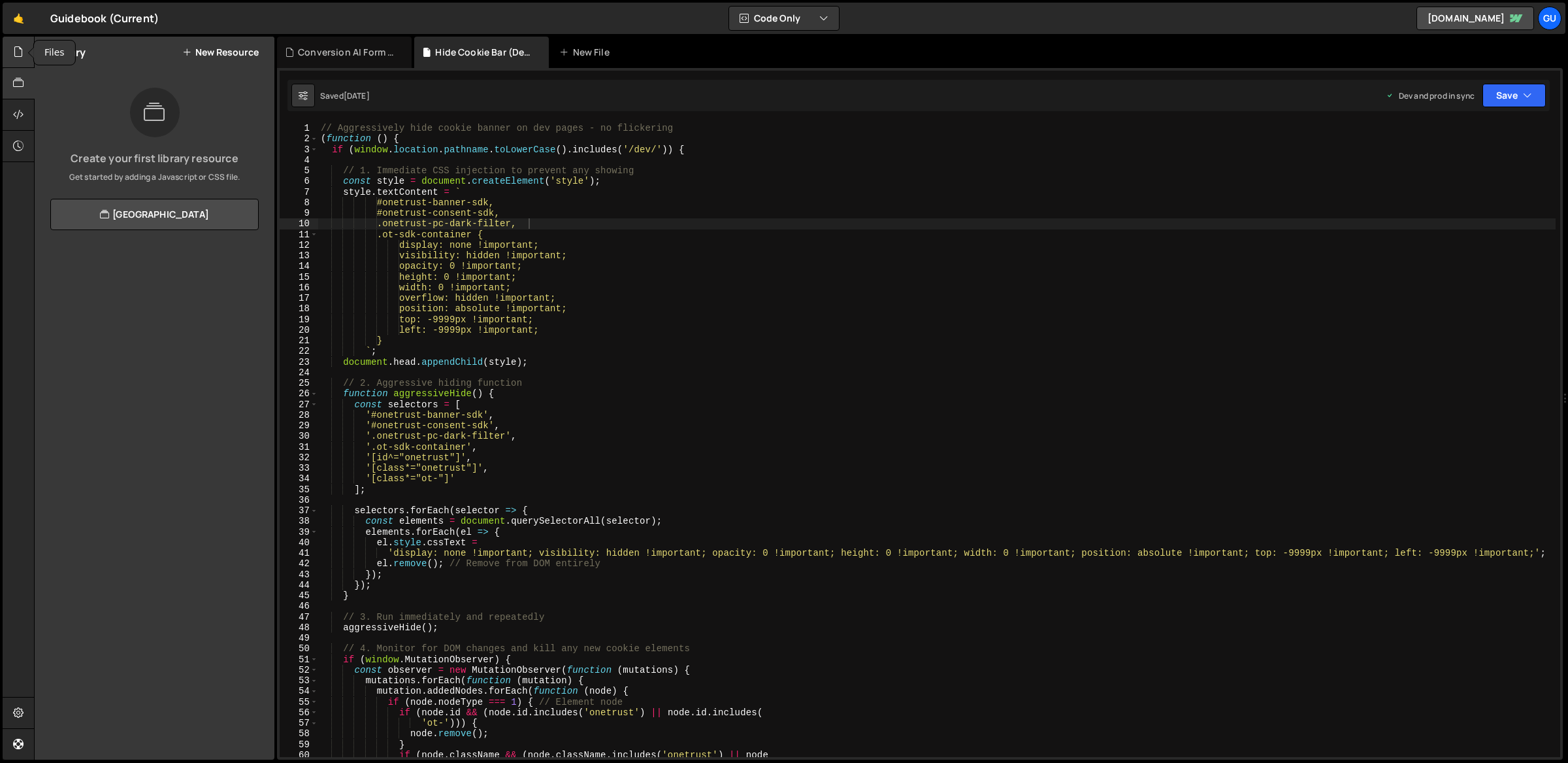
click at [20, 62] on div at bounding box center [18, 52] width 32 height 32
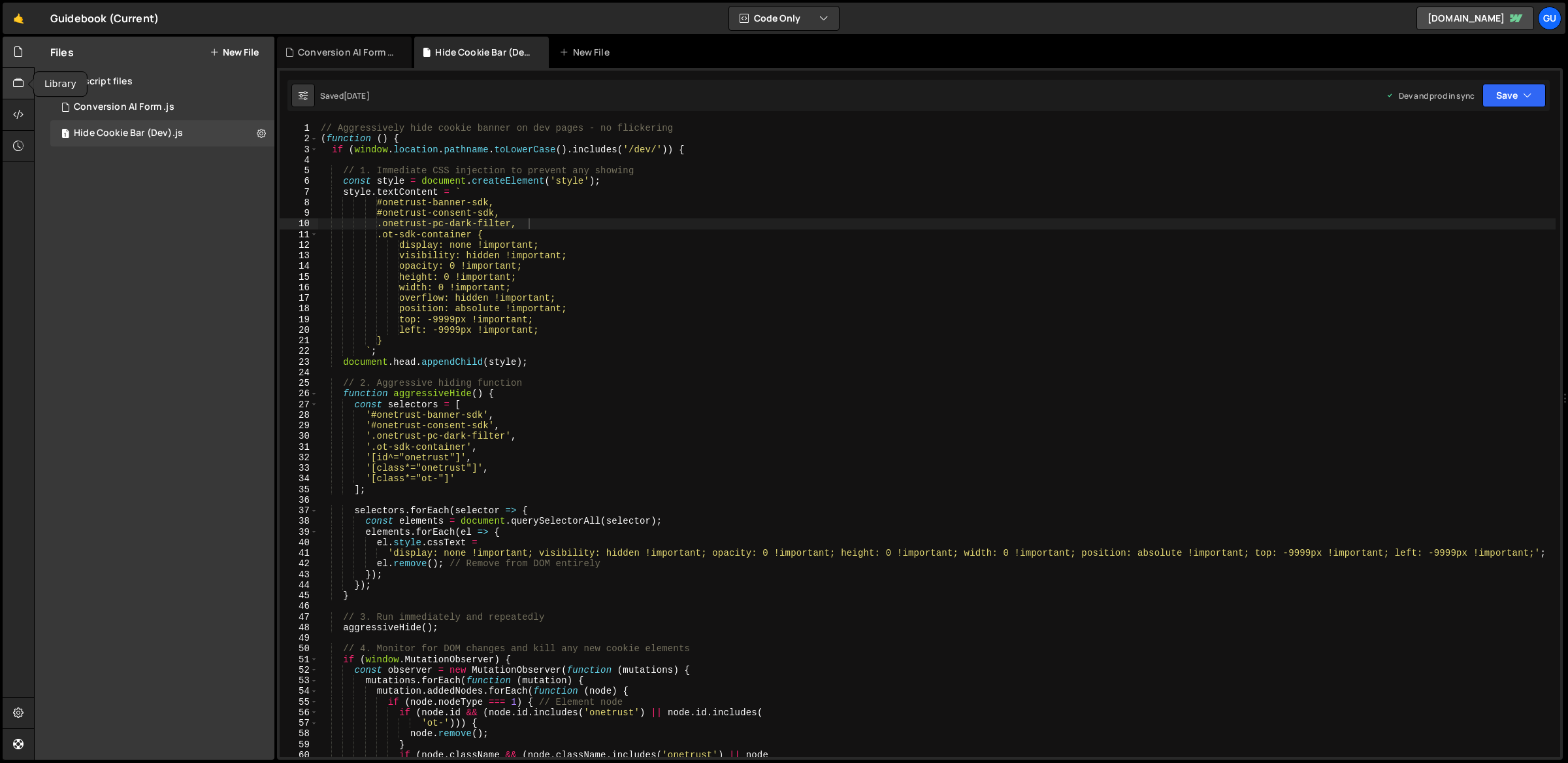
click at [22, 86] on icon at bounding box center [18, 83] width 11 height 15
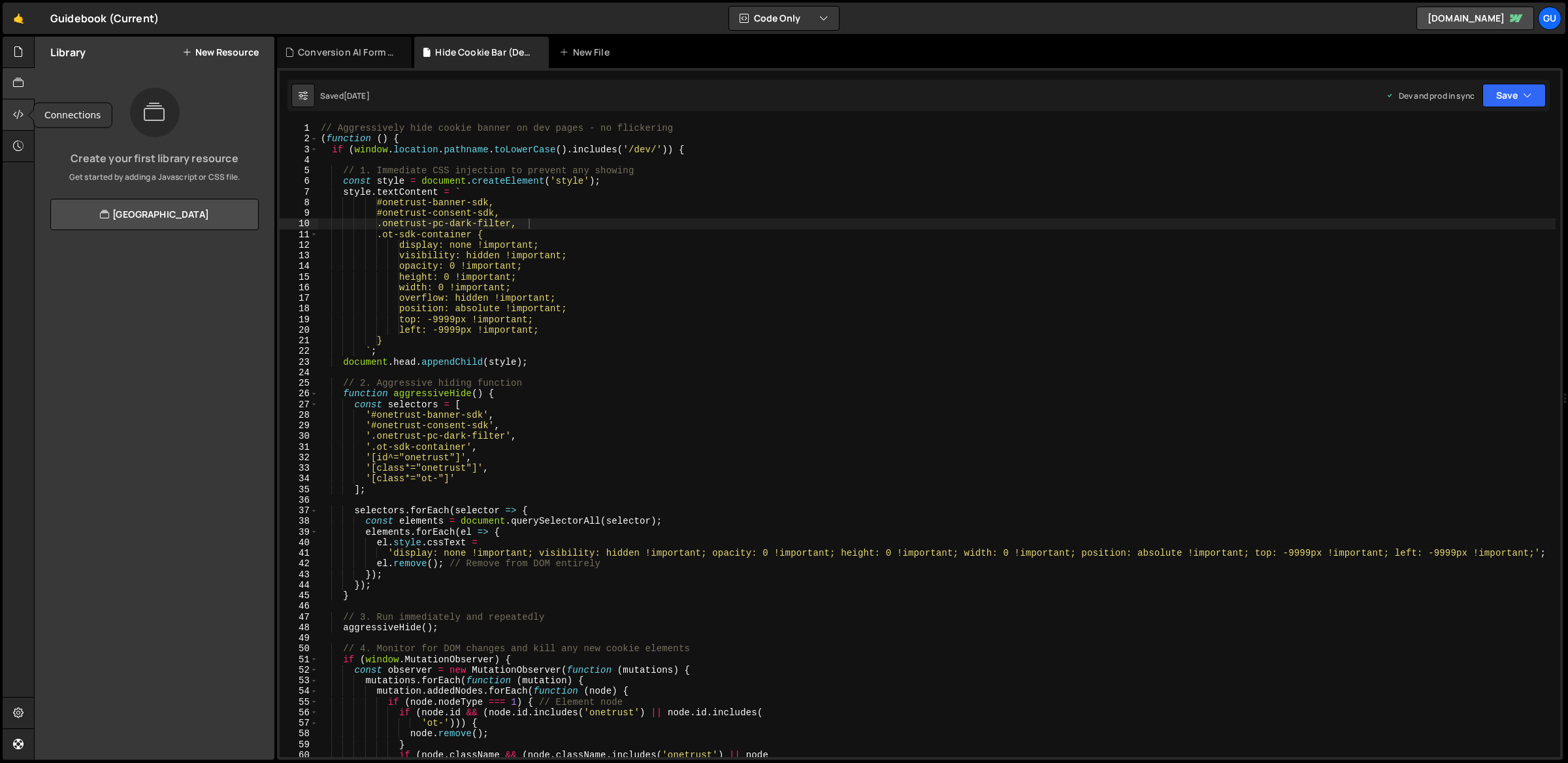
click at [23, 100] on div at bounding box center [18, 115] width 32 height 32
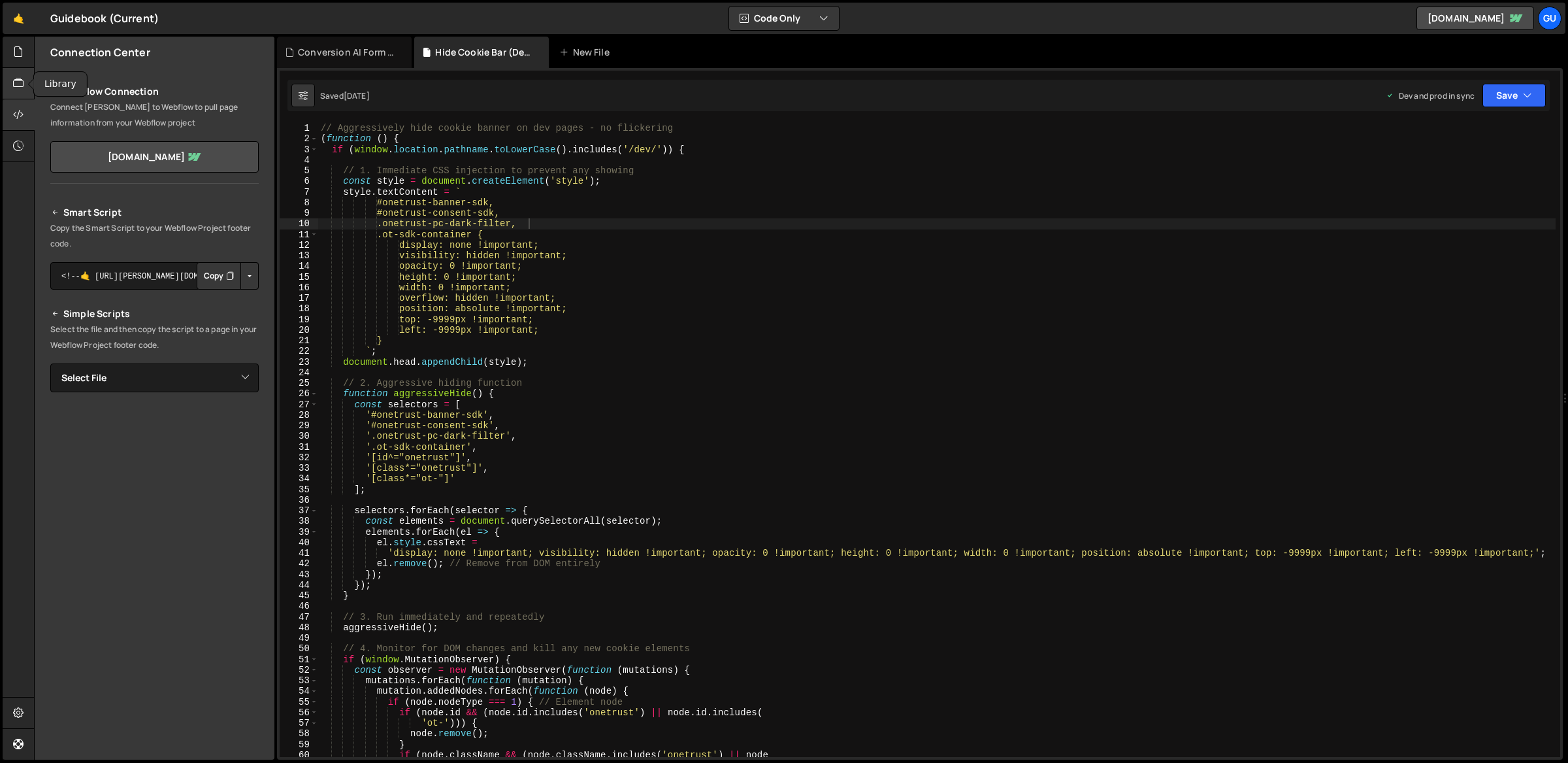
click at [21, 89] on icon at bounding box center [18, 83] width 11 height 15
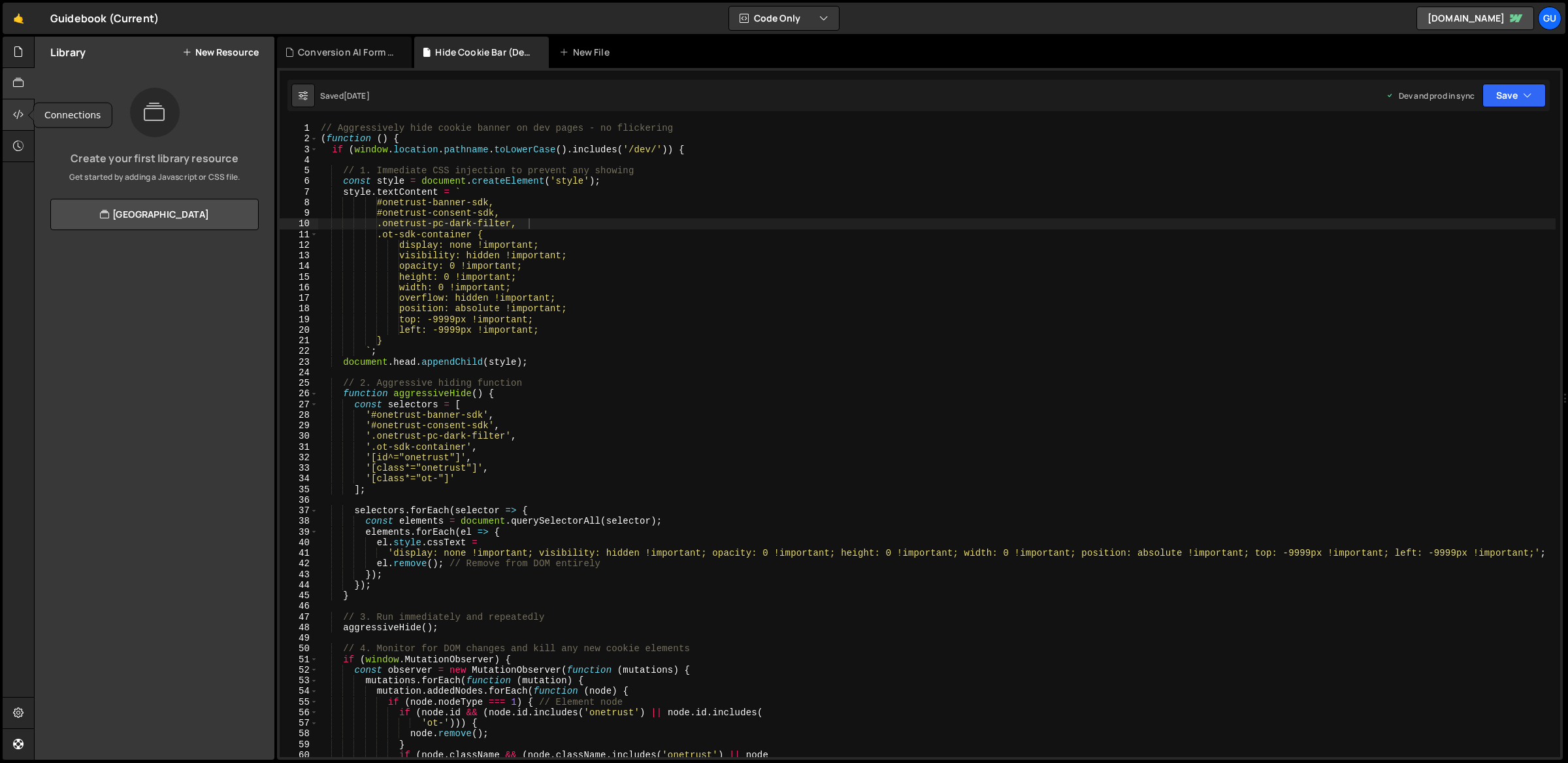
click at [22, 115] on icon at bounding box center [18, 114] width 11 height 15
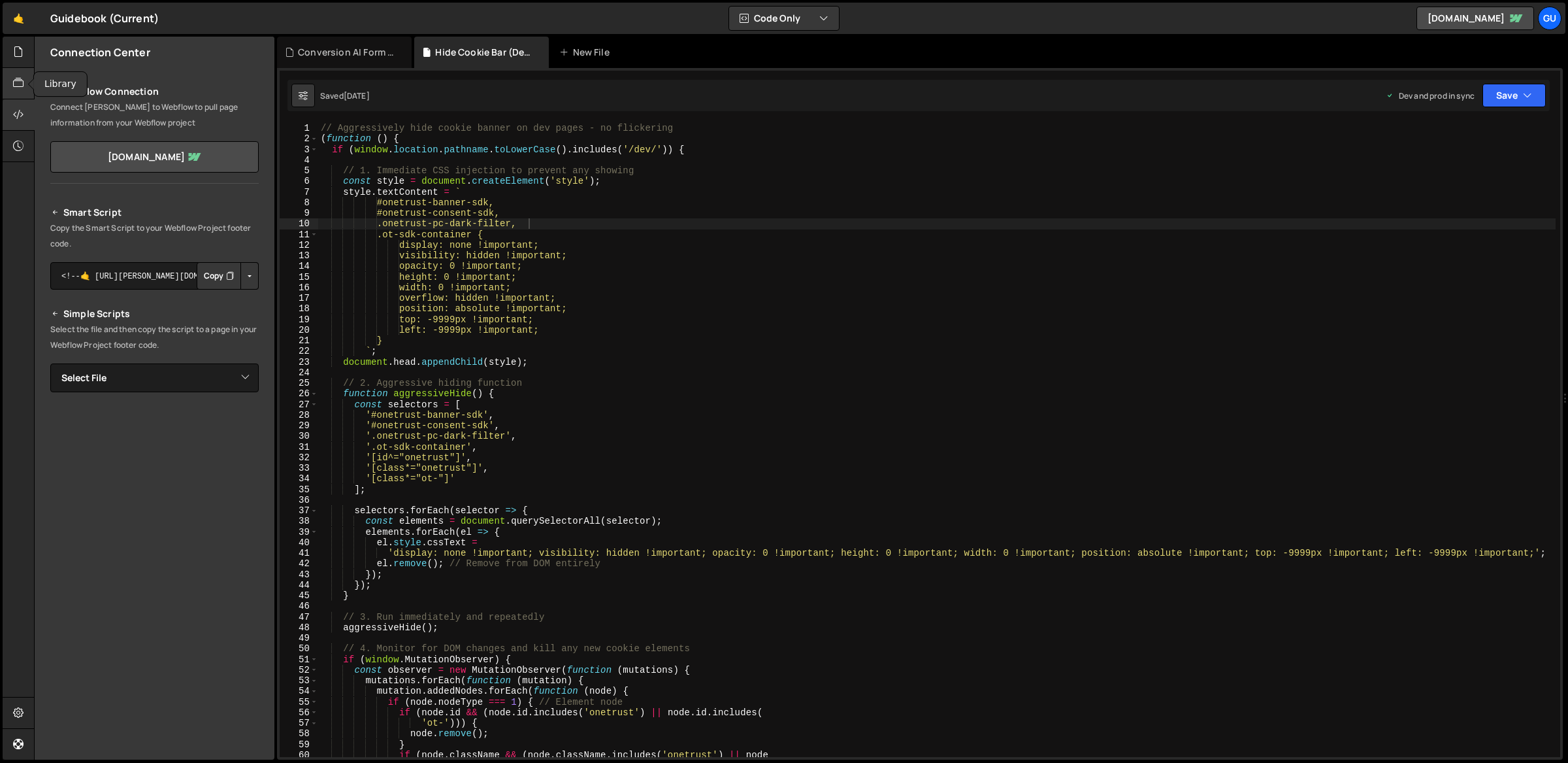
click at [18, 89] on icon at bounding box center [18, 83] width 11 height 15
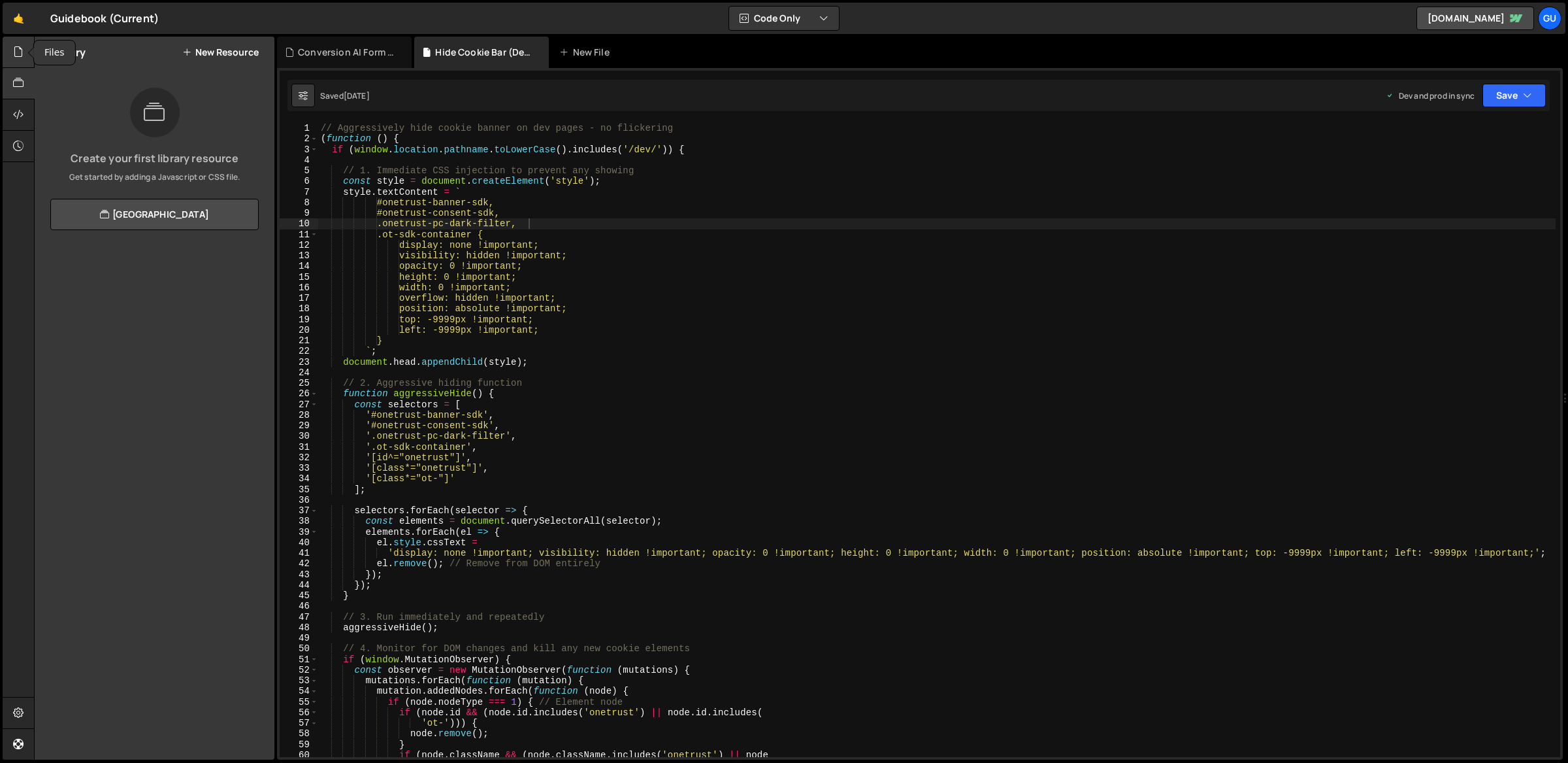
click at [29, 62] on div at bounding box center [18, 52] width 32 height 32
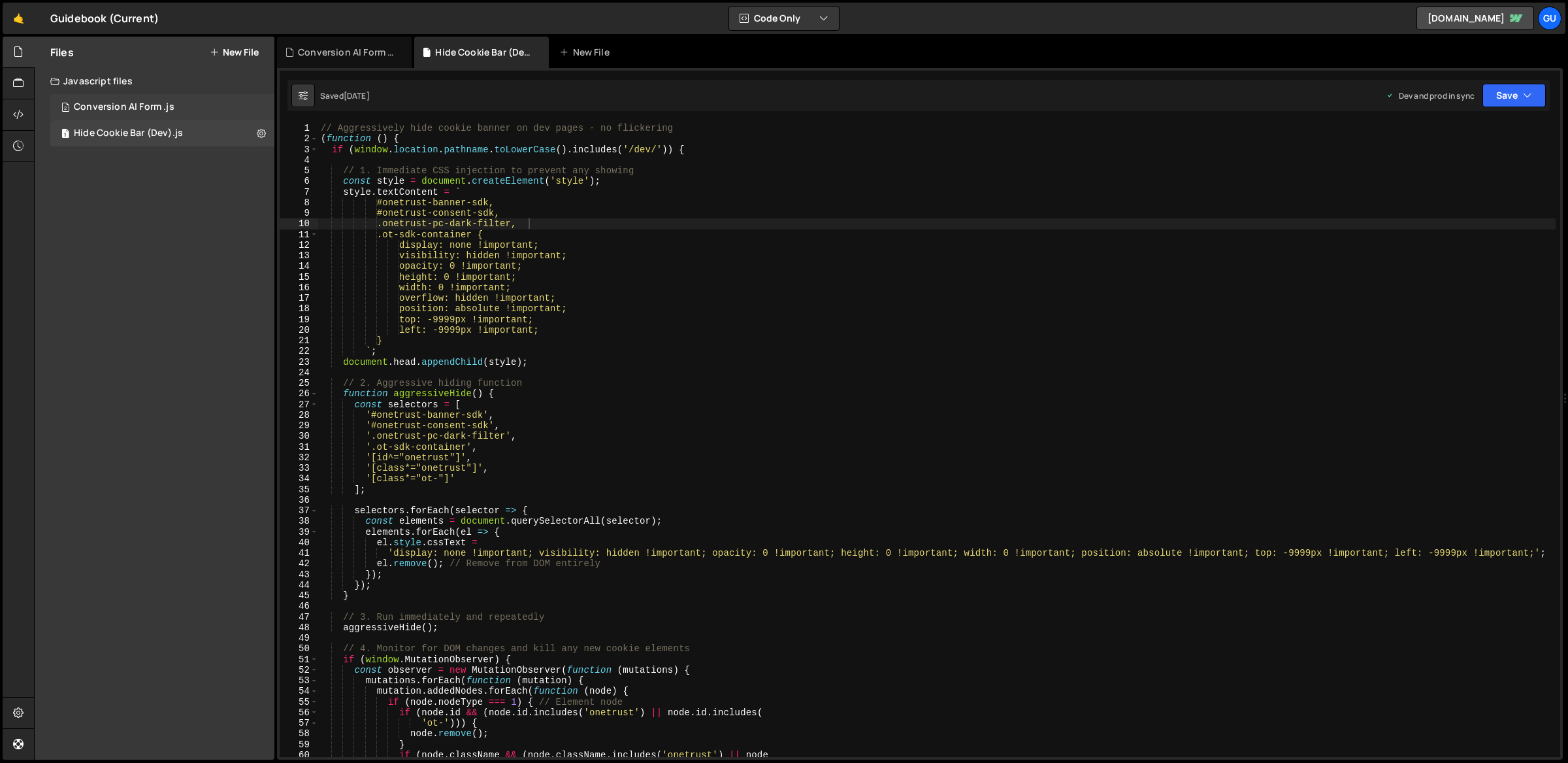
click at [224, 113] on div "2 Conversion AI Form .js 0" at bounding box center [162, 107] width 224 height 26
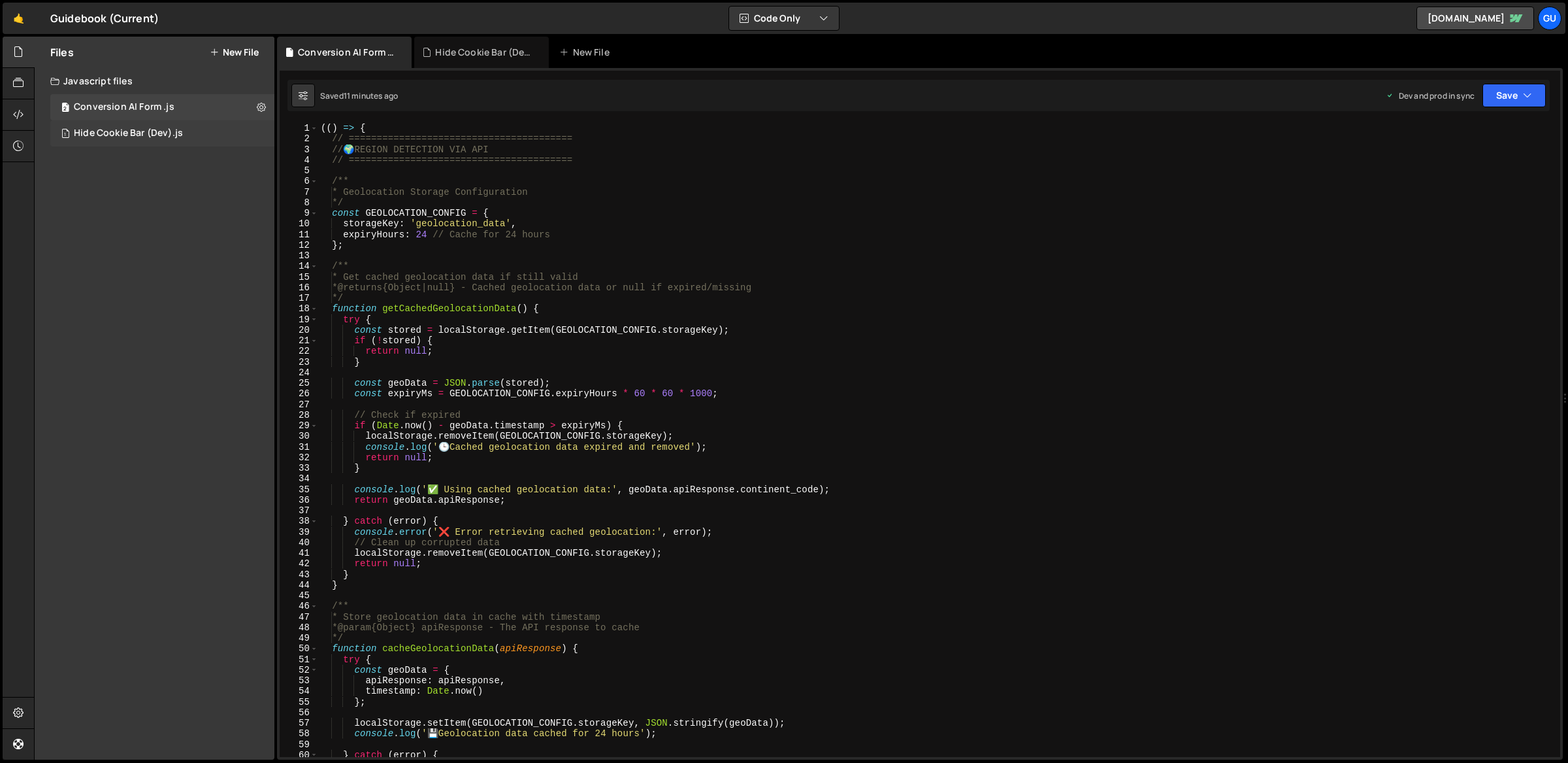
scroll to position [11400, 0]
click at [223, 135] on div "1 Hide Cookie Bar (Dev).js 0" at bounding box center [162, 133] width 224 height 26
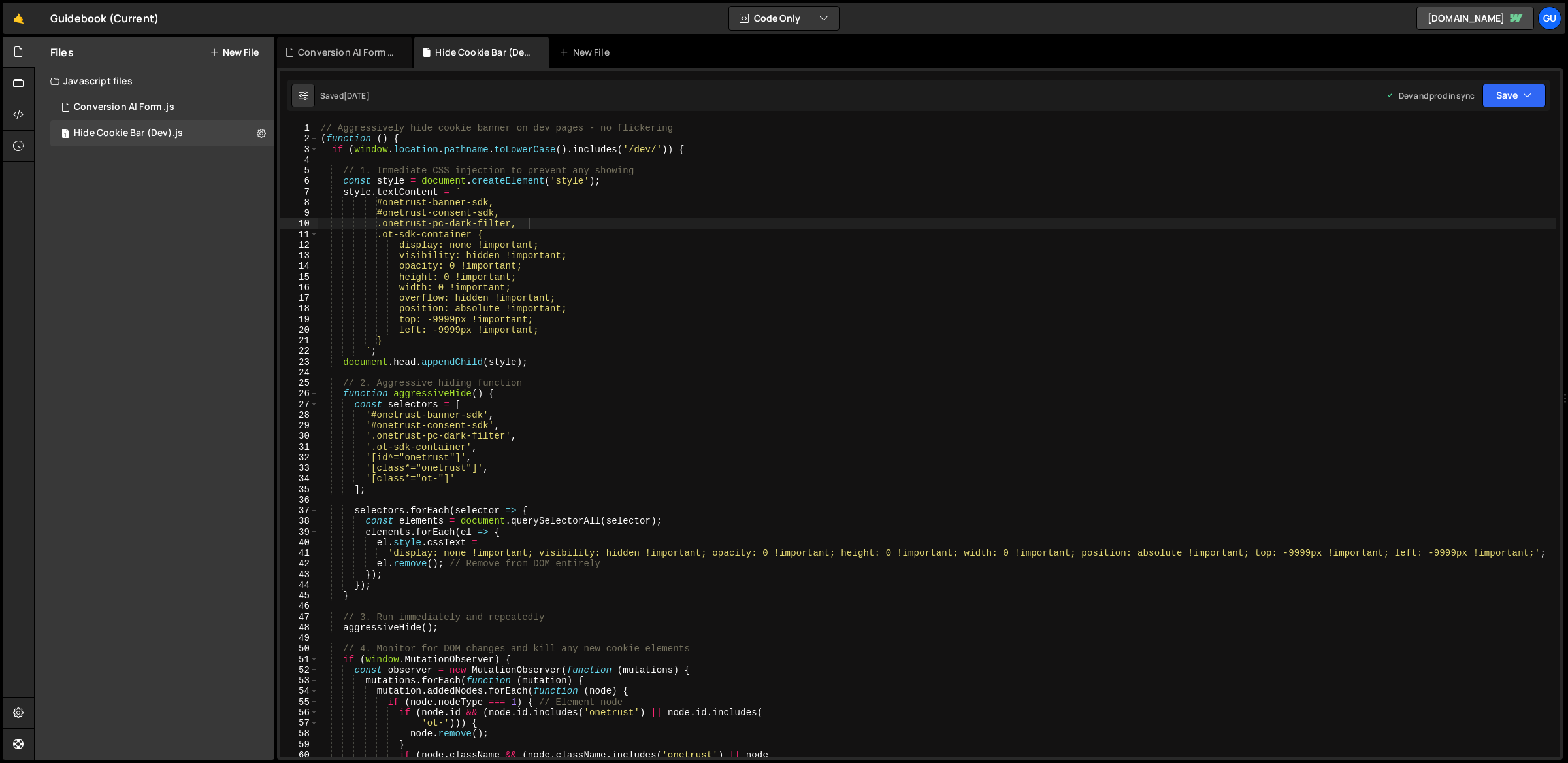
scroll to position [0, 0]
click at [605, 133] on div "// Aggressively hide cookie banner on dev pages - no flickering ( function ( ) …" at bounding box center [936, 451] width 1238 height 656
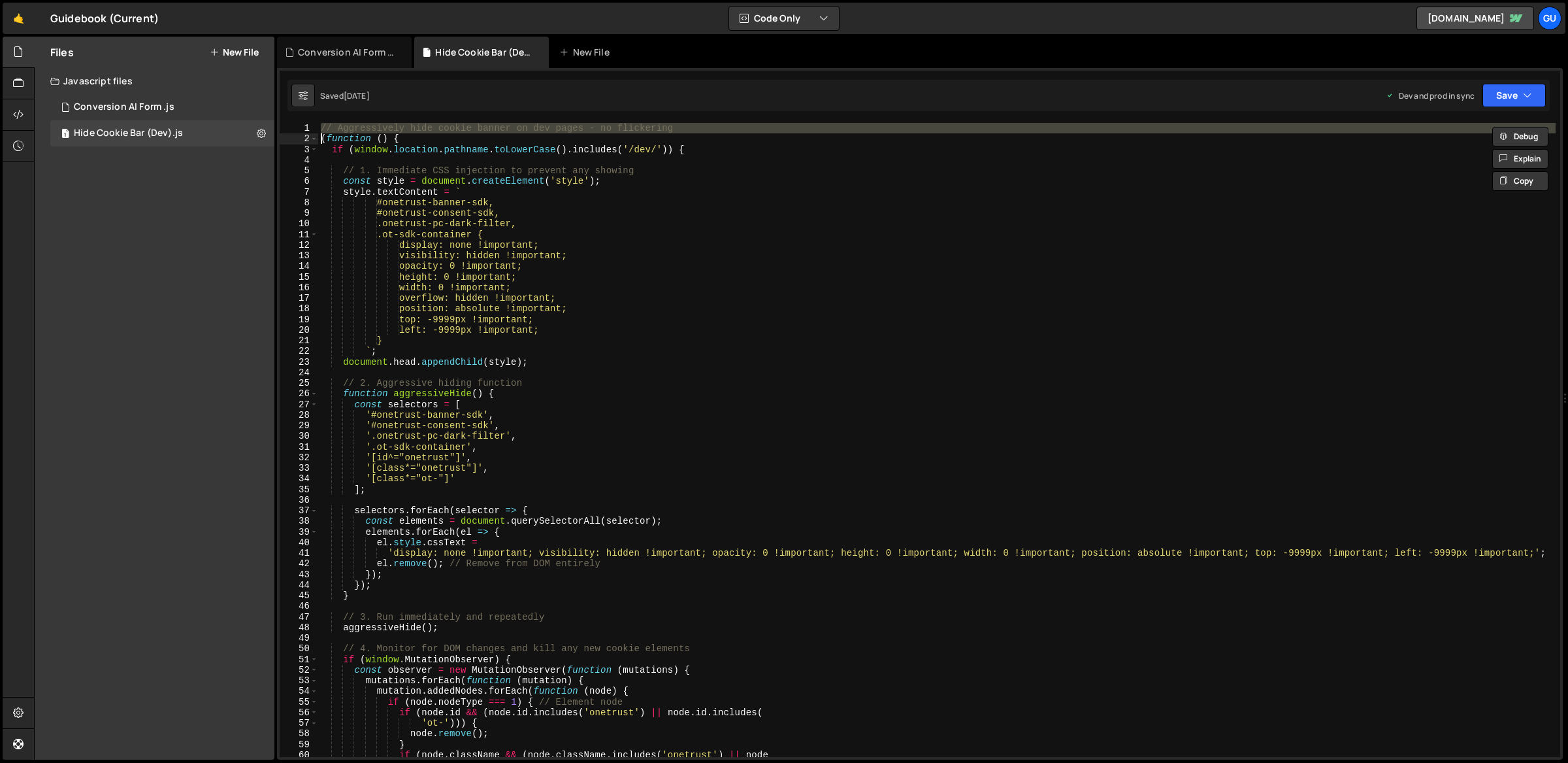
click at [605, 133] on div "// Aggressively hide cookie banner on dev pages - no flickering ( function ( ) …" at bounding box center [936, 451] width 1238 height 656
type textarea "(function () {"
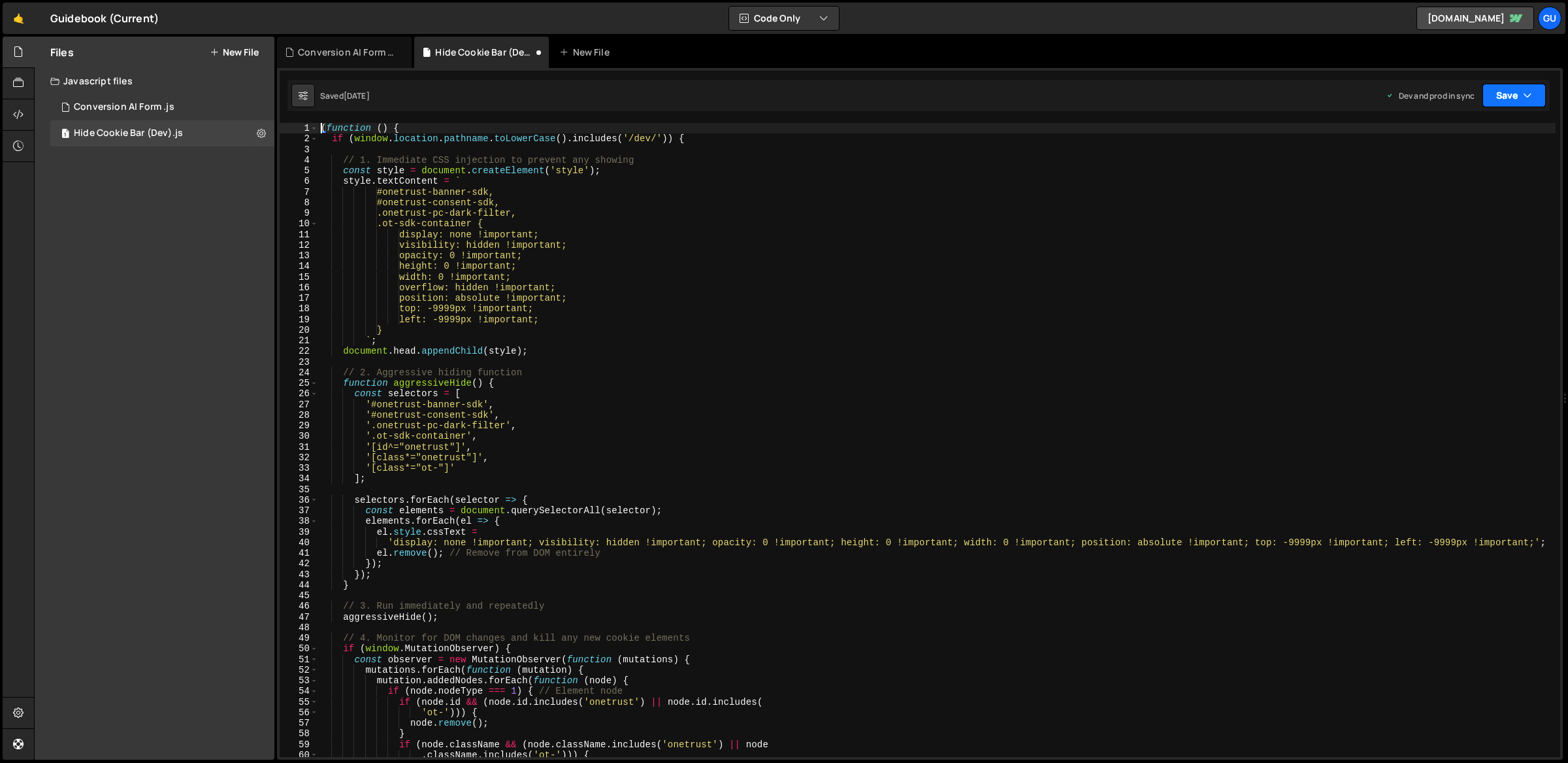
click at [1526, 89] on icon "button" at bounding box center [1527, 96] width 9 height 13
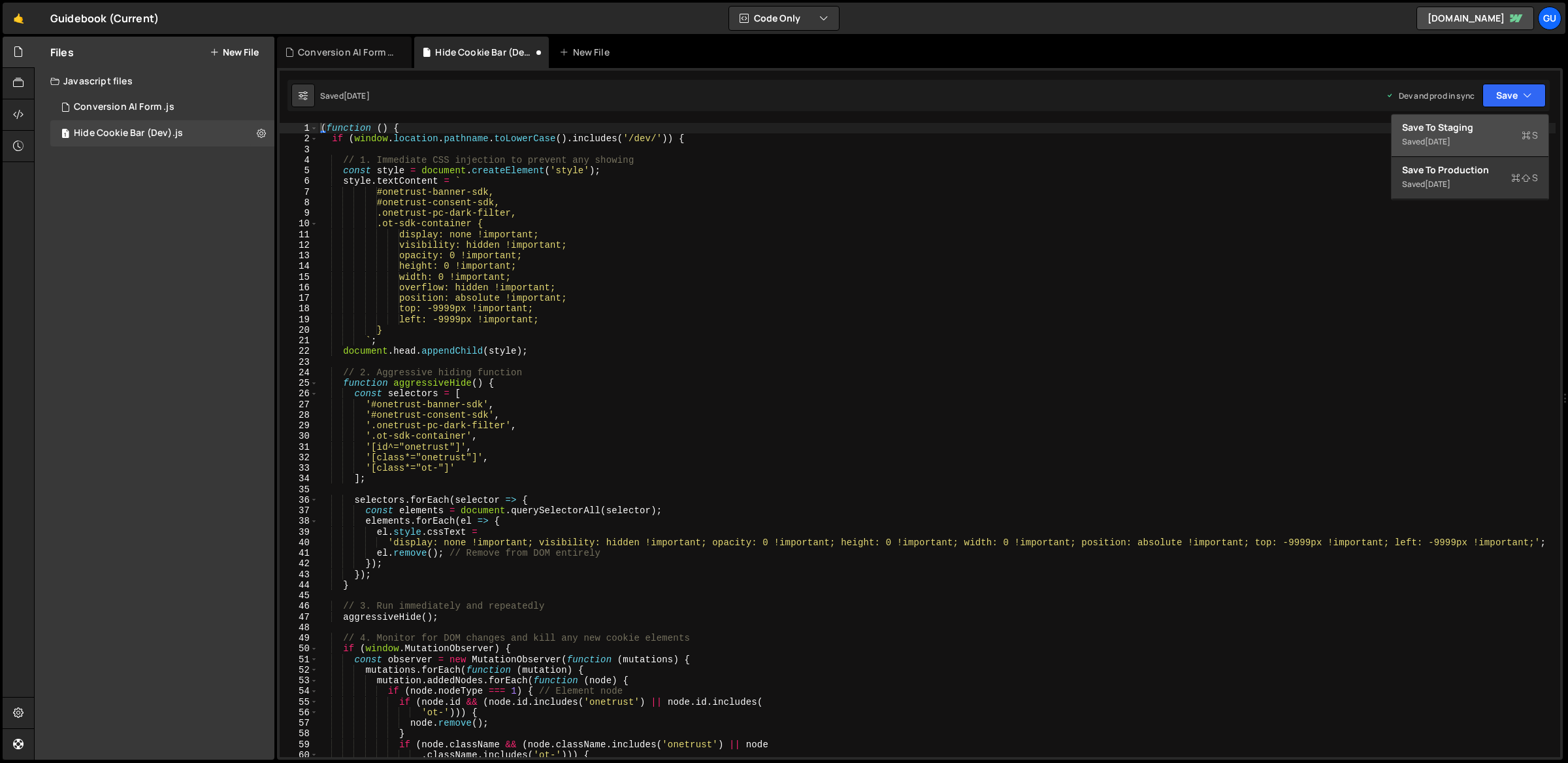
click at [1507, 119] on button "Save to Staging S Saved [DATE]" at bounding box center [1470, 135] width 156 height 42
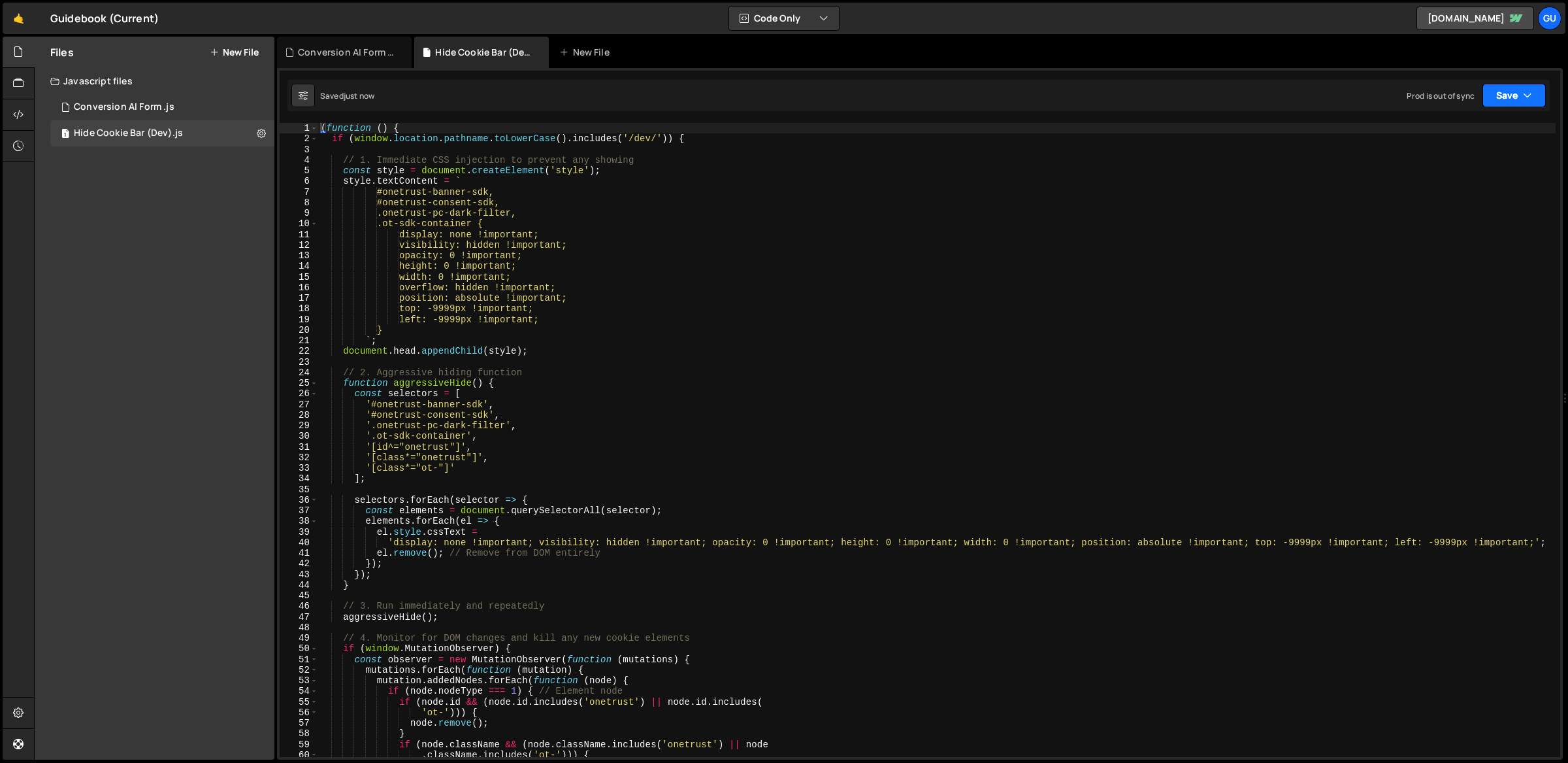
drag, startPoint x: 1519, startPoint y: 92, endPoint x: 1514, endPoint y: 101, distance: 10.3
click at [1519, 92] on button "Save" at bounding box center [1514, 95] width 63 height 24
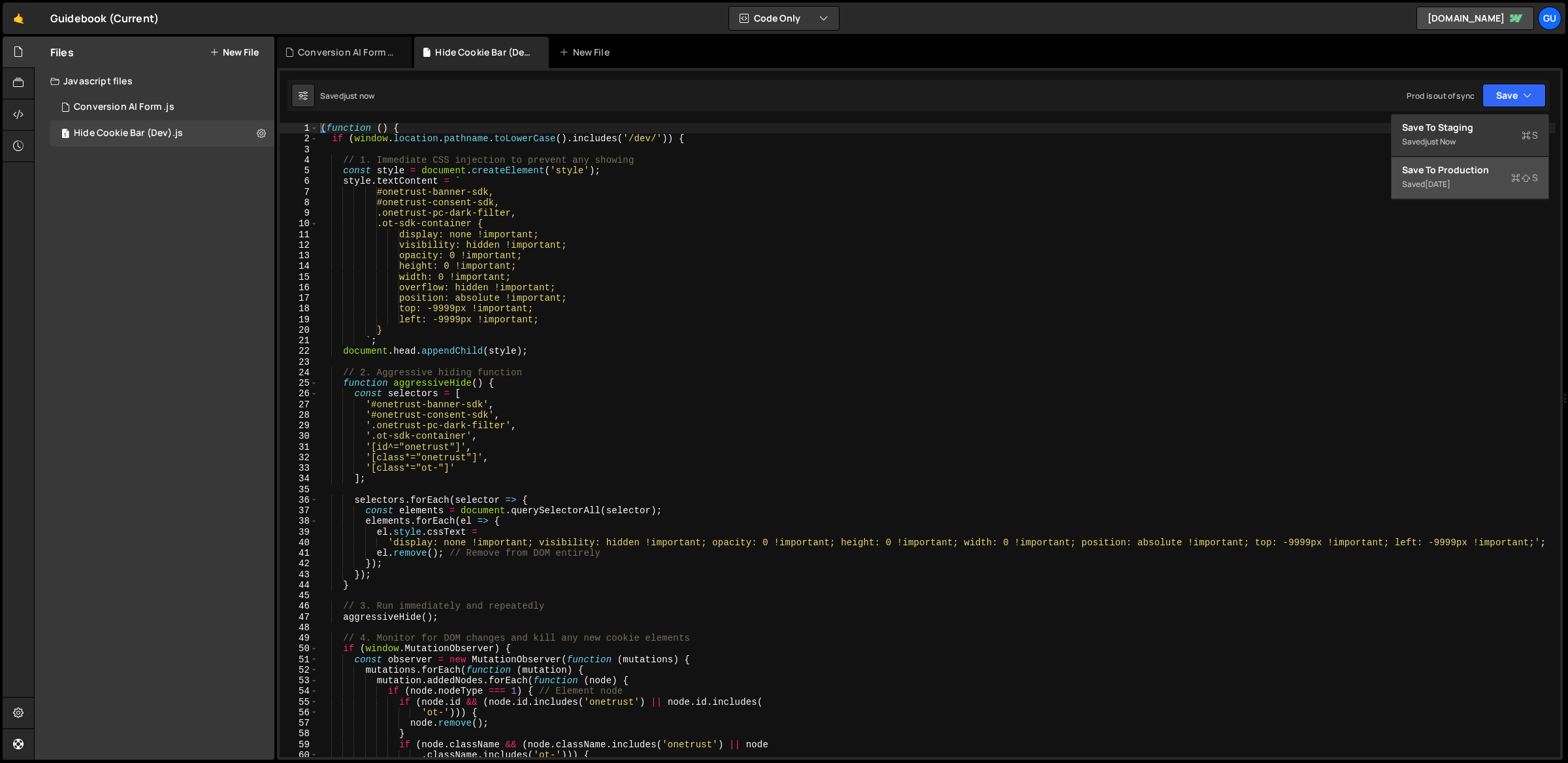
click at [1485, 159] on button "Save to Production S Saved [DATE]" at bounding box center [1470, 178] width 156 height 42
click at [170, 88] on div "Javascript files" at bounding box center [155, 81] width 240 height 26
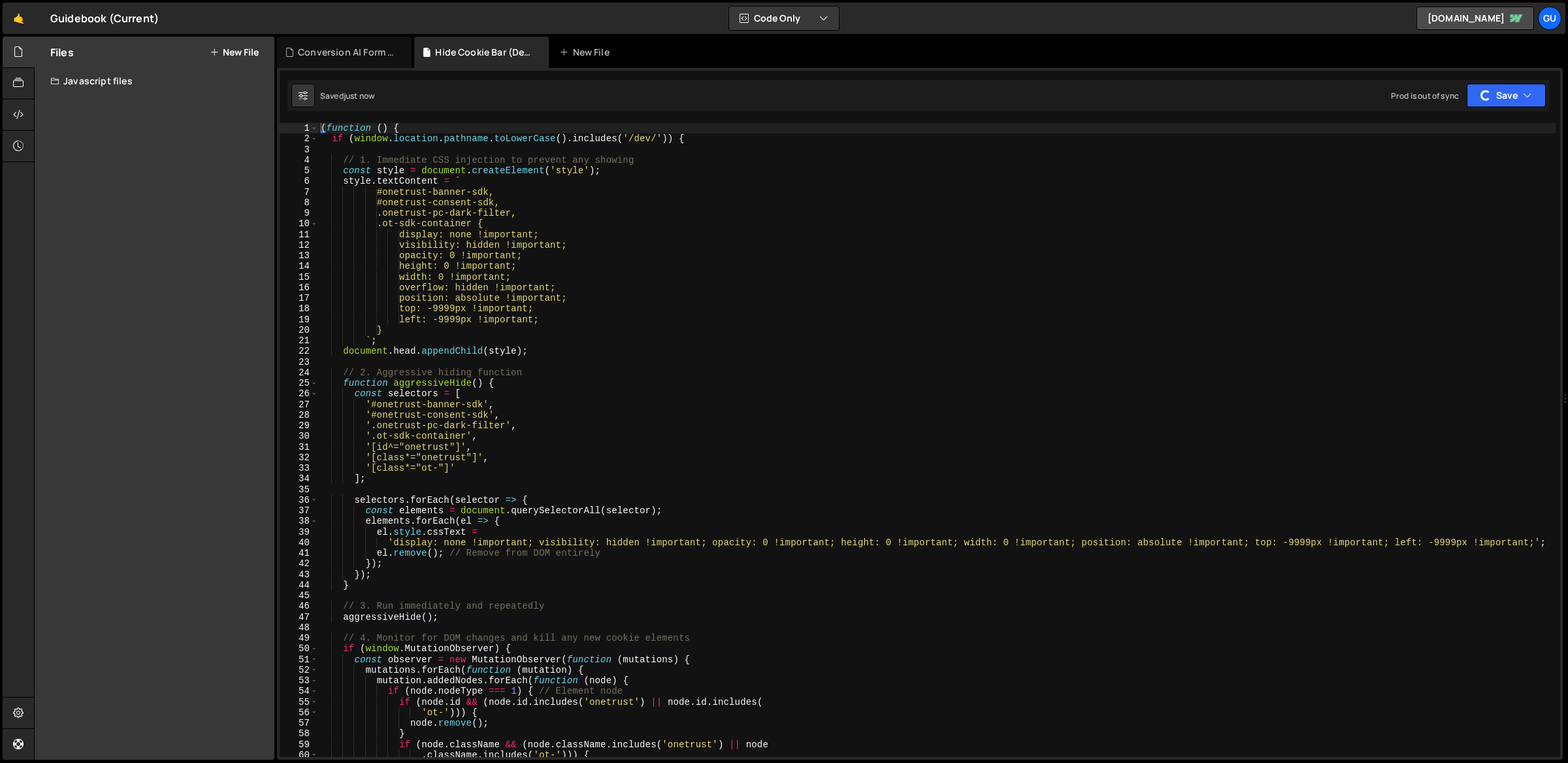
click at [168, 103] on div "Files New File Javascript files 2 Conversion AI Form .js 0 1 Hide Cookie Bar (D…" at bounding box center [155, 397] width 240 height 722
click at [169, 92] on div "Javascript files" at bounding box center [155, 81] width 240 height 26
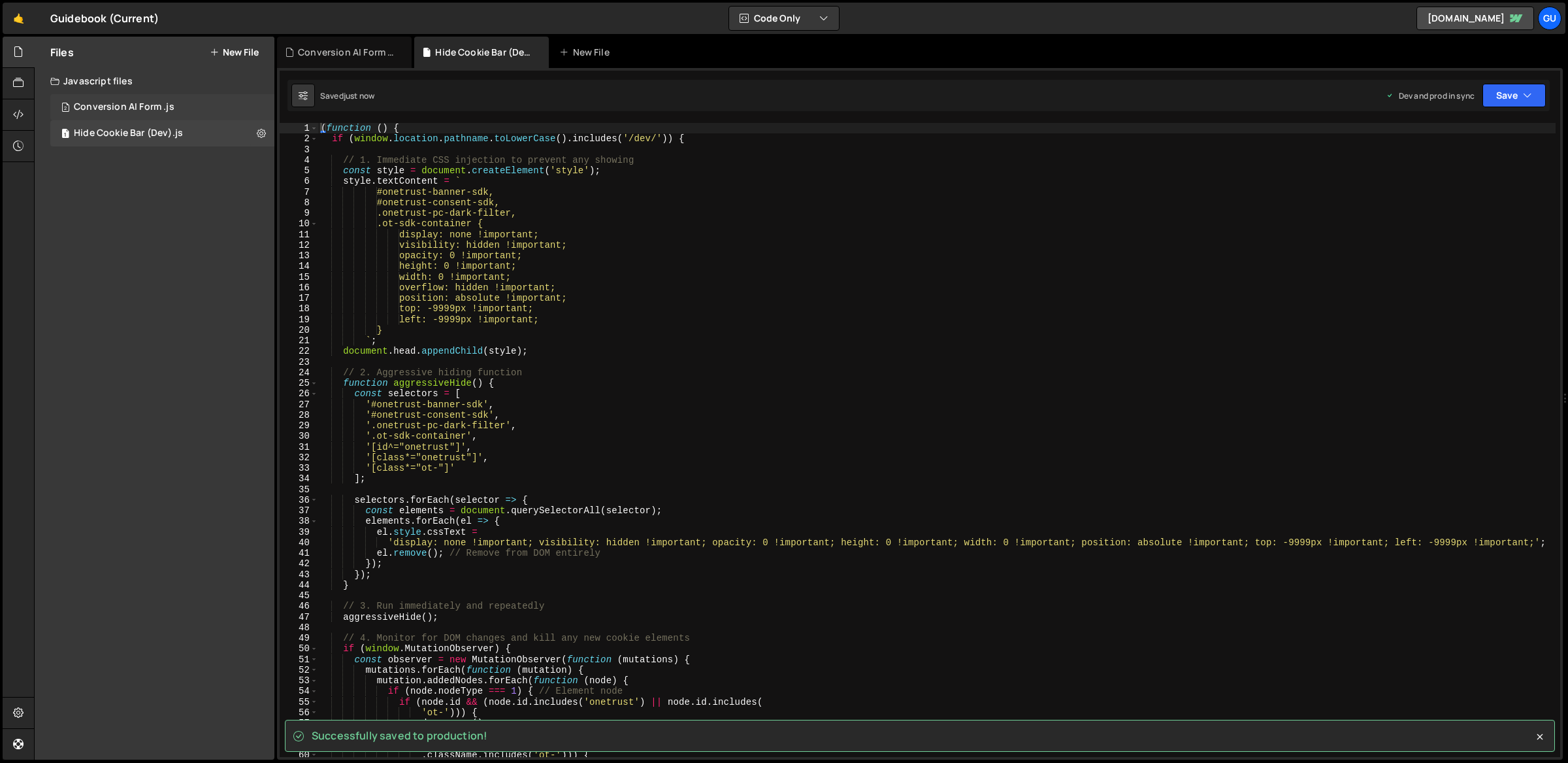
click at [156, 106] on div "Conversion AI Form .js" at bounding box center [124, 107] width 101 height 12
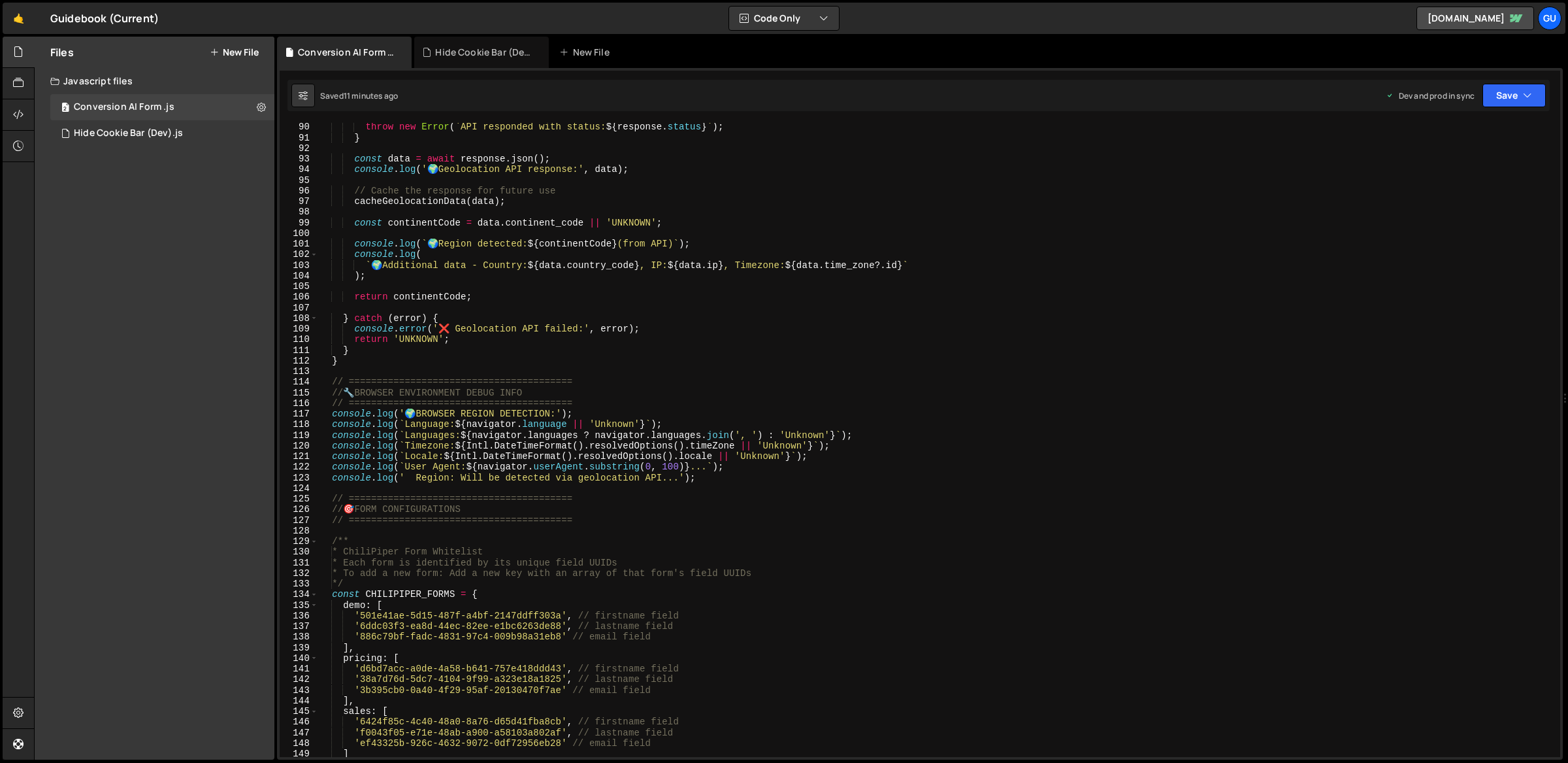
scroll to position [946, 0]
click at [264, 110] on icon at bounding box center [261, 106] width 9 height 12
click at [178, 158] on div "Files New File Javascript files 2 Conversion AI Form .js 0 1 Hide Cookie Bar (D…" at bounding box center [155, 397] width 240 height 722
click at [31, 20] on link "🤙" at bounding box center [18, 18] width 32 height 32
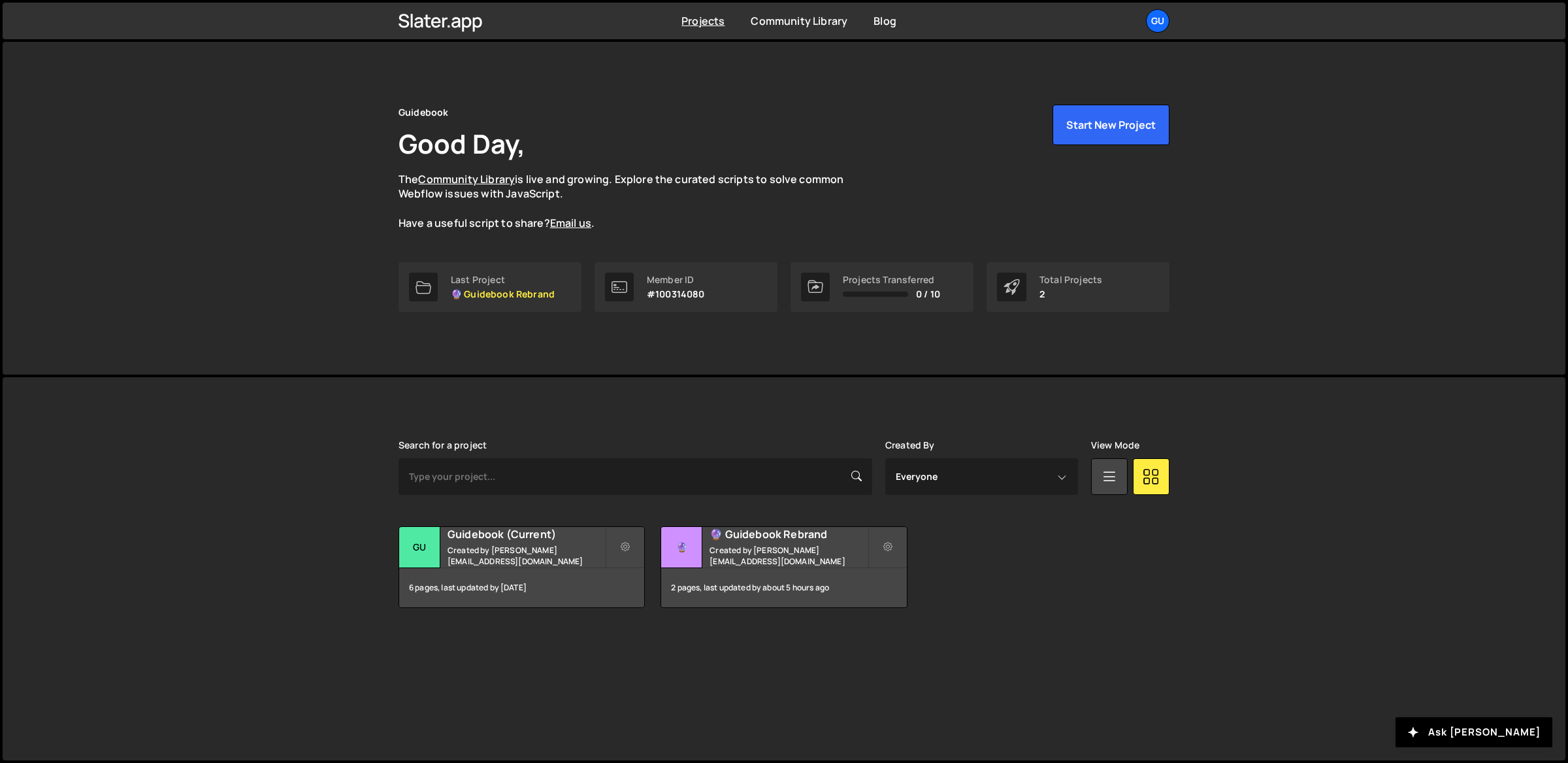
click at [21, 711] on div "[PERSON_NAME] is designed for desktop use. Please use a larger screen to access…" at bounding box center [784, 568] width 1563 height 383
click at [1157, 19] on div "Gu" at bounding box center [1158, 20] width 24 height 24
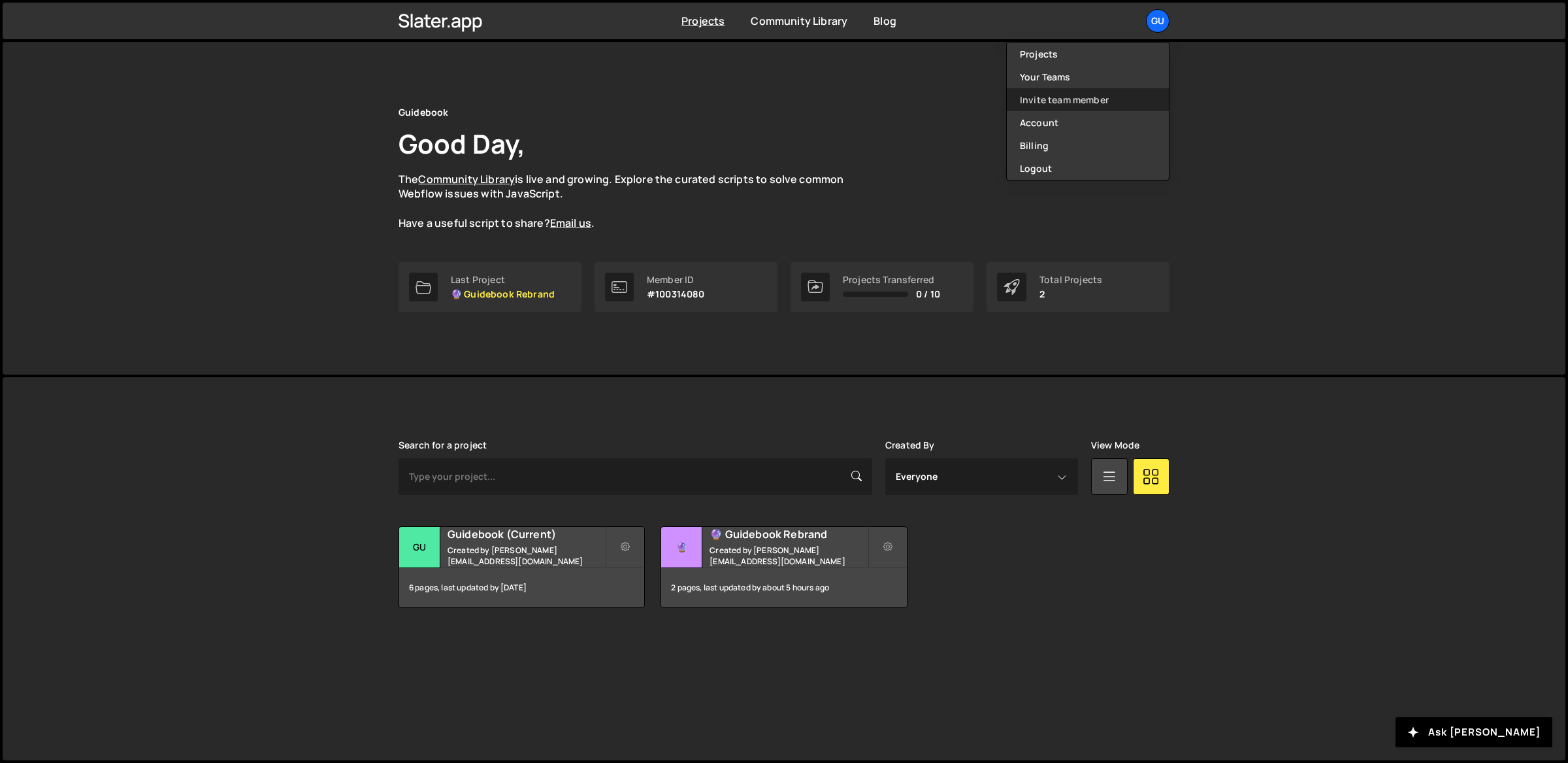
click at [1126, 101] on link "Invite team member" at bounding box center [1088, 100] width 162 height 23
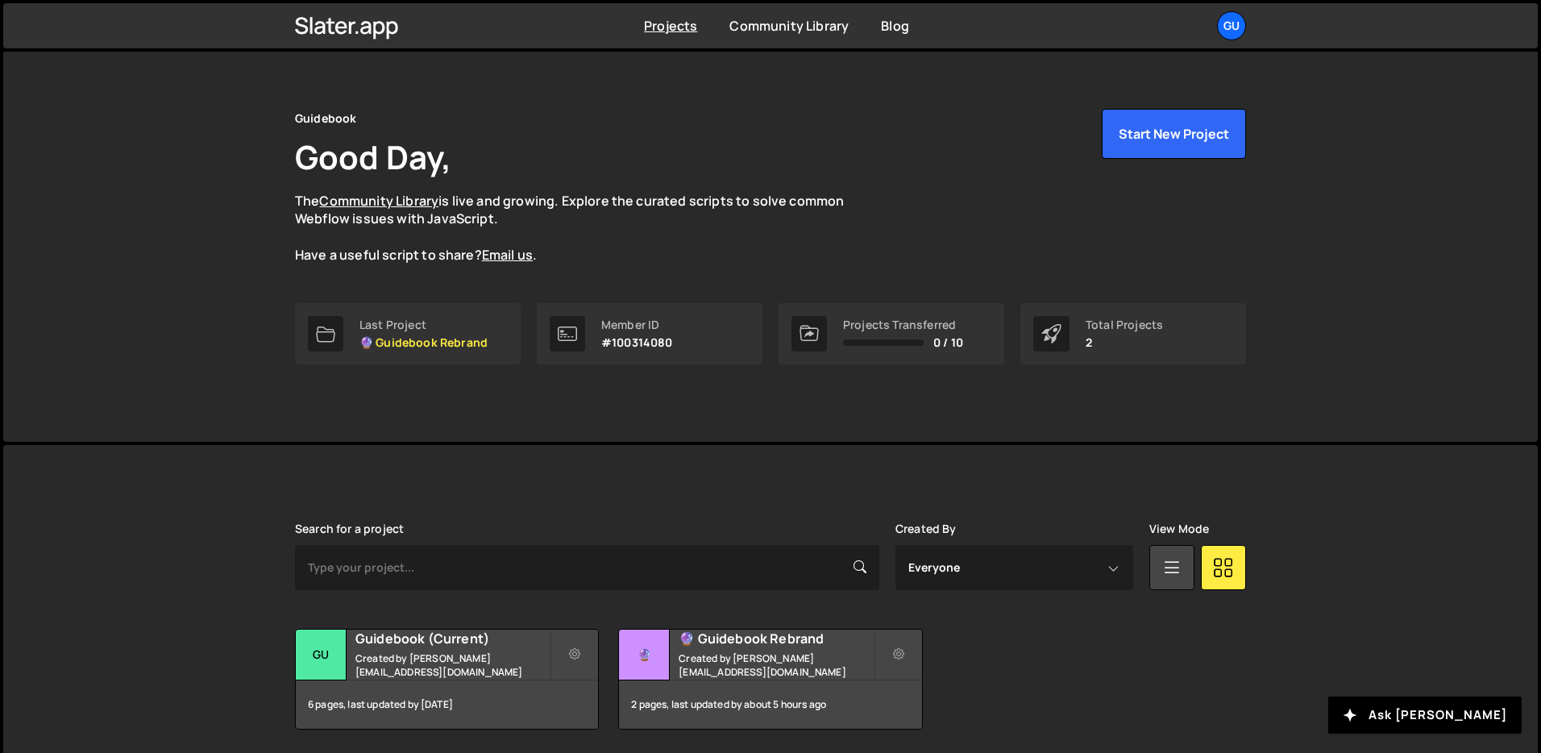
scroll to position [77, 0]
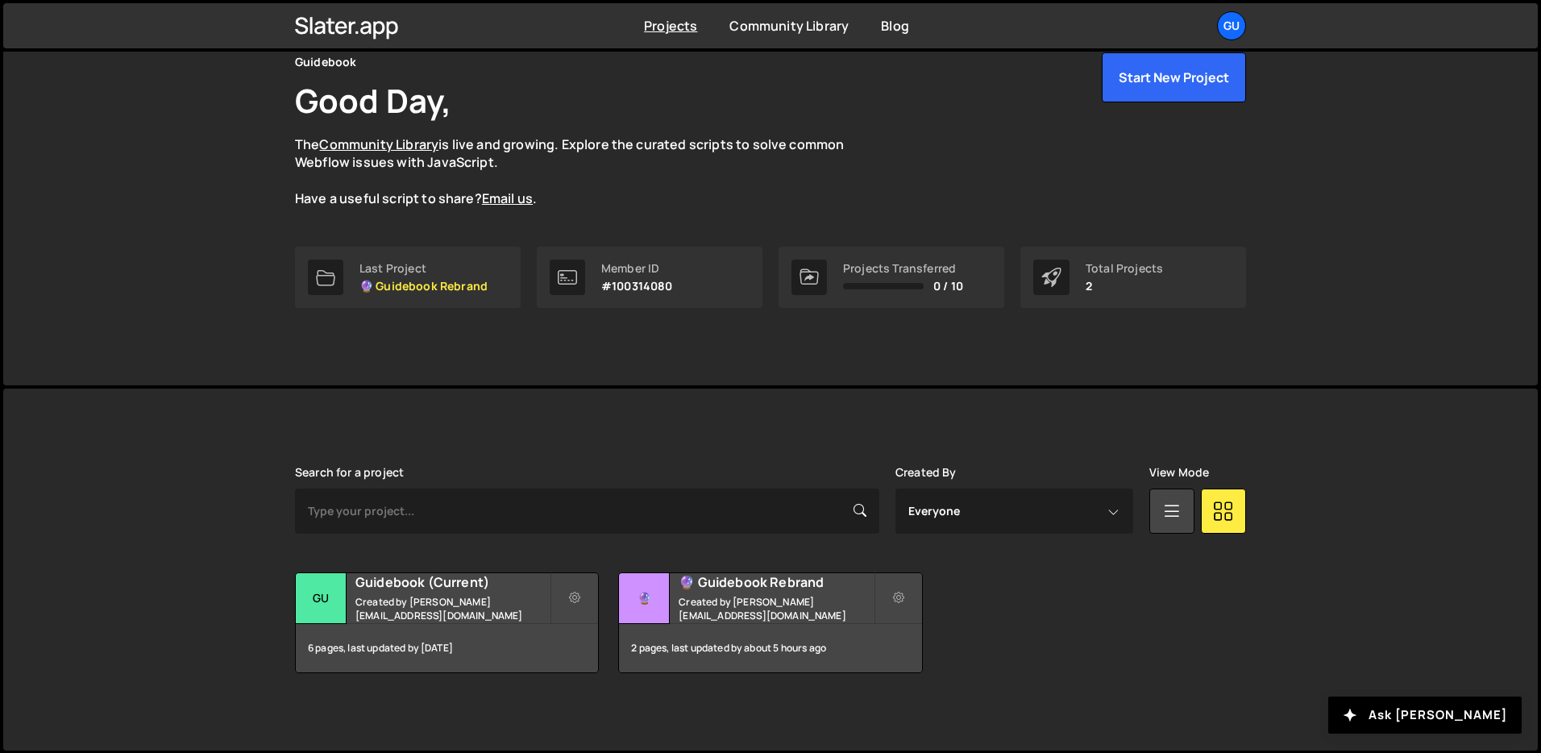
click at [1002, 426] on div "[PERSON_NAME] is designed for desktop use. Please use a larger screen to access…" at bounding box center [770, 569] width 999 height 362
click at [506, 590] on h2 "Guidebook (Current)" at bounding box center [452, 582] width 194 height 18
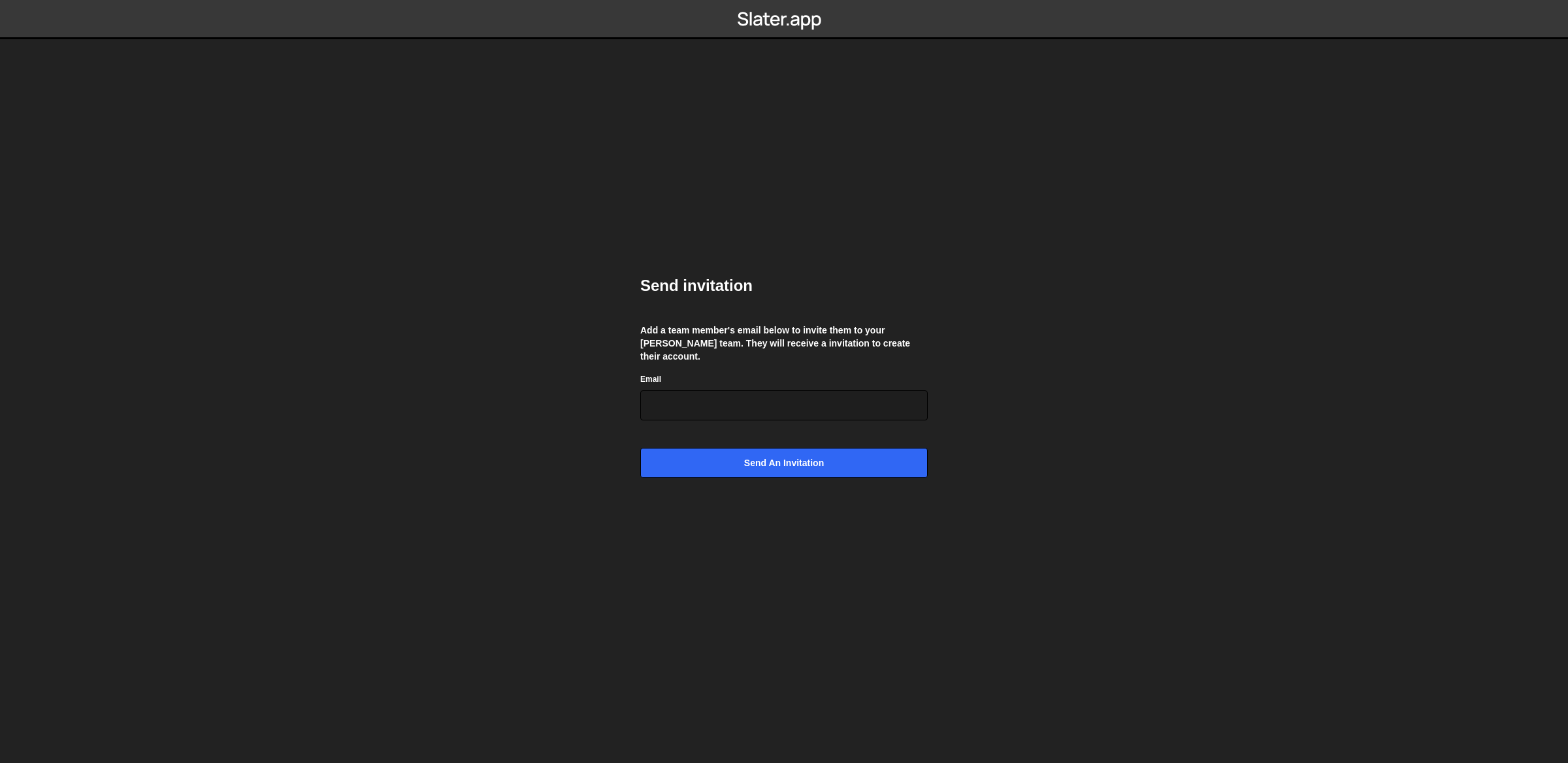
click at [749, 414] on form "Email Send an invitation" at bounding box center [784, 425] width 288 height 106
click at [751, 408] on input "Email" at bounding box center [784, 405] width 288 height 30
click at [833, 305] on div "Send invitation Add a team member's email below to invite them to your Slater t…" at bounding box center [784, 381] width 288 height 252
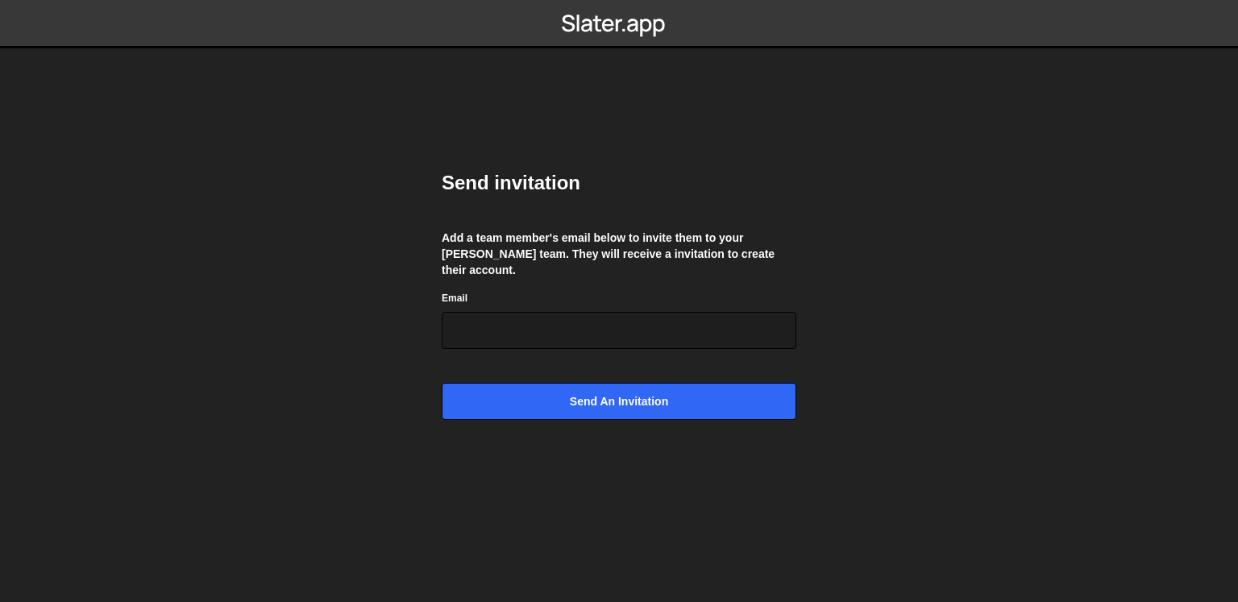
click at [638, 274] on div "Send invitation Add a team member's email below to invite them to your Slater t…" at bounding box center [619, 301] width 355 height 311
click at [524, 289] on div "Email" at bounding box center [619, 319] width 355 height 60
click at [536, 312] on input "Email" at bounding box center [619, 330] width 355 height 37
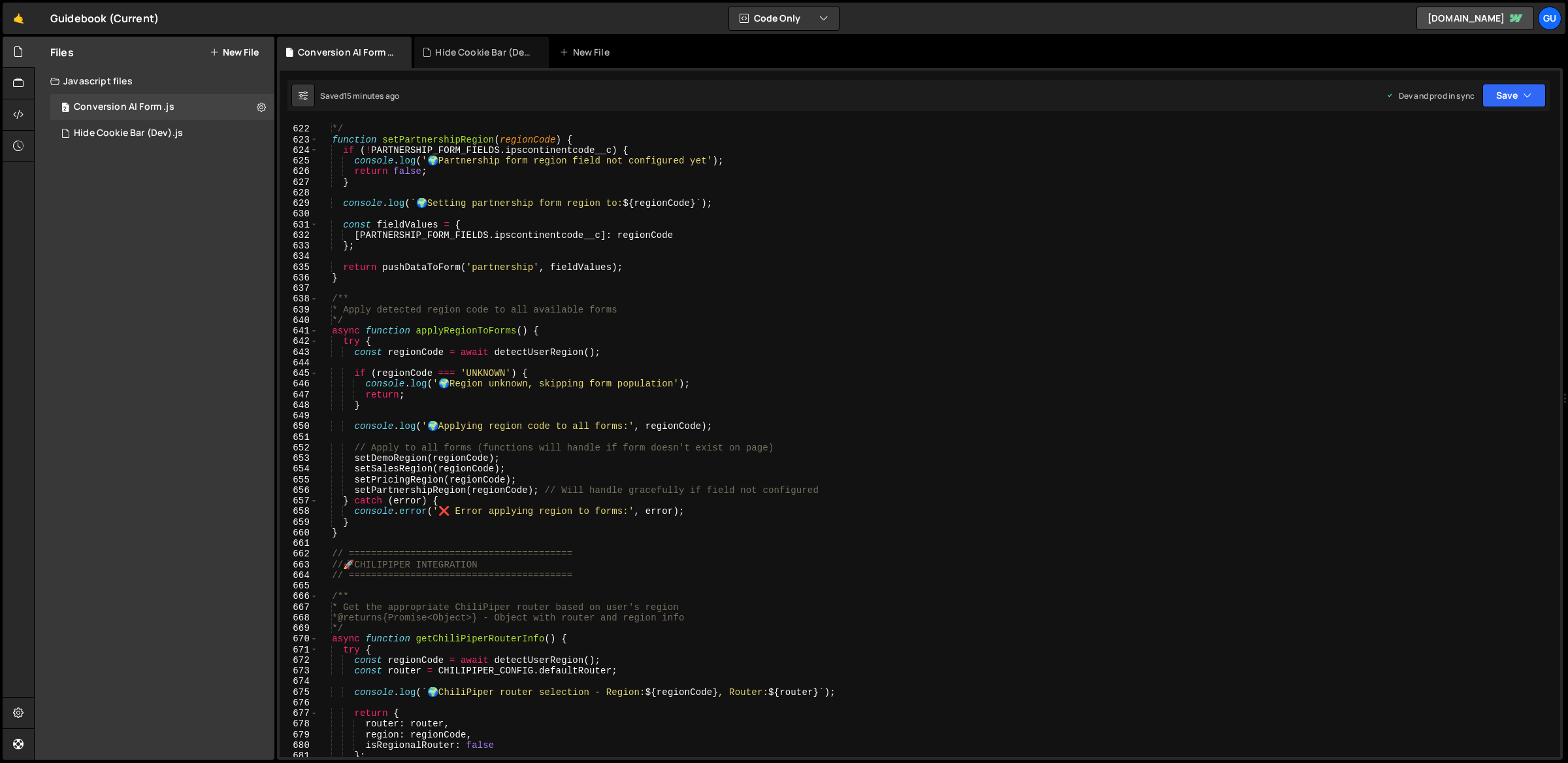
scroll to position [6587, 0]
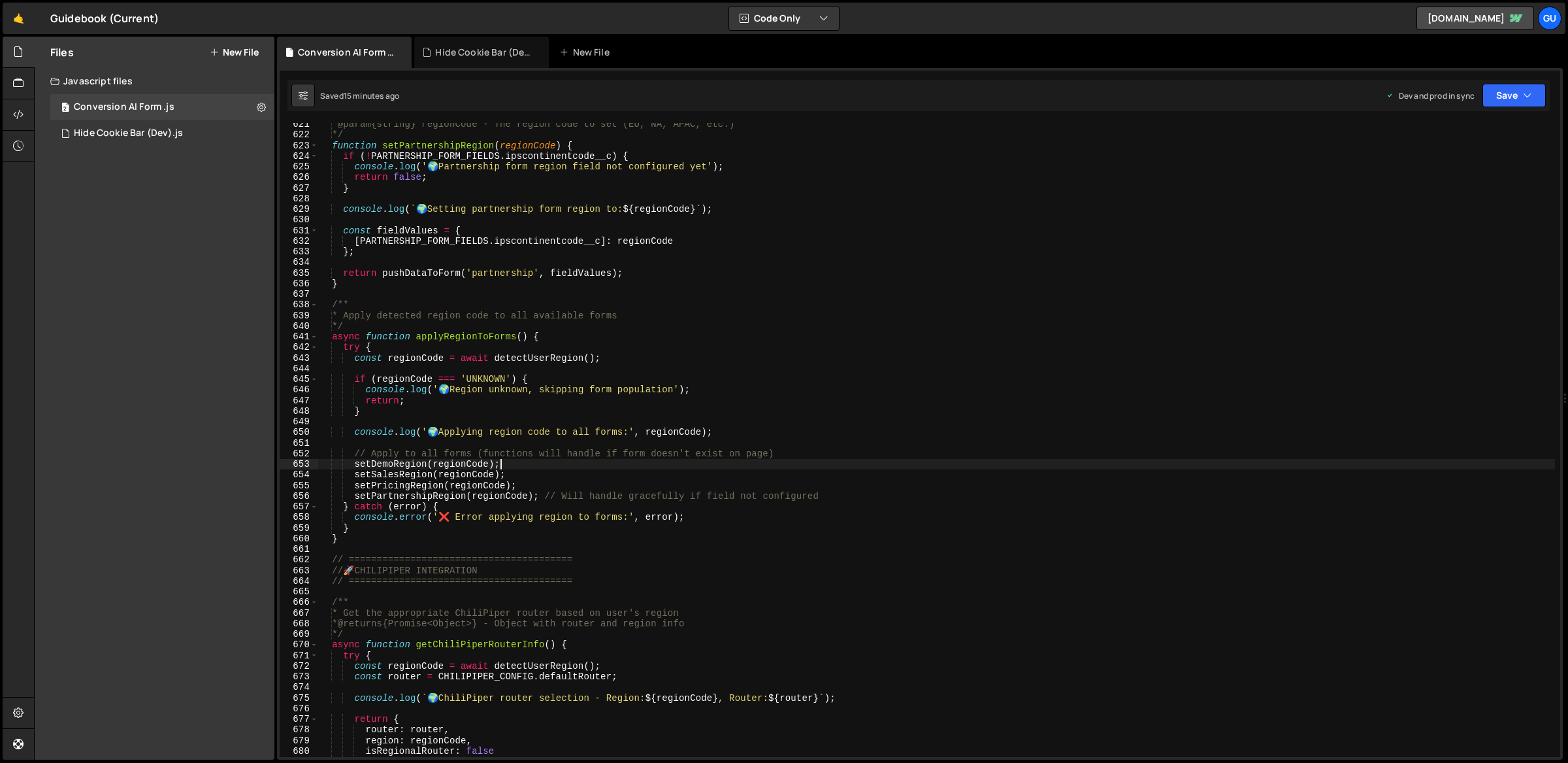
click at [638, 464] on div "* @param {string} regionCode - The region code to set (EU, NA, APAC, etc.) */ f…" at bounding box center [936, 447] width 1237 height 656
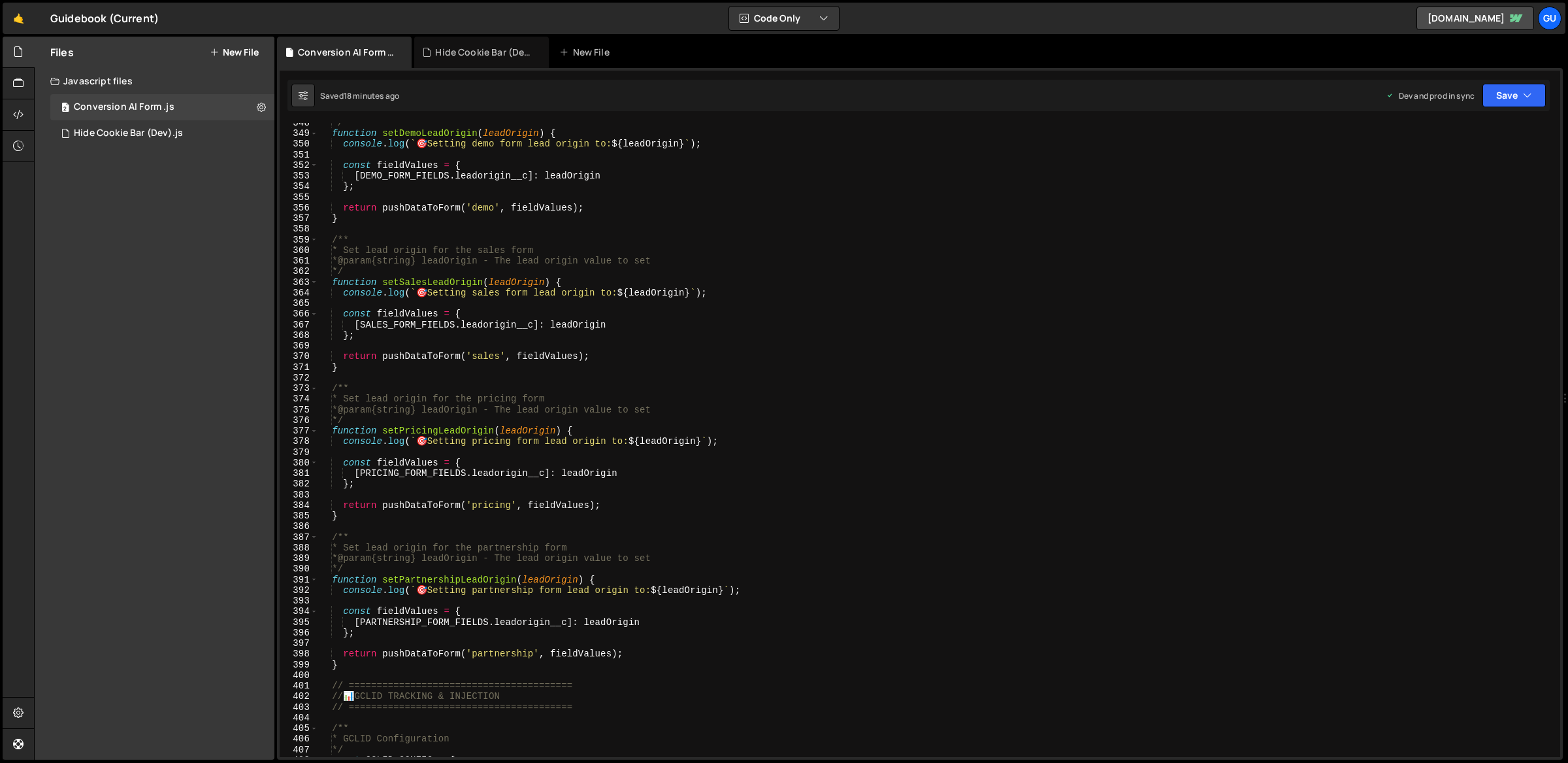
scroll to position [3438, 0]
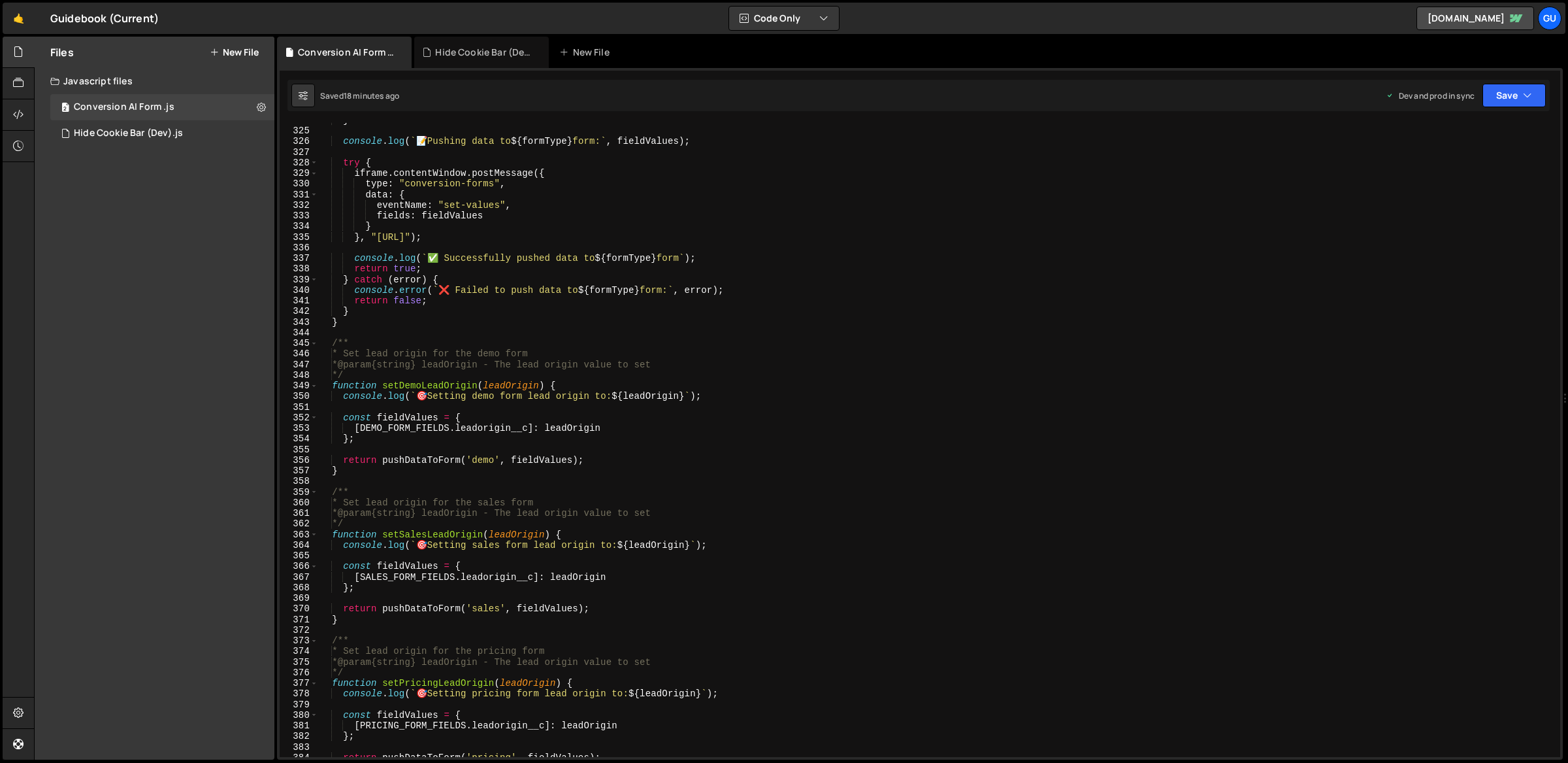
click at [599, 237] on div "} console . log ( ` 📝 Pushing data to ${ formType } form: ` , fieldValues ) ; t…" at bounding box center [936, 443] width 1237 height 656
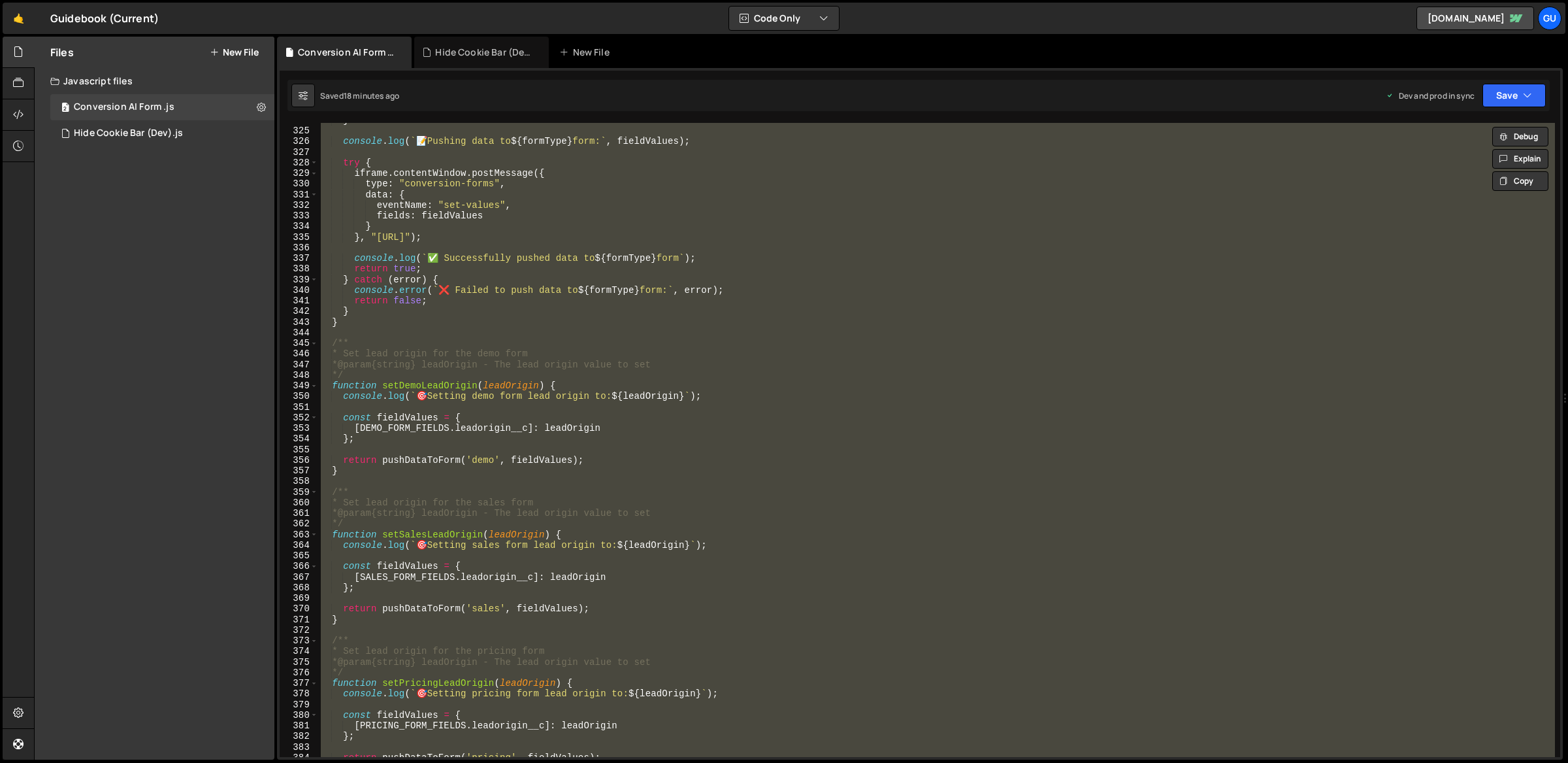
click at [751, 231] on div "} console . log ( ` 📝 Pushing data to ${ formType } form: ` , fieldValues ) ; t…" at bounding box center [936, 440] width 1237 height 634
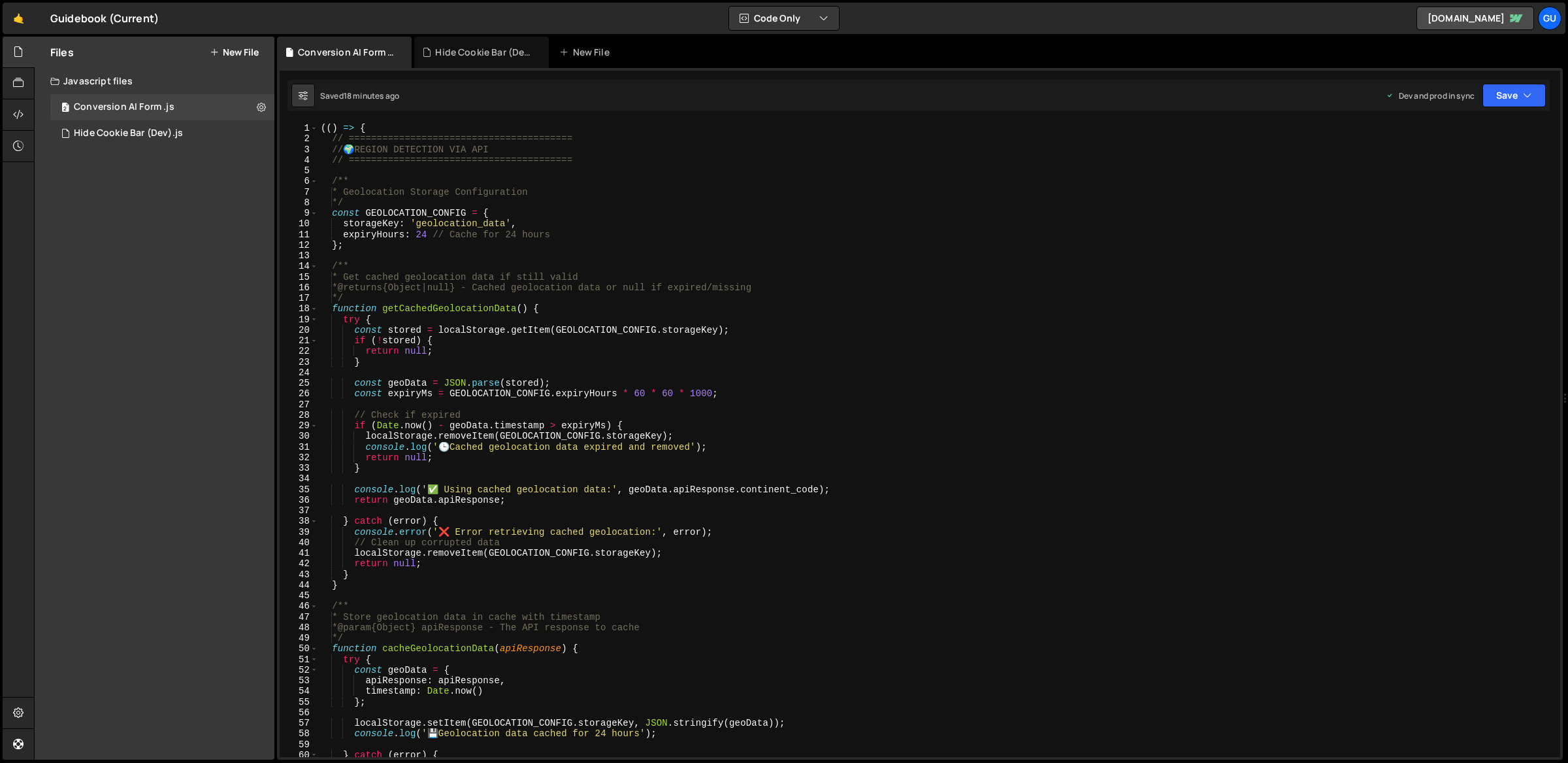
scroll to position [0, 0]
click at [1254, 105] on button "Save" at bounding box center [1514, 95] width 63 height 24
click at [1254, 119] on button "Save to Staging S Saved 19 minutes ago" at bounding box center [1470, 135] width 156 height 42
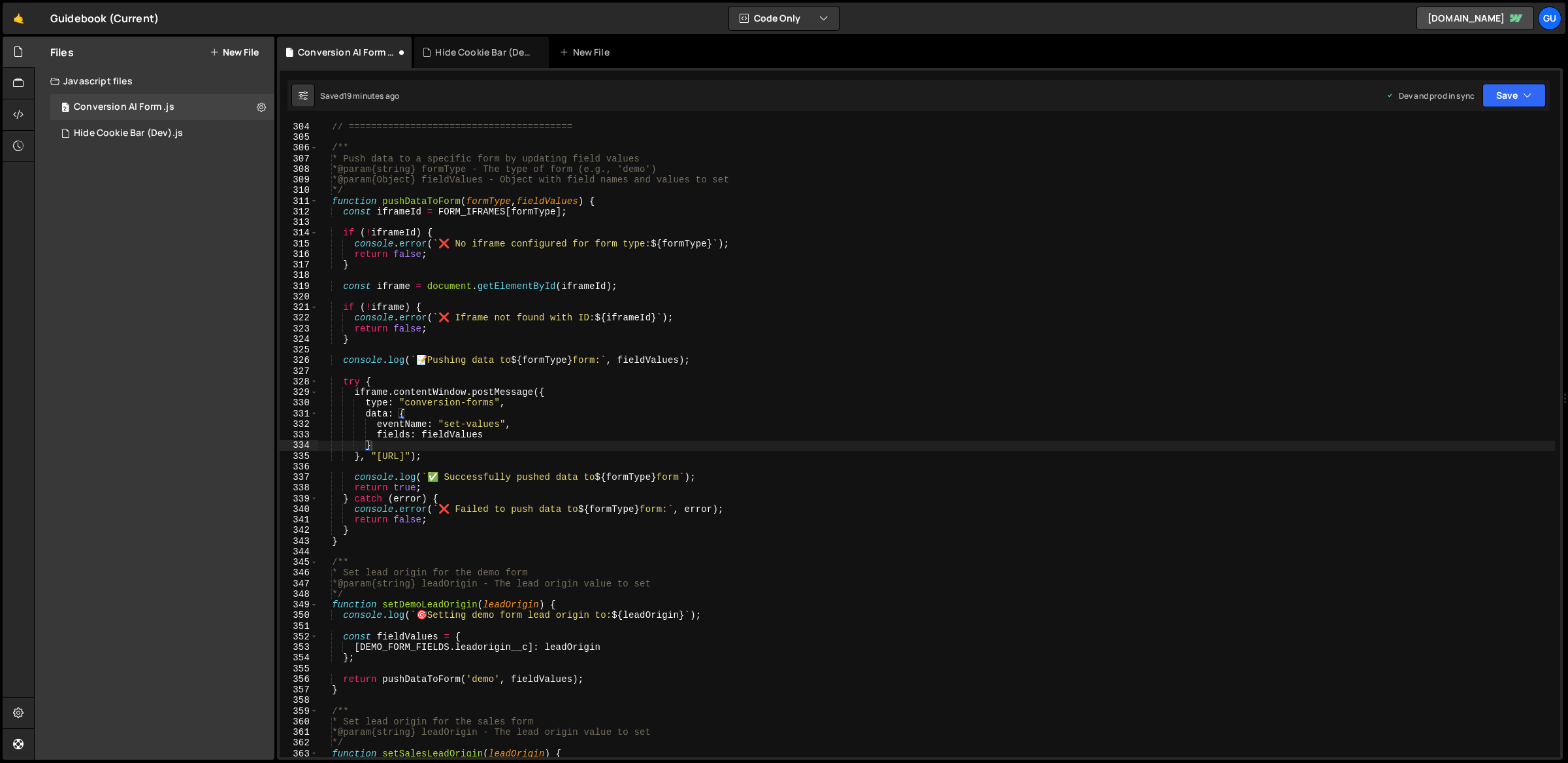
scroll to position [3218, 0]
click at [1254, 95] on button "Save" at bounding box center [1514, 95] width 63 height 24
click at [1254, 171] on div "Save to Production S" at bounding box center [1471, 169] width 136 height 13
type textarea "if (!iframeId) {"
click at [975, 238] on div "// ======================================== /** * Push data to a specific form …" at bounding box center [936, 449] width 1237 height 656
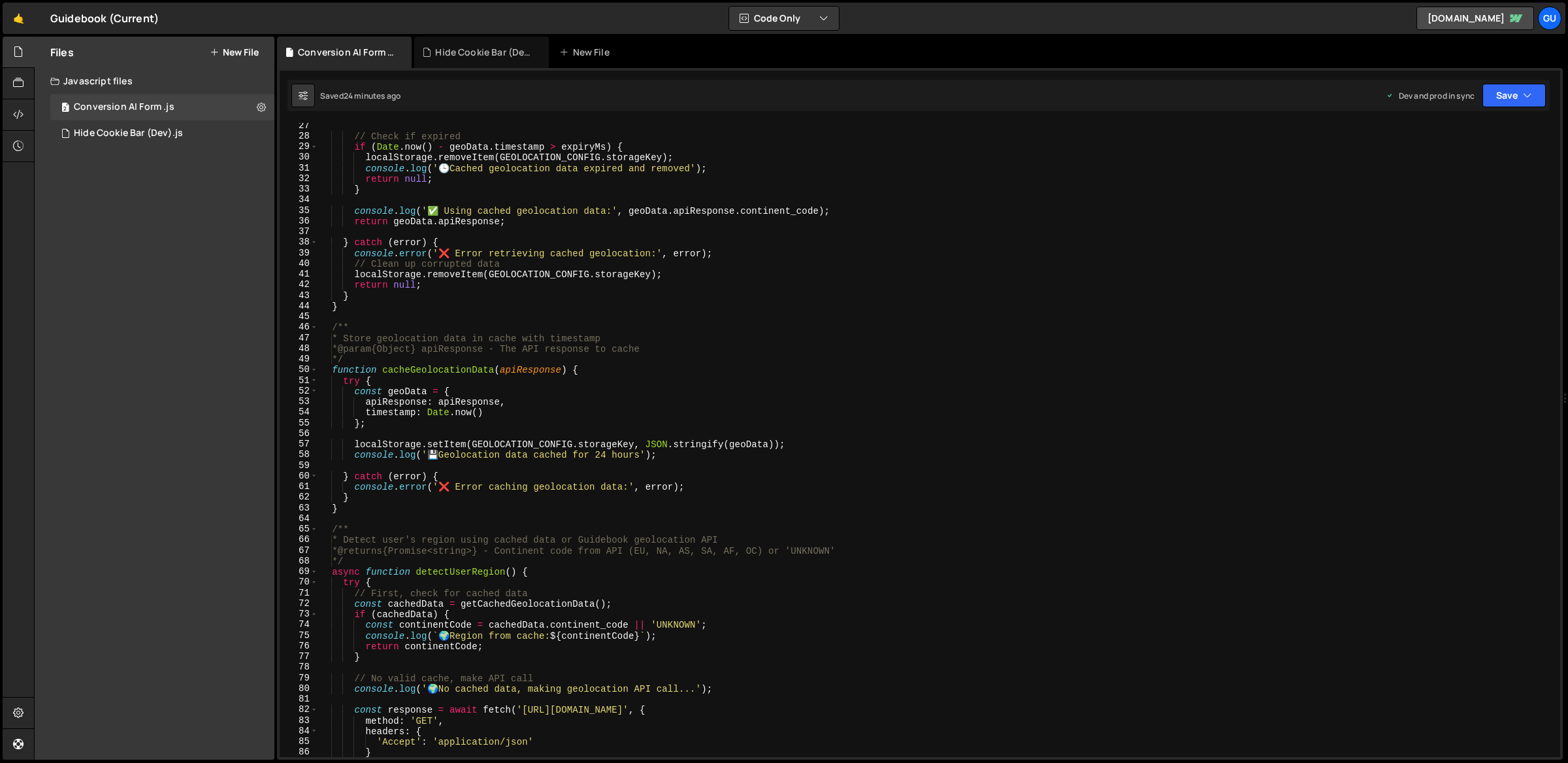
scroll to position [379, 0]
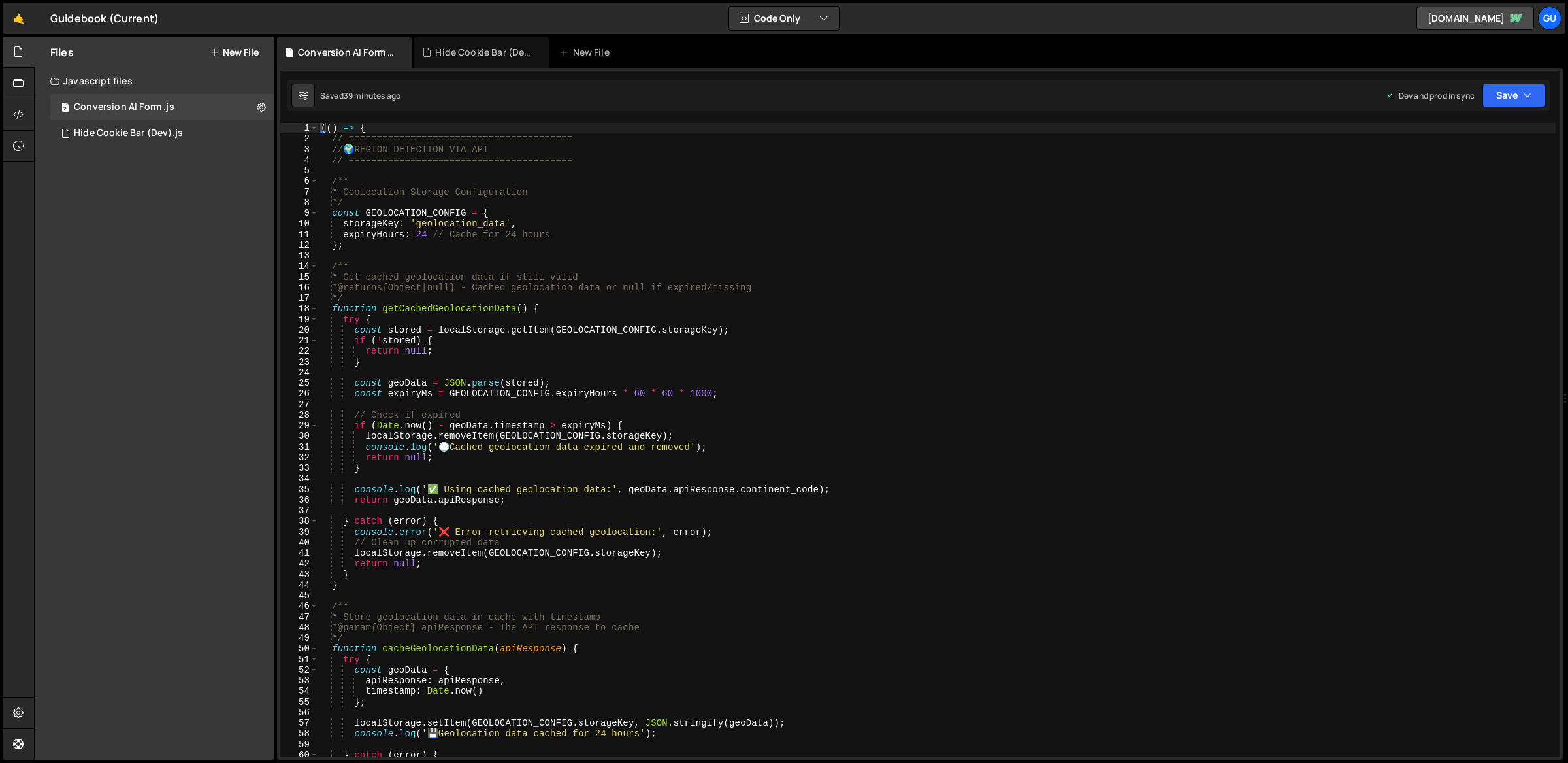
scroll to position [11400, 0]
